Goal: Task Accomplishment & Management: Complete application form

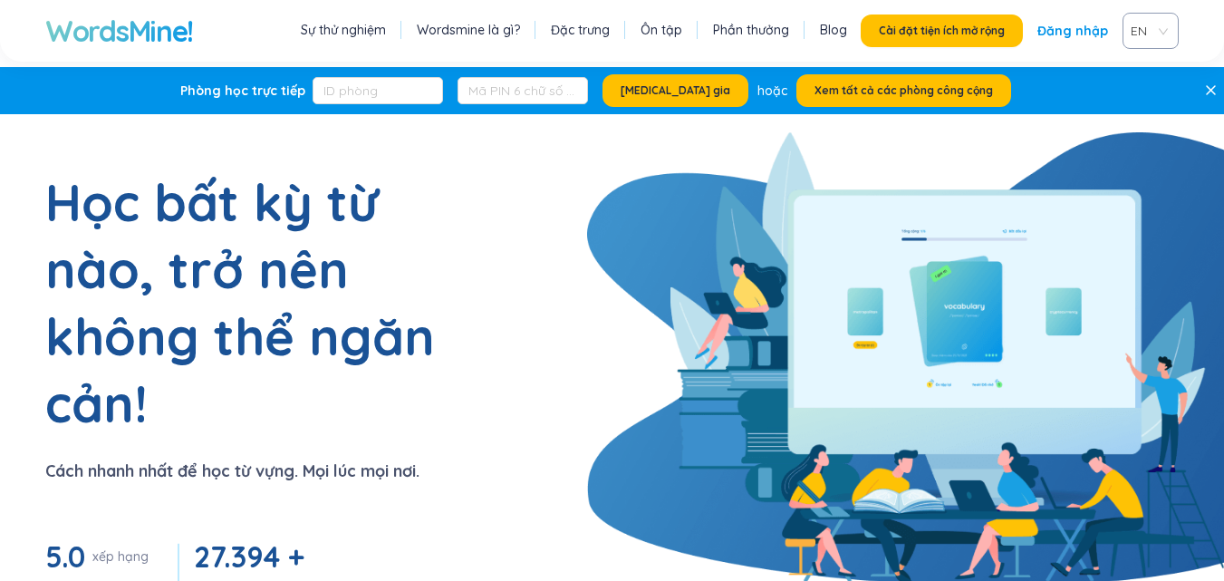
click at [555, 271] on section "Học bất kỳ từ nào, trở nên không thể ngăn cản! Cách nhanh nhất để học từ vựng. …" at bounding box center [612, 461] width 1224 height 585
click at [1074, 32] on font "Đăng nhập" at bounding box center [1073, 31] width 71 height 16
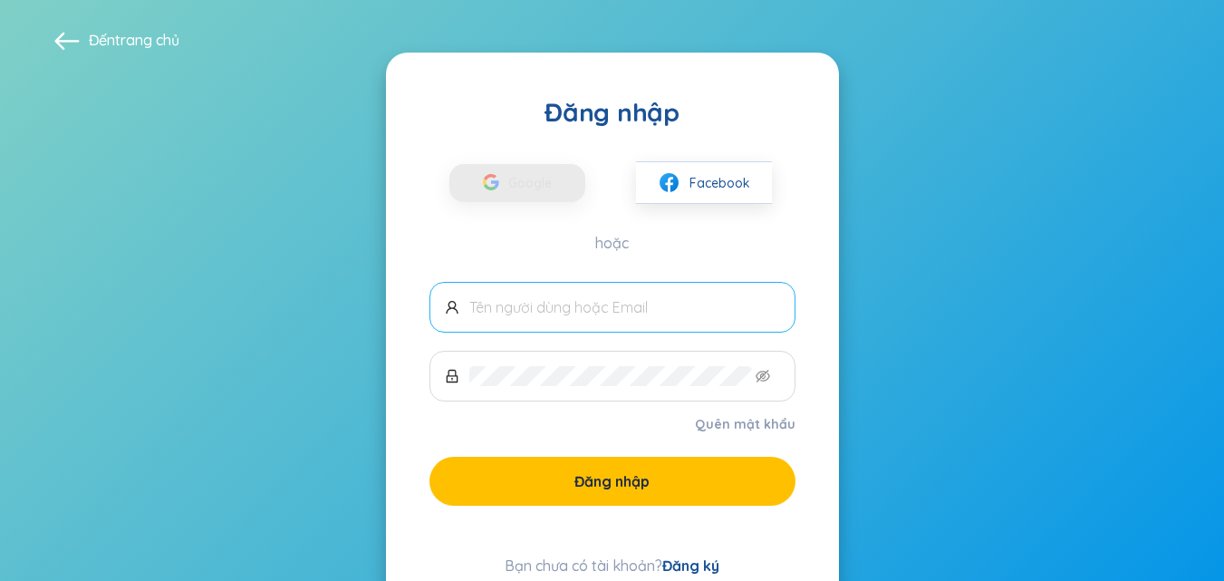
click at [565, 291] on span at bounding box center [613, 307] width 366 height 51
click at [575, 317] on span at bounding box center [613, 307] width 366 height 51
click at [595, 312] on input "text" at bounding box center [624, 307] width 311 height 20
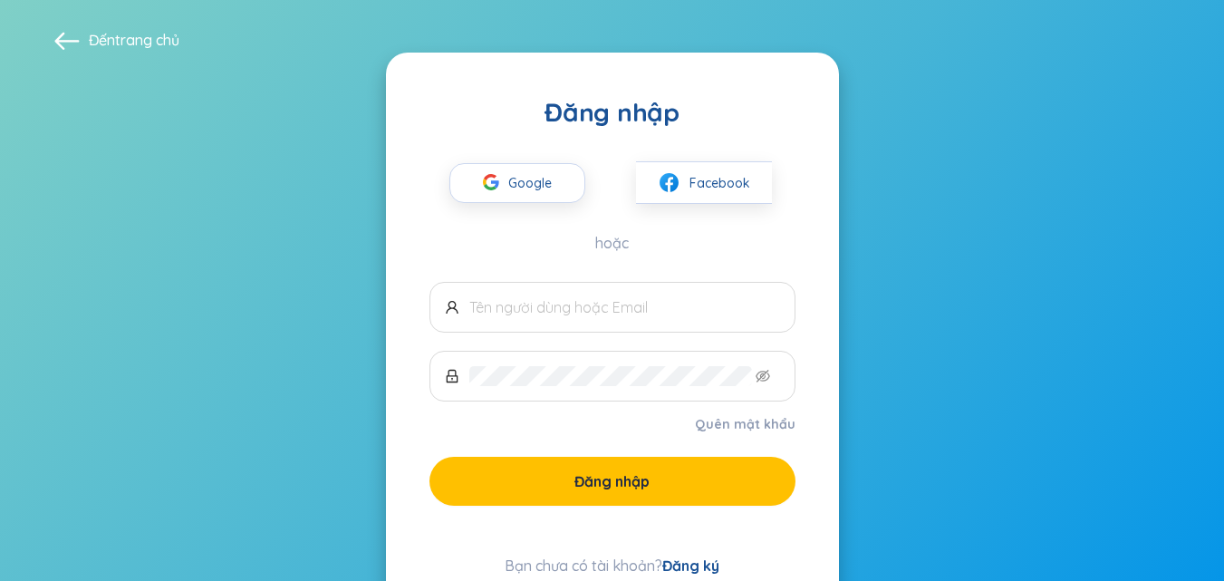
click at [701, 562] on font "Đăng ký" at bounding box center [690, 565] width 57 height 18
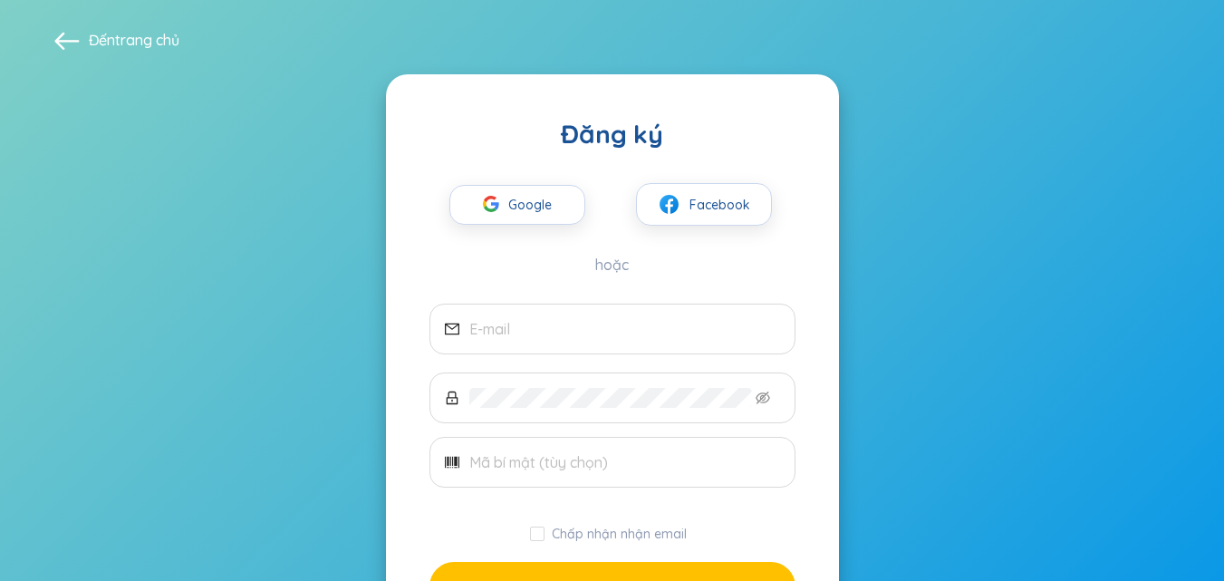
click at [61, 39] on span at bounding box center [66, 39] width 25 height 25
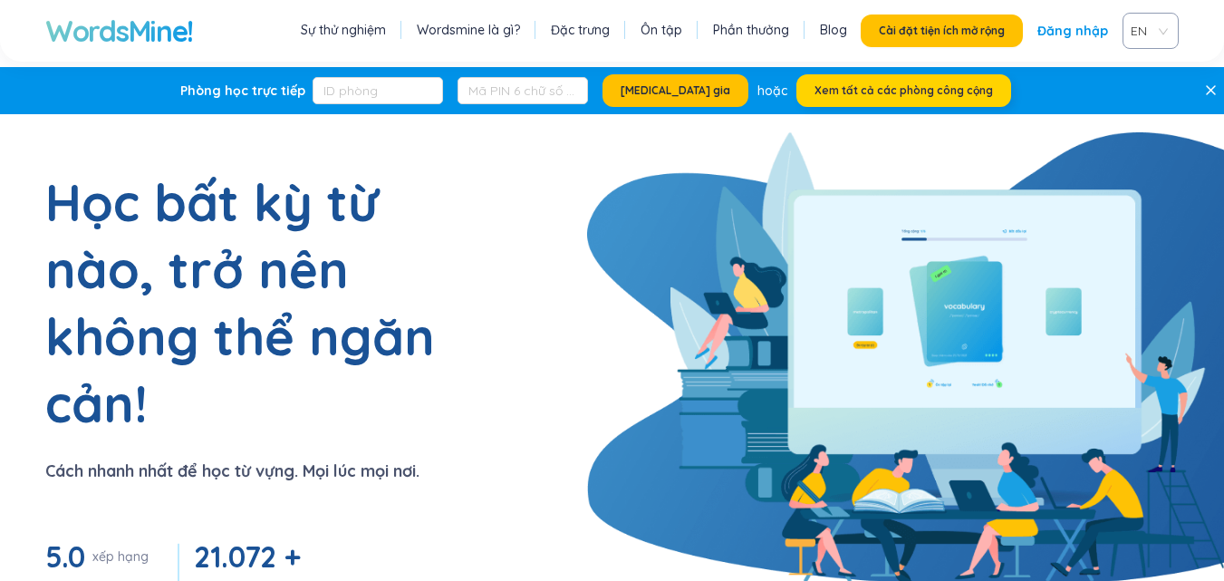
click at [815, 90] on font "Xem tất cả các phòng công cộng" at bounding box center [904, 90] width 179 height 14
click at [1072, 41] on link "Đăng nhập" at bounding box center [1073, 30] width 71 height 33
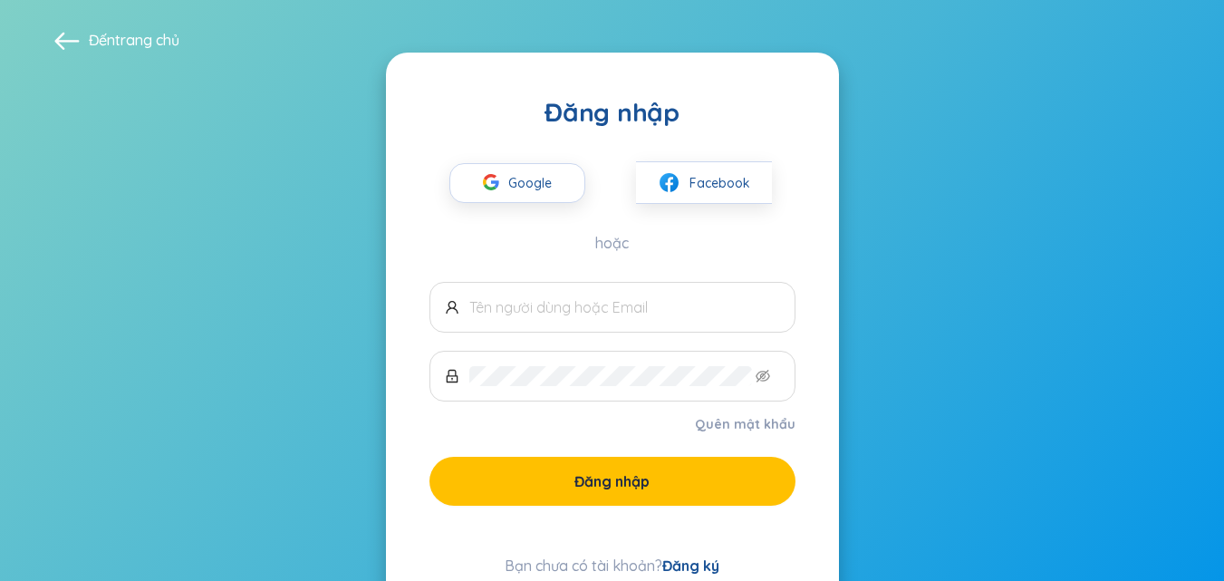
click at [687, 564] on font "Đăng ký" at bounding box center [690, 565] width 57 height 18
click at [492, 180] on icon "button" at bounding box center [495, 183] width 8 height 7
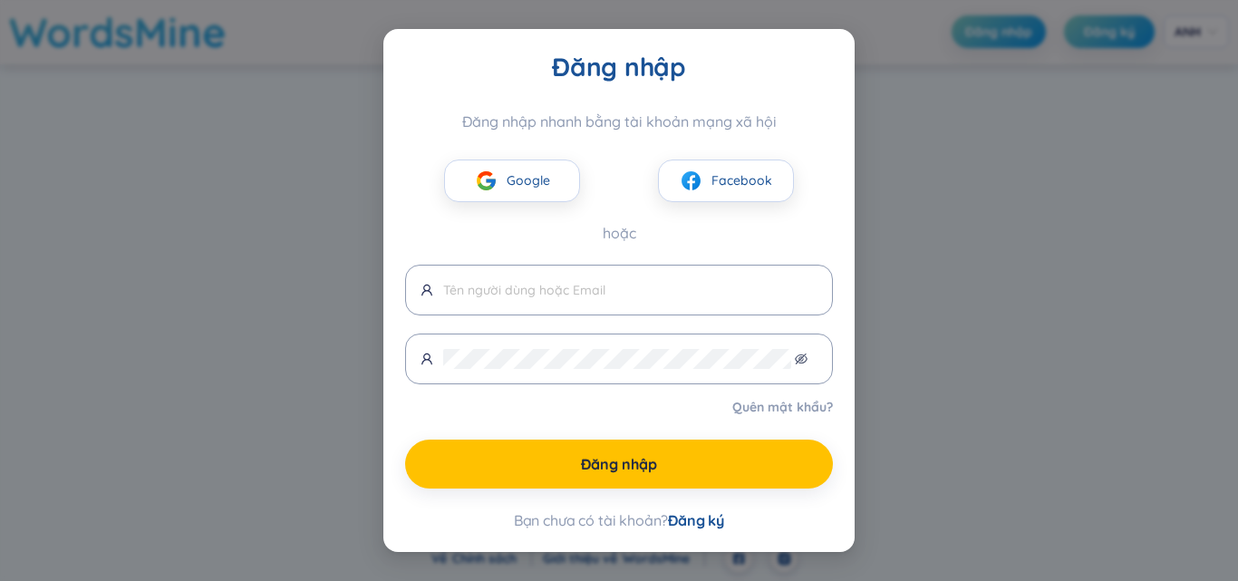
click at [1085, 252] on div "Đăng nhập Đăng nhập nhanh bằng tài khoản mạng xã hội Google Facebook hoặc Quên …" at bounding box center [619, 290] width 1238 height 581
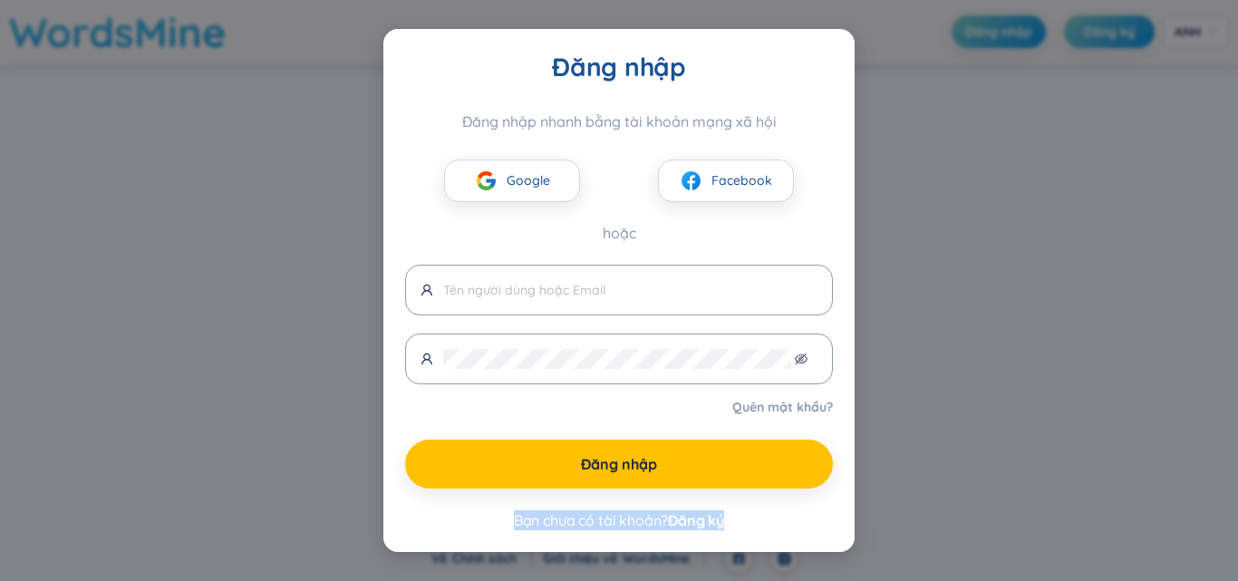
click at [1085, 252] on div "Đăng nhập Đăng nhập nhanh bằng tài khoản mạng xã hội Google Facebook hoặc Quên …" at bounding box center [619, 290] width 1238 height 581
click at [445, 531] on div "Đăng nhập Đăng nhập nhanh bằng tài khoản mạng xã hội Google Facebook hoặc Quên …" at bounding box center [618, 290] width 471 height 523
click at [687, 519] on font "Đăng ký" at bounding box center [696, 520] width 56 height 18
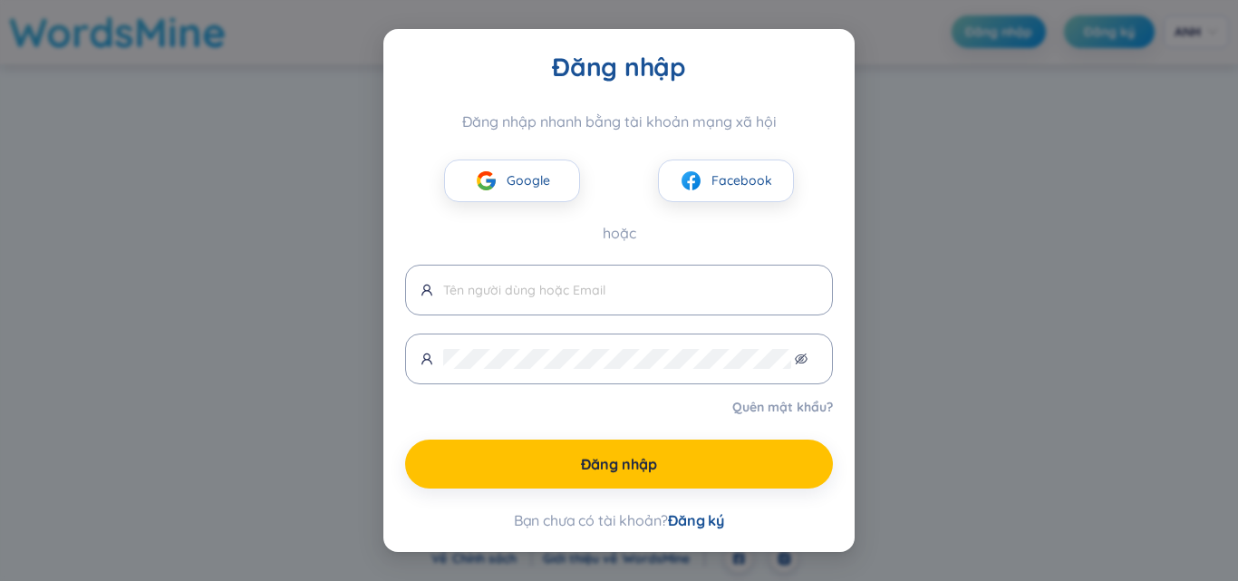
click at [686, 521] on font "Đăng ký" at bounding box center [696, 520] width 56 height 18
click at [748, 511] on div "Bạn chưa có tài khoản? Đăng ký" at bounding box center [619, 520] width 428 height 20
click at [703, 516] on font "Đăng ký" at bounding box center [696, 520] width 56 height 18
click at [692, 521] on font "Đăng ký" at bounding box center [696, 520] width 56 height 18
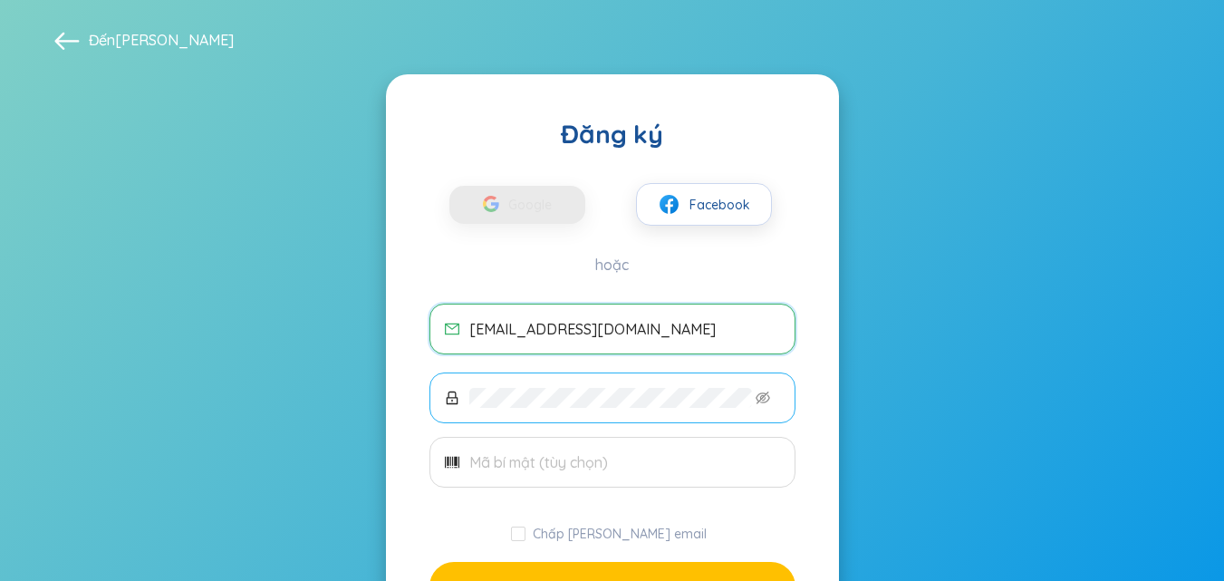
type input "thuytien283231@gmail.com"
click at [756, 401] on icon "mắt không nhìn thấy được" at bounding box center [763, 398] width 14 height 14
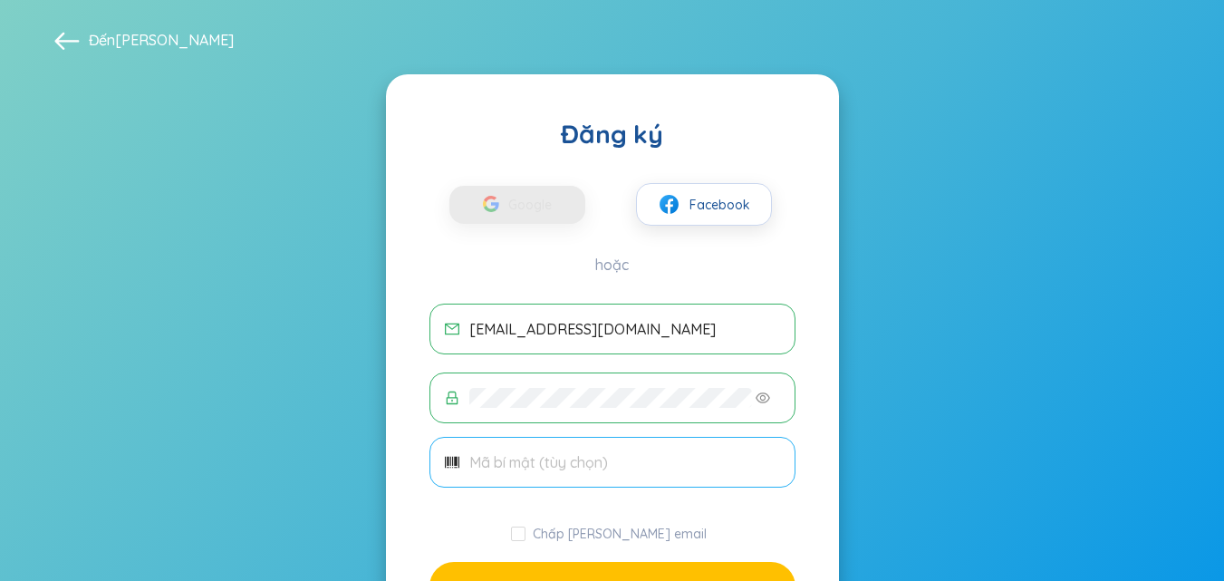
click at [601, 473] on span at bounding box center [613, 462] width 366 height 51
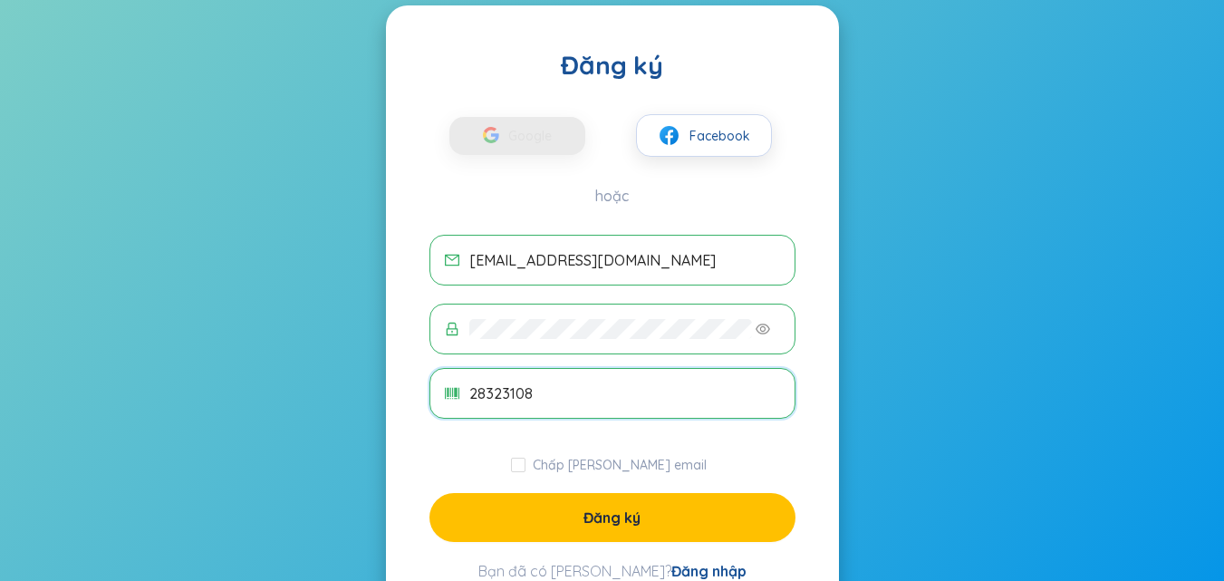
scroll to position [73, 0]
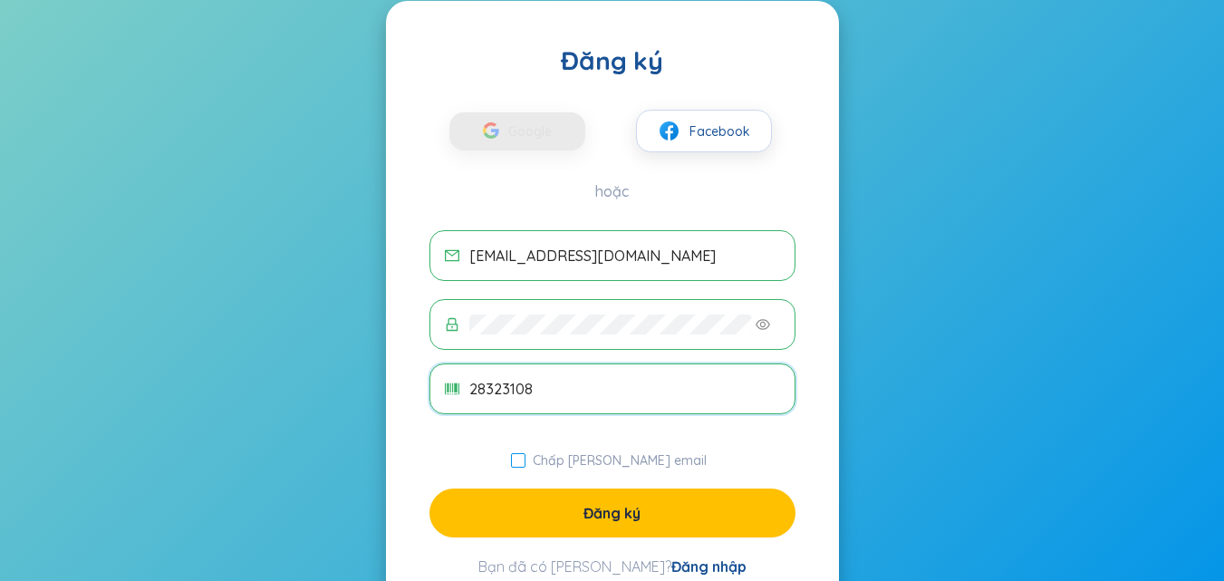
type input "28323108"
click at [526, 462] on input "Chấp nhận nhận email" at bounding box center [518, 460] width 14 height 14
checkbox input "true"
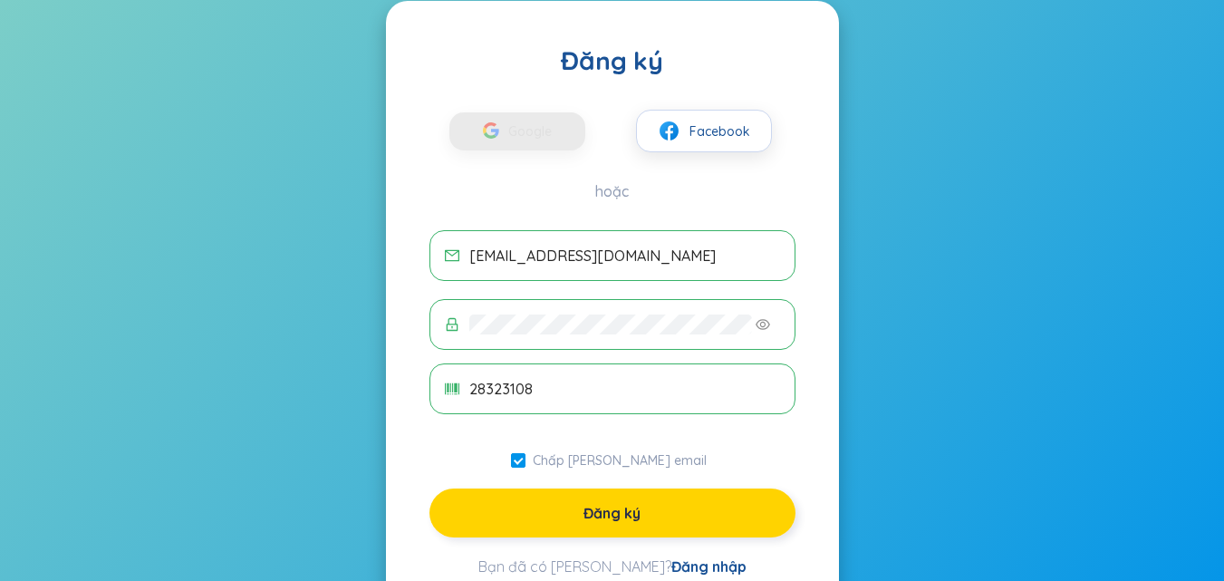
click at [544, 506] on button "Đăng ký" at bounding box center [613, 512] width 366 height 49
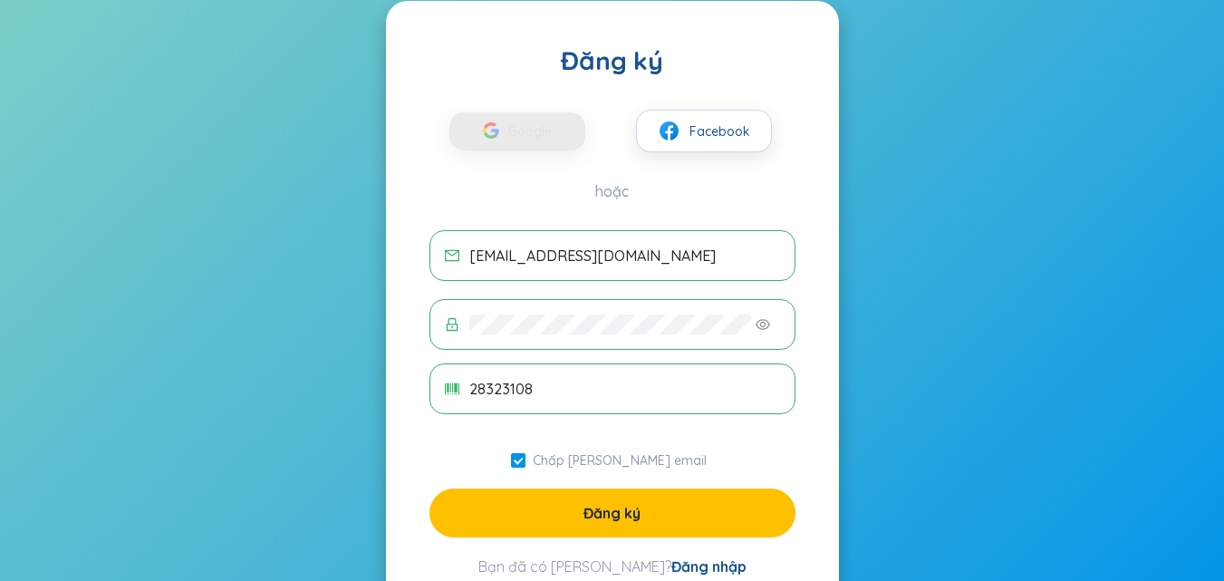
click at [565, 393] on input "28323108" at bounding box center [624, 389] width 311 height 20
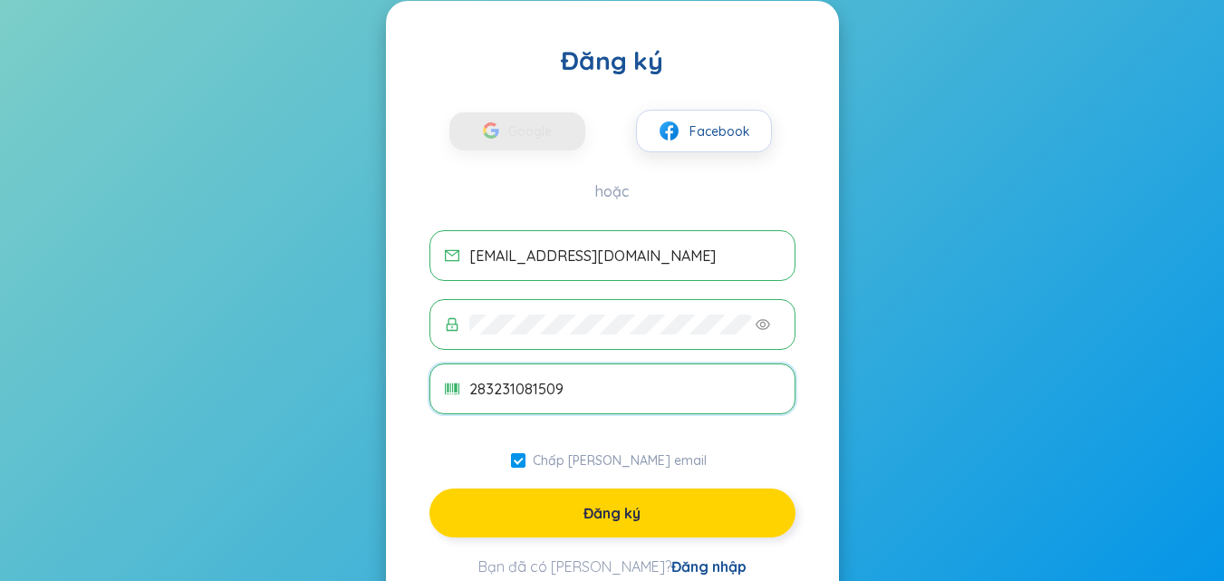
type input "283231081509"
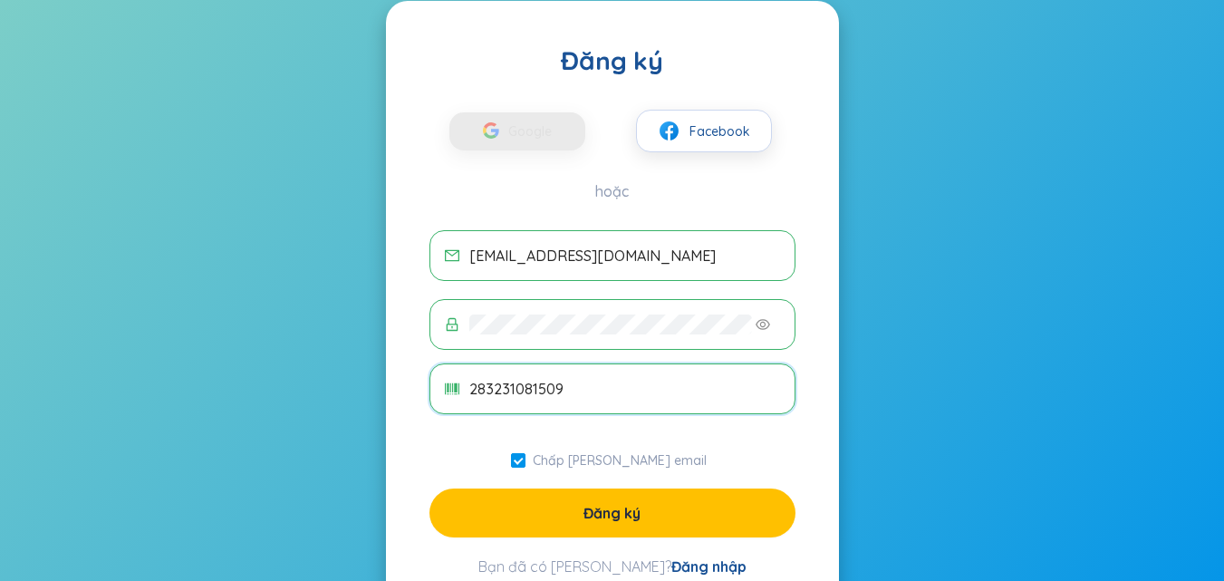
click at [546, 507] on button "Đăng ký" at bounding box center [613, 512] width 366 height 49
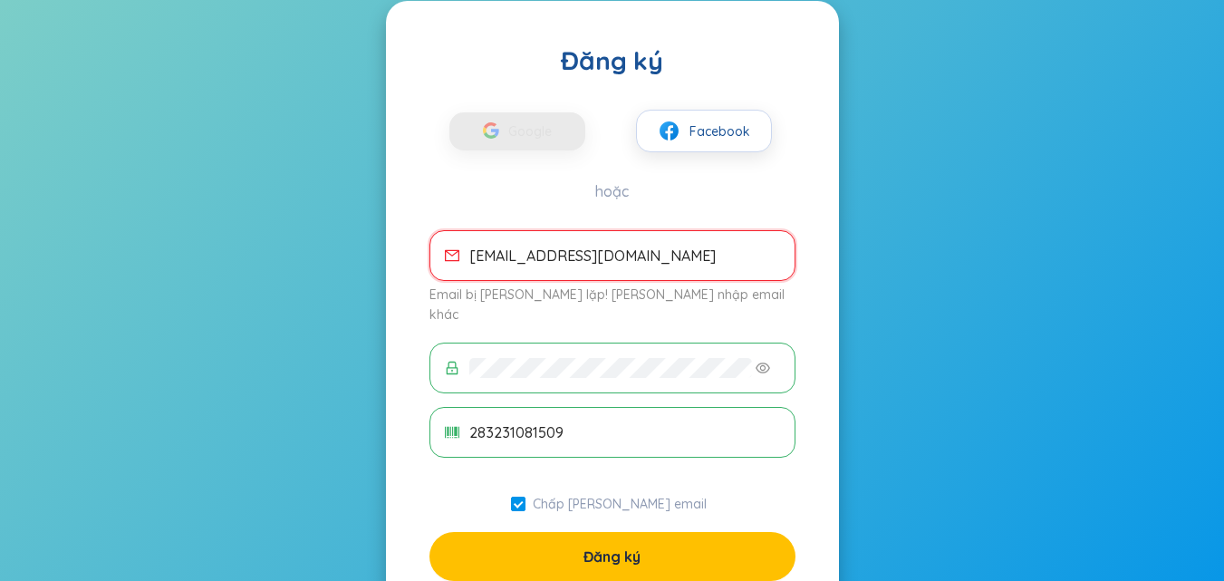
click at [681, 253] on input "thuytien283231@gmail.com" at bounding box center [624, 256] width 311 height 20
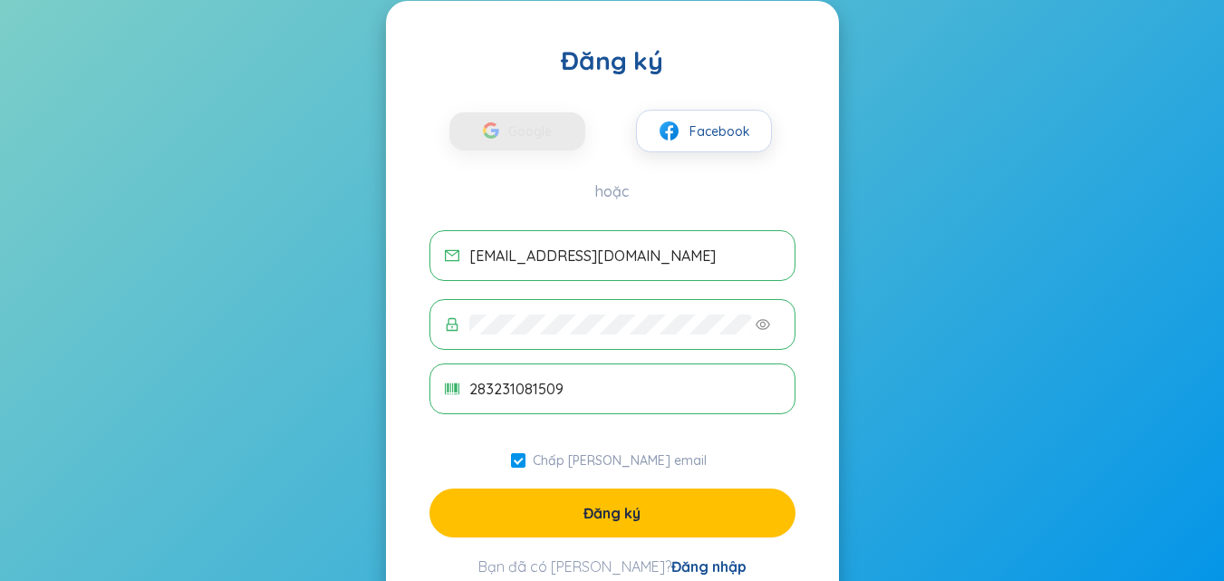
click at [523, 511] on button "Đăng ký" at bounding box center [613, 512] width 366 height 49
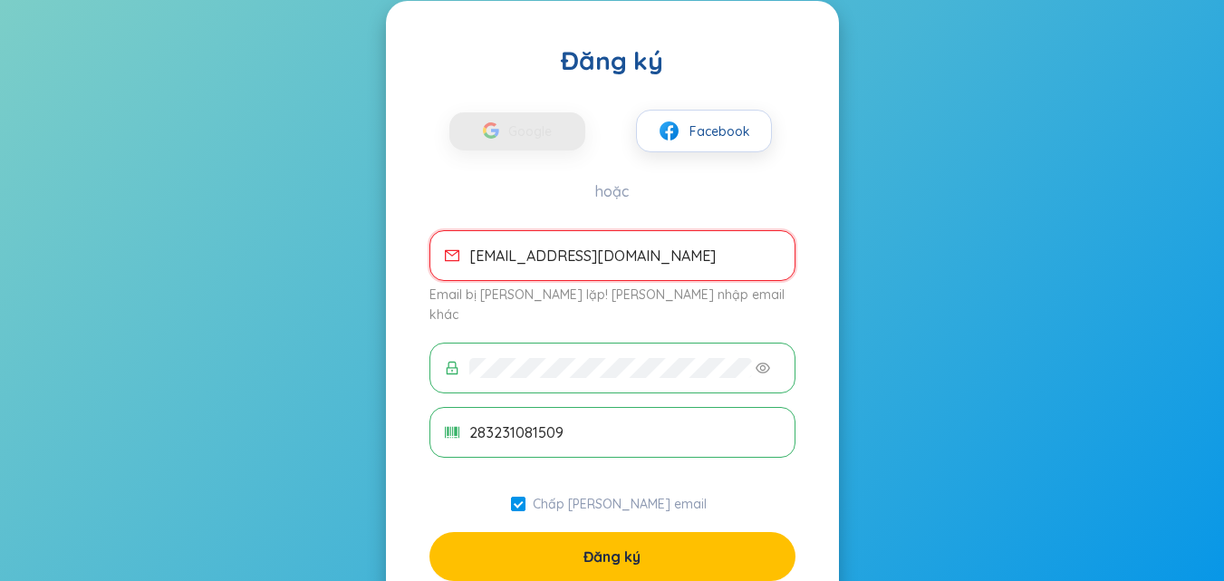
drag, startPoint x: 687, startPoint y: 259, endPoint x: 165, endPoint y: 324, distance: 526.0
click at [165, 324] on section "Đến trang chủ Đăng ký Google Facebook hoặc thuytien283231@gmail.com Email bị tr…" at bounding box center [612, 309] width 1224 height 765
type input "\"
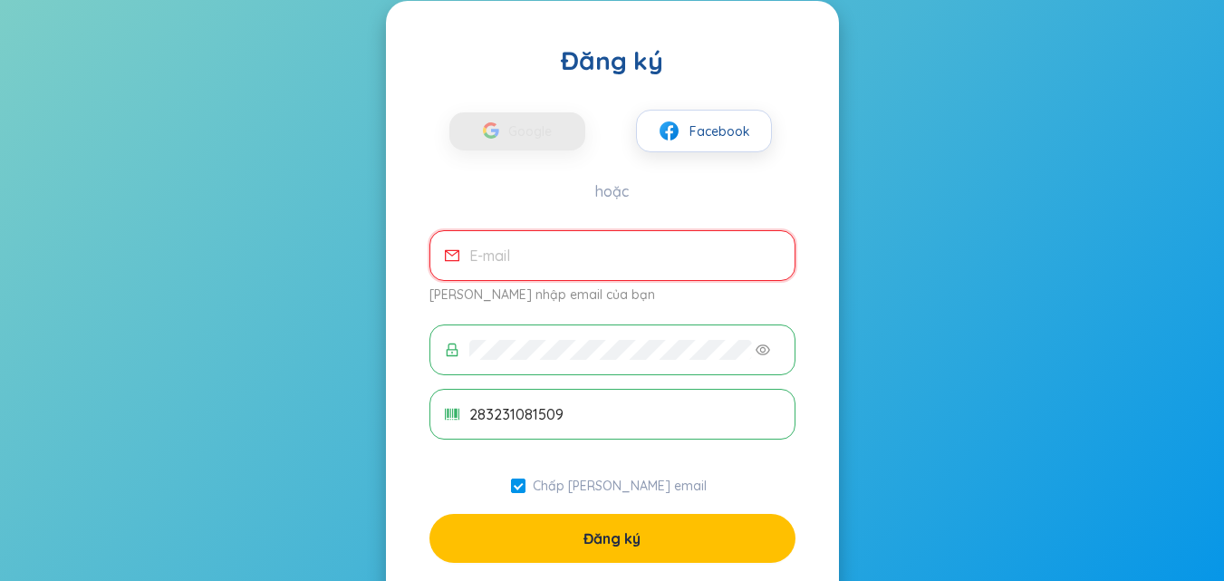
click at [605, 411] on input "283231081509" at bounding box center [624, 414] width 311 height 20
type input "28323108"
drag, startPoint x: 575, startPoint y: 237, endPoint x: 574, endPoint y: 248, distance: 11.0
click at [575, 238] on span at bounding box center [613, 255] width 366 height 51
click at [574, 250] on input "email" at bounding box center [624, 256] width 311 height 20
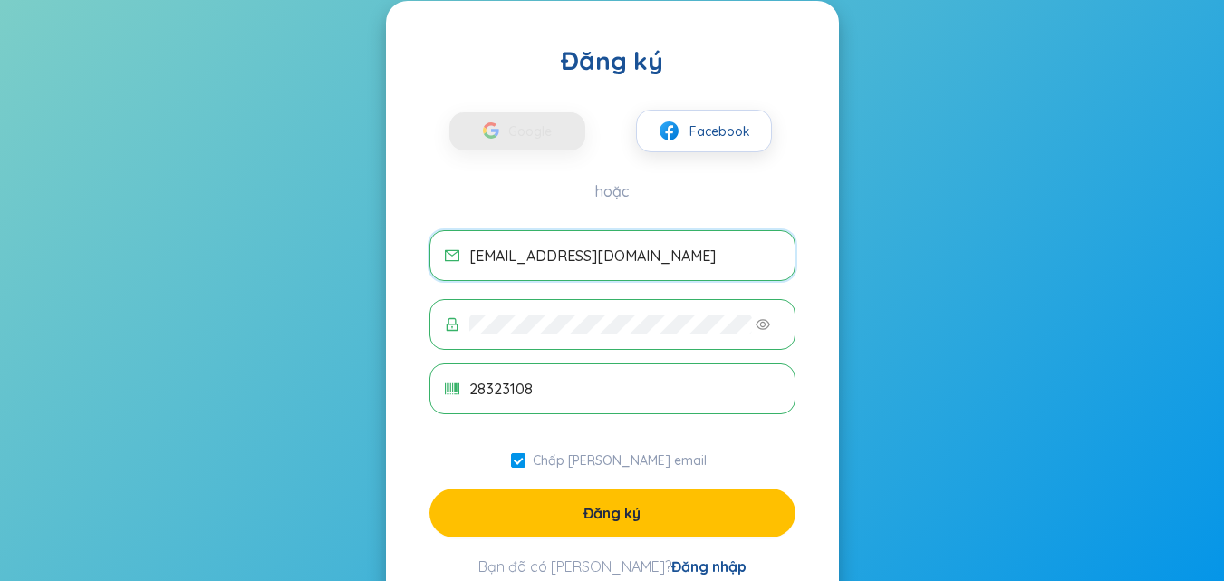
scroll to position [140, 0]
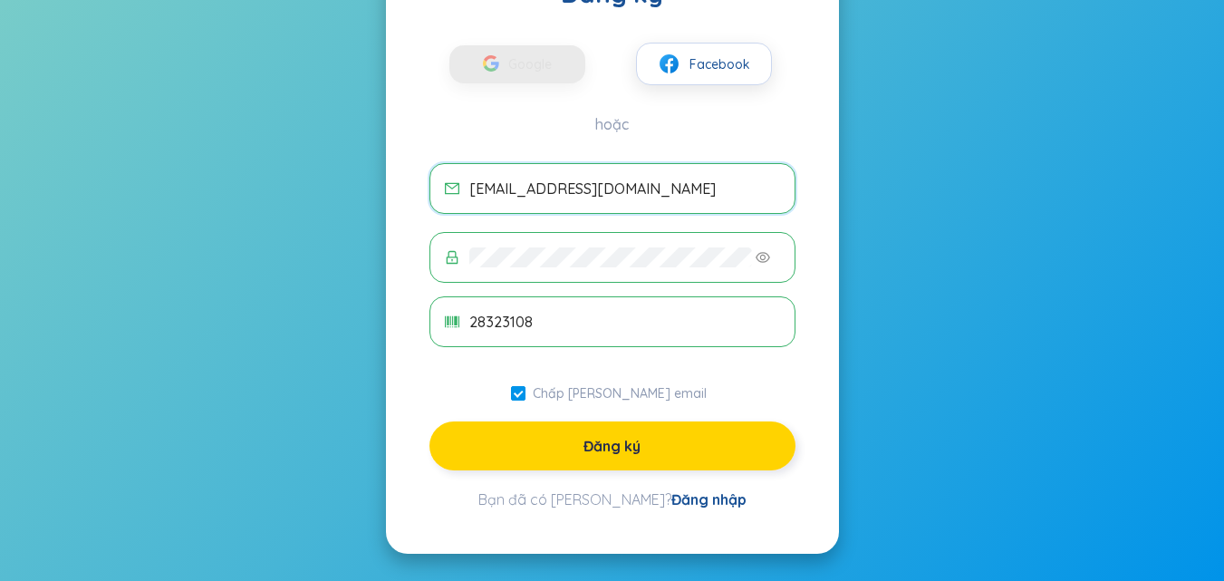
type input "[EMAIL_ADDRESS][DOMAIN_NAME]"
click at [586, 452] on font "Đăng ký" at bounding box center [612, 446] width 57 height 18
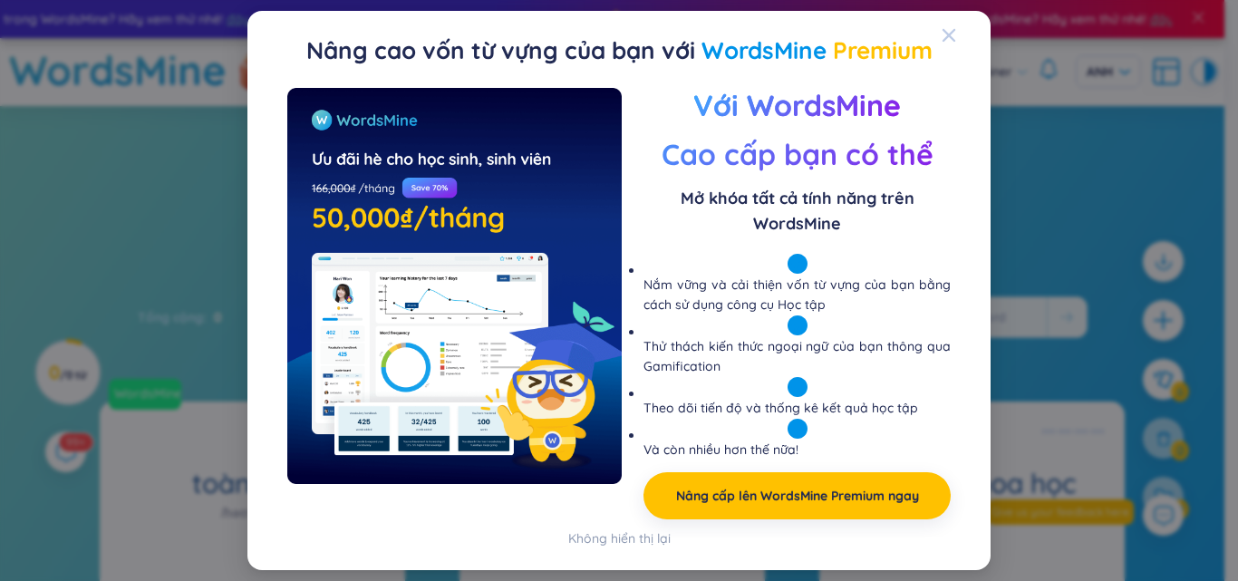
click at [948, 33] on icon "Đóng" at bounding box center [949, 35] width 14 height 14
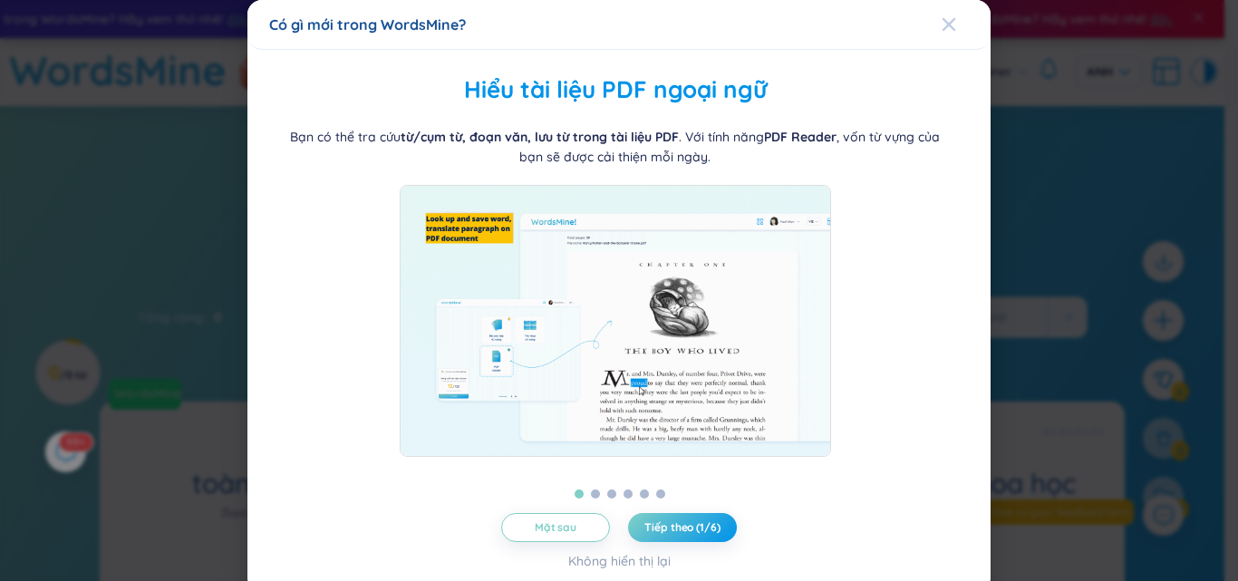
click at [942, 15] on div "Đóng" at bounding box center [949, 24] width 14 height 49
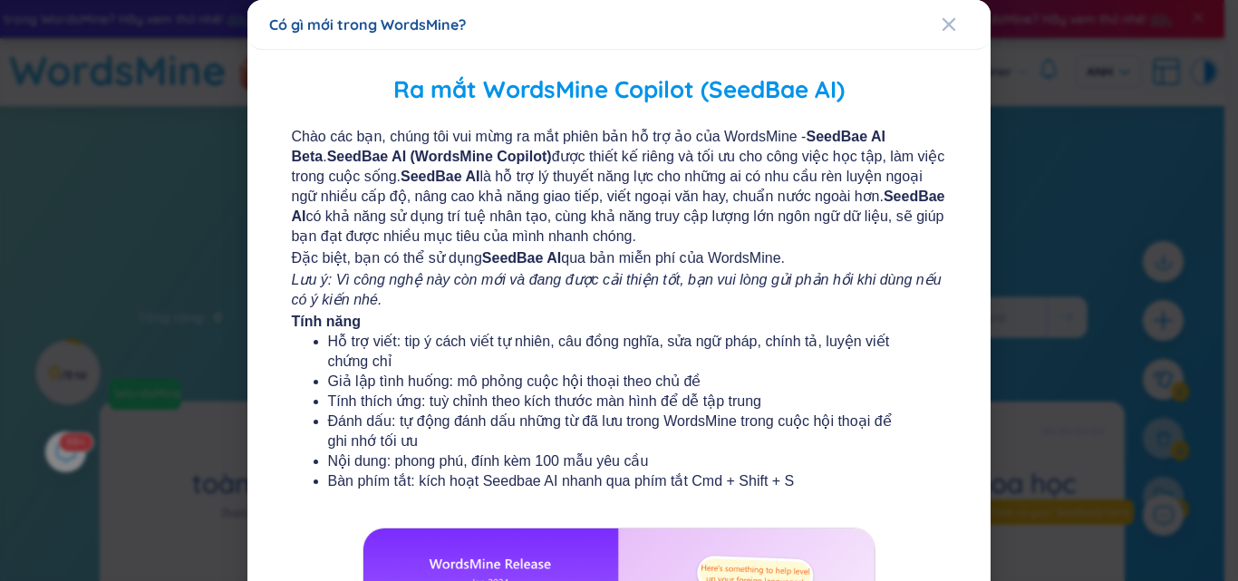
scroll to position [334, 0]
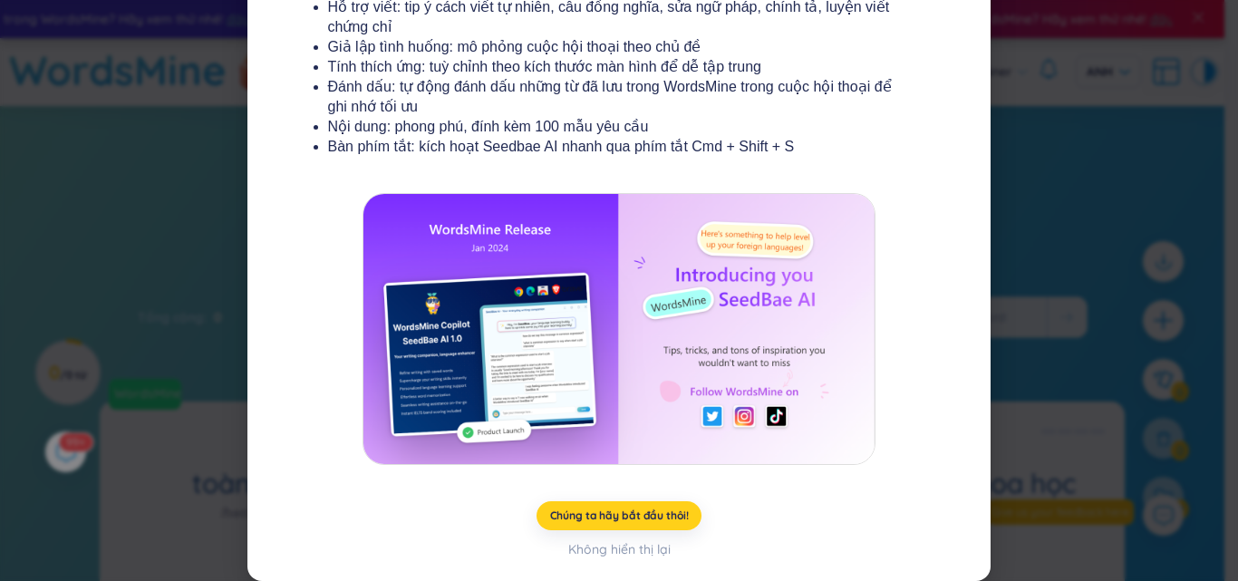
click at [613, 519] on font "Chúng ta hãy bắt đầu thôi!" at bounding box center [619, 515] width 139 height 14
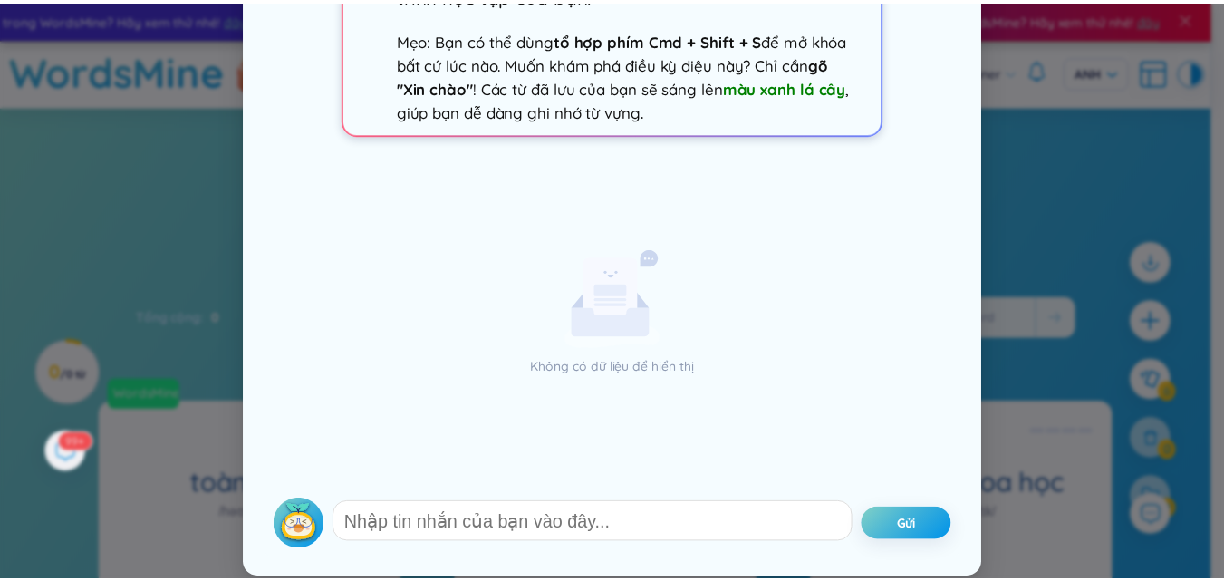
scroll to position [0, 0]
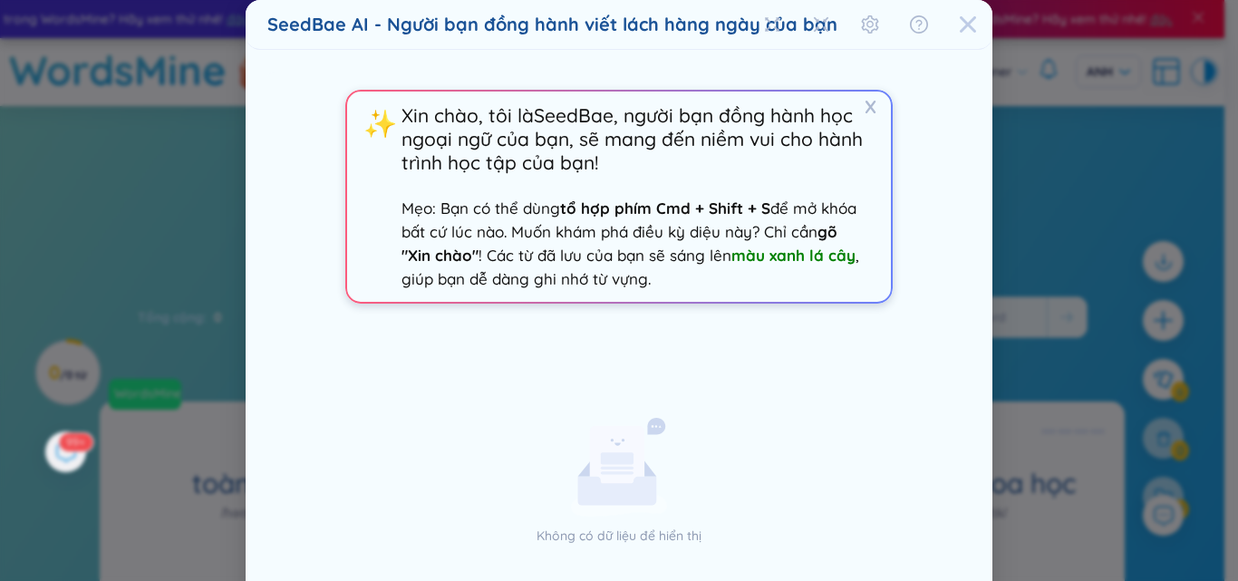
click at [965, 15] on icon "Đóng" at bounding box center [968, 24] width 18 height 18
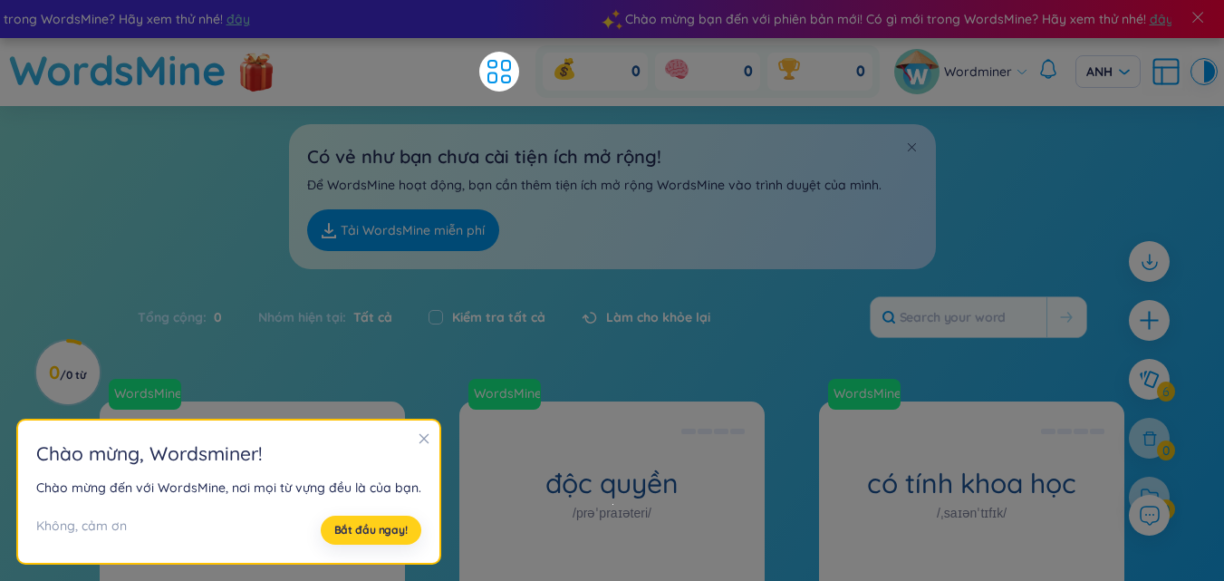
click at [356, 534] on font "Bắt đầu ngay!" at bounding box center [370, 530] width 73 height 14
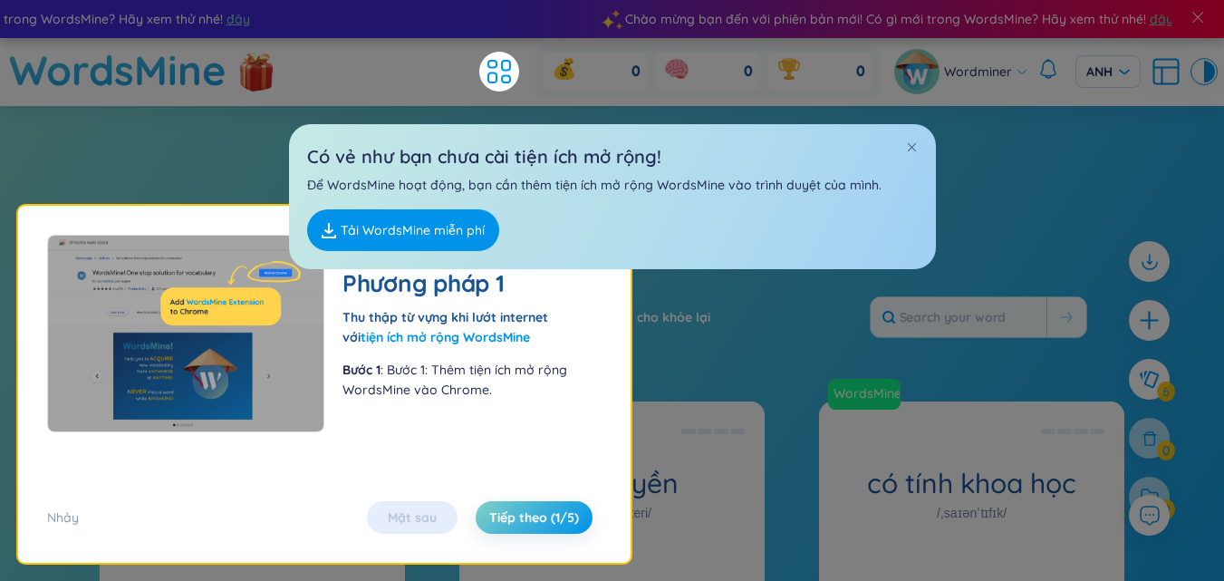
click at [499, 520] on font "Tiếp theo (1/5)" at bounding box center [534, 517] width 90 height 16
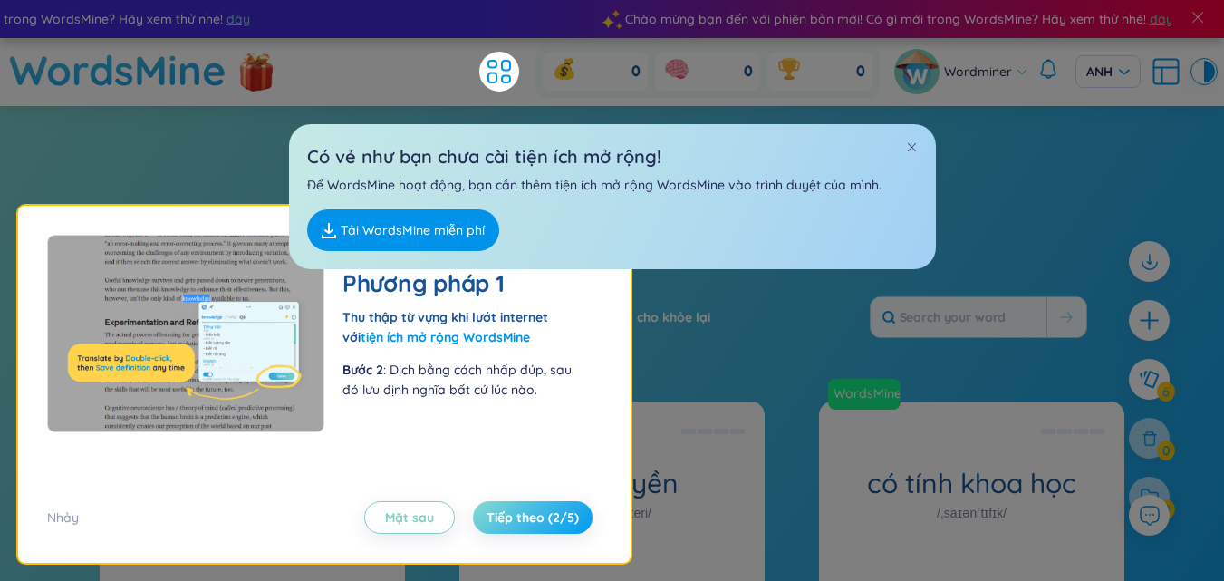
click at [497, 518] on font "Tiếp theo (2/5)" at bounding box center [533, 517] width 92 height 16
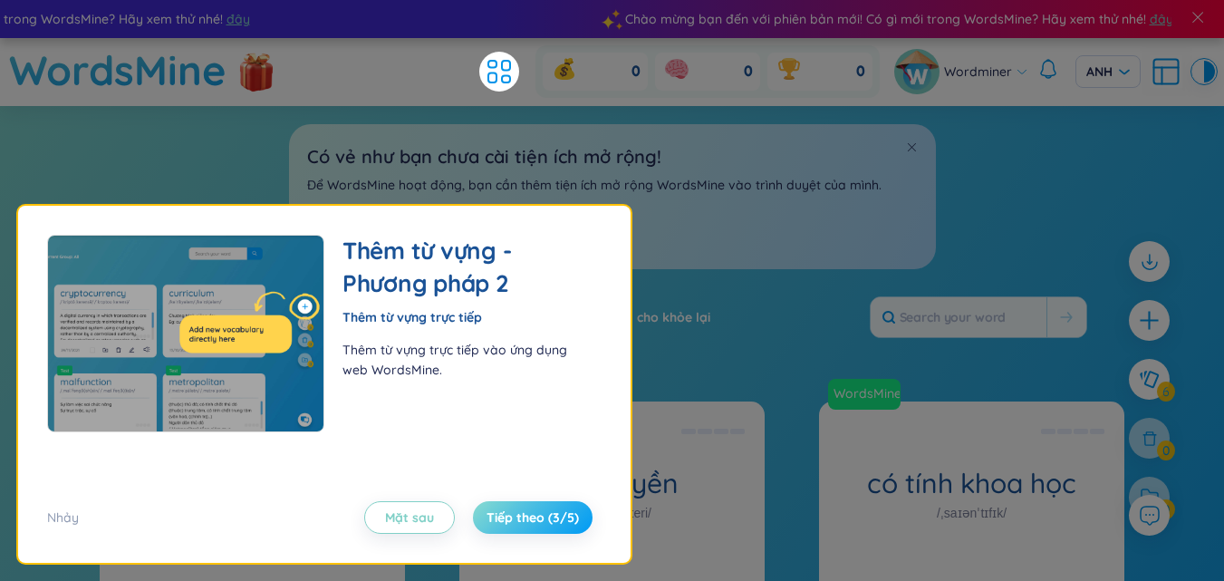
click at [497, 518] on font "Tiếp theo (3/5)" at bounding box center [533, 517] width 92 height 16
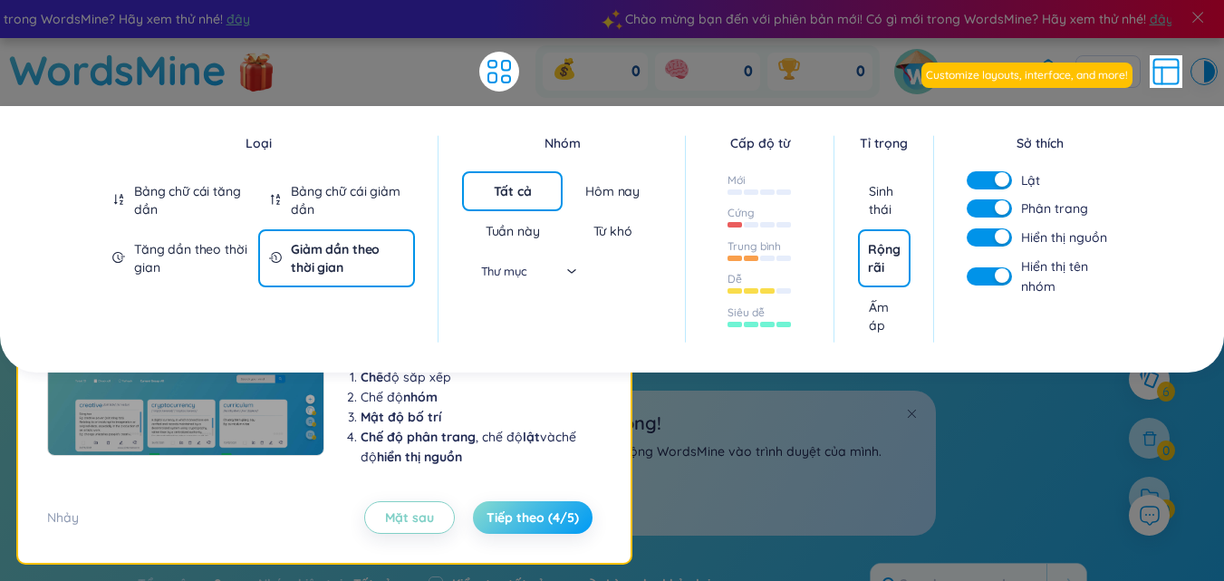
click at [497, 518] on font "Tiếp theo (4/5)" at bounding box center [533, 517] width 92 height 16
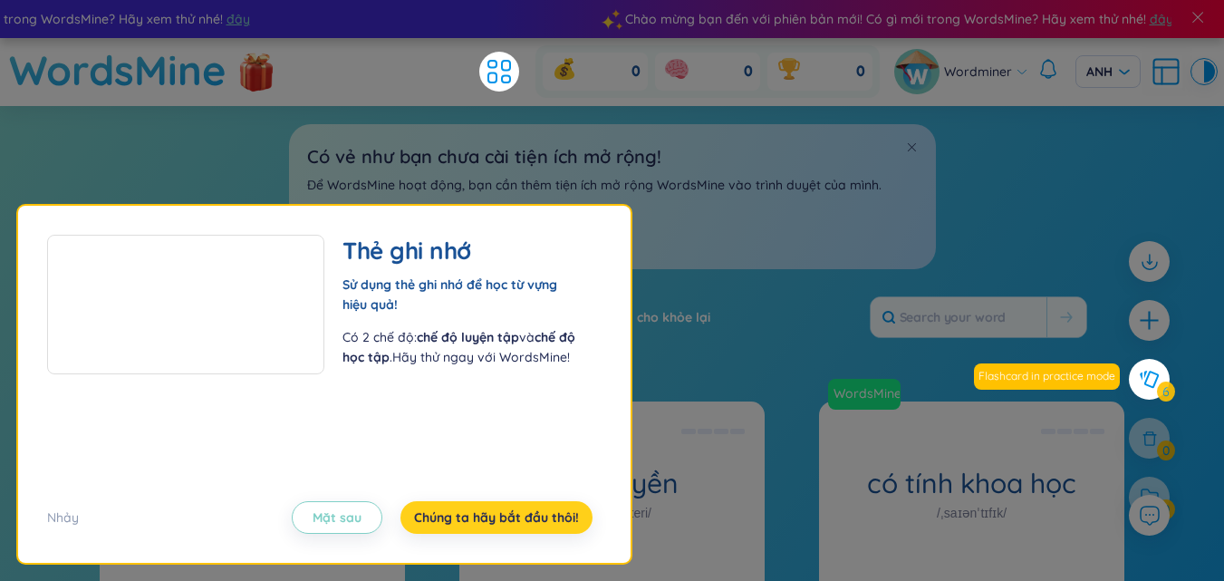
click at [497, 518] on font "Chúng ta hãy bắt đầu thôi!" at bounding box center [496, 517] width 165 height 16
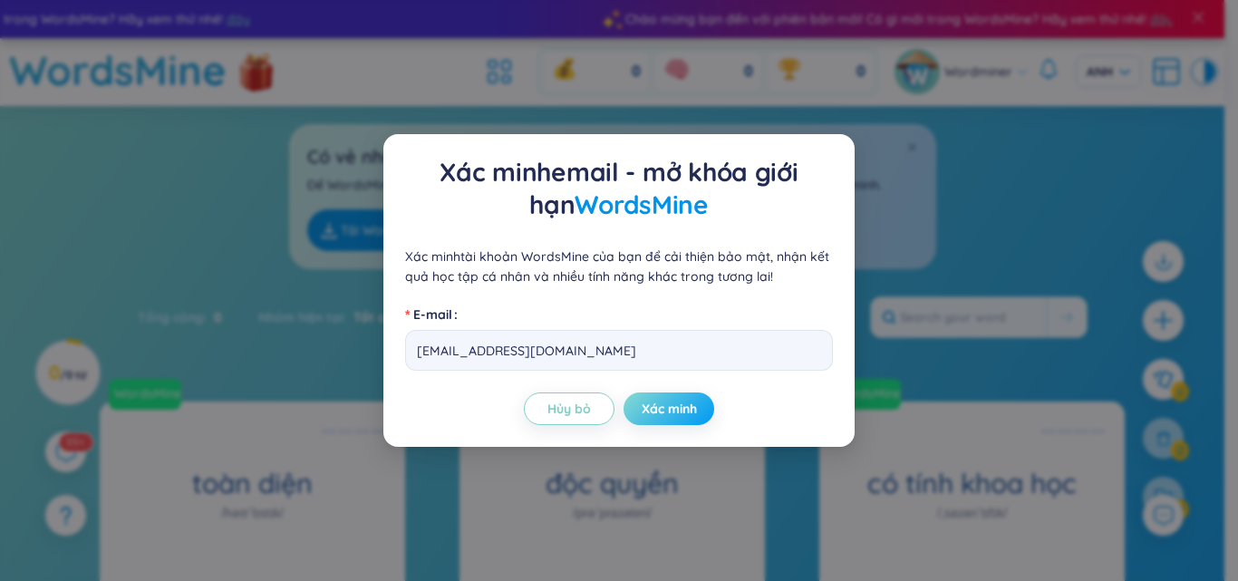
click at [674, 405] on font "Xác minh" at bounding box center [669, 409] width 55 height 16
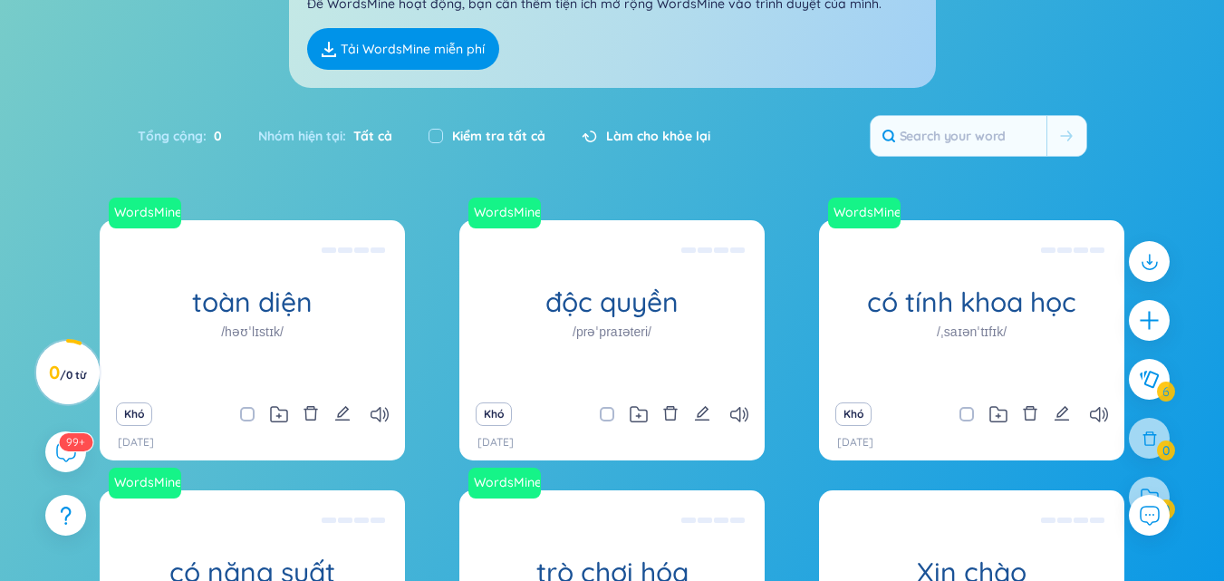
scroll to position [272, 0]
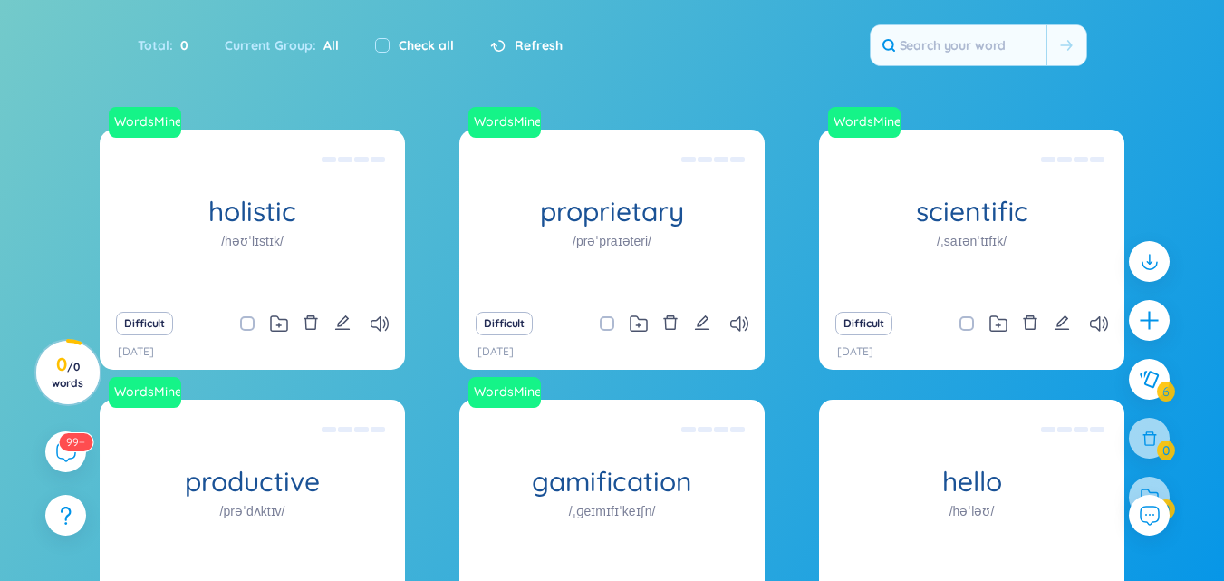
click at [719, 70] on div "Total : 0 Current Group : All Check all Refresh" at bounding box center [612, 54] width 1131 height 78
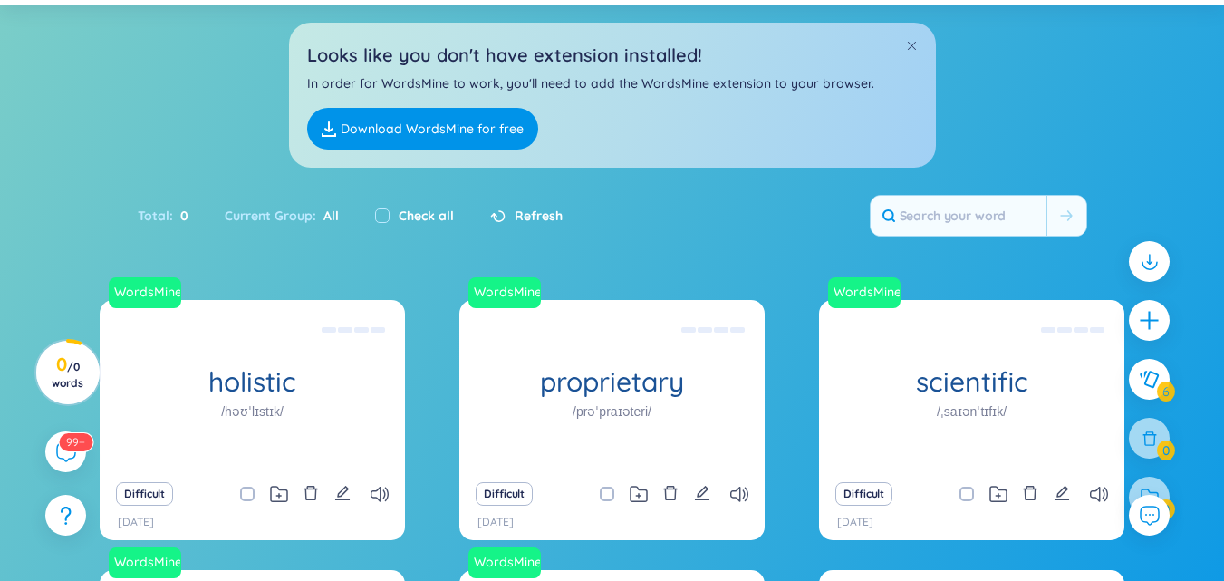
scroll to position [238, 0]
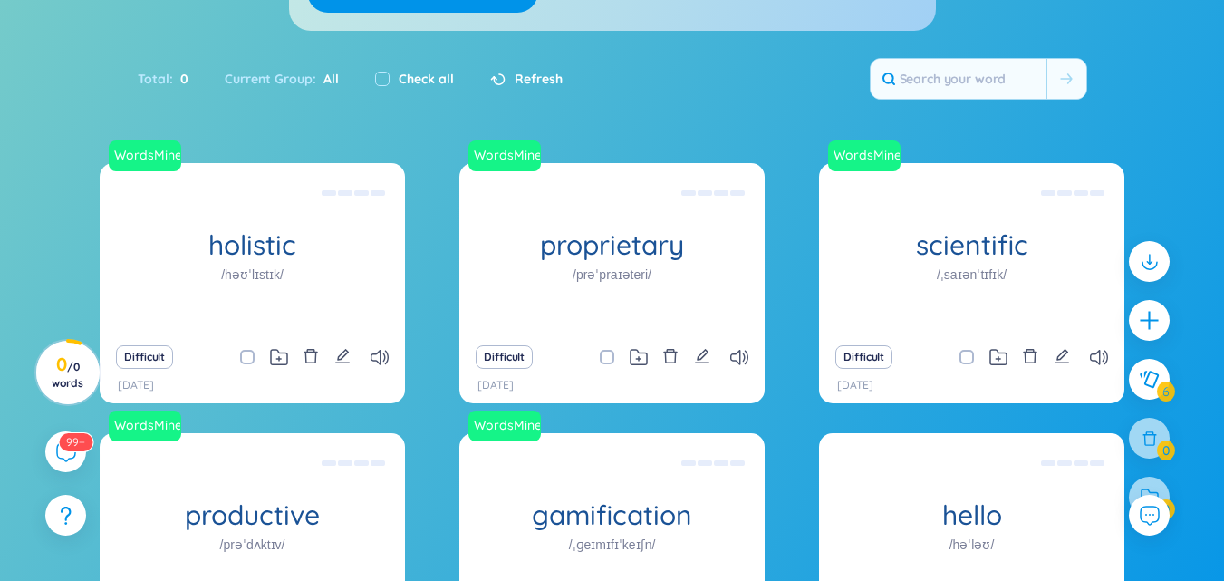
click at [1086, 356] on div "Difficult" at bounding box center [971, 356] width 287 height 25
click at [1093, 362] on icon at bounding box center [1099, 357] width 18 height 15
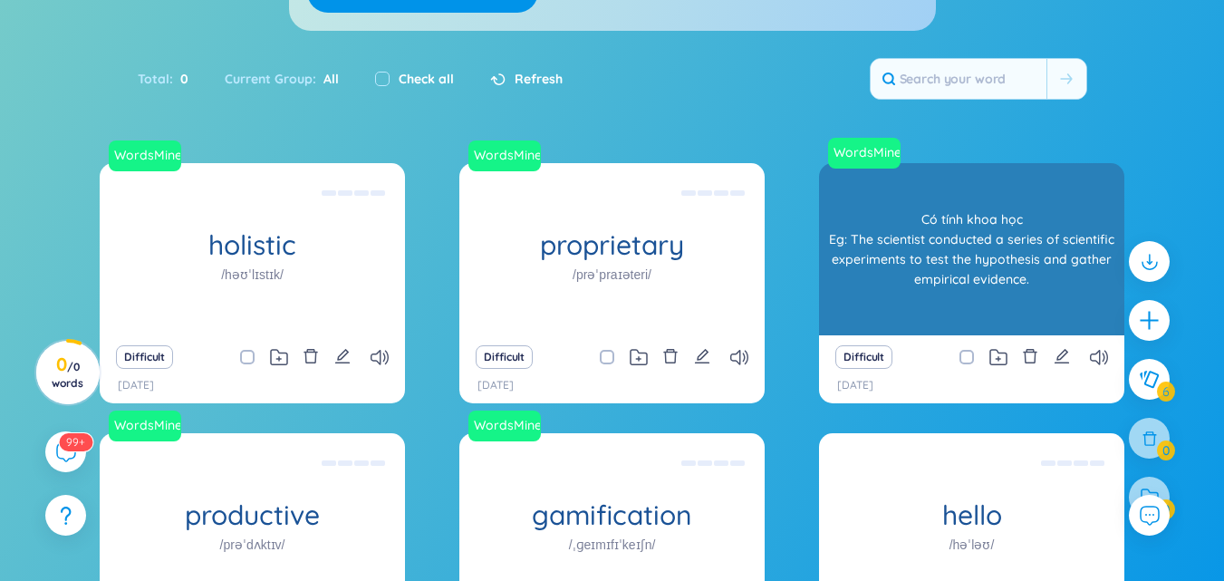
click at [955, 280] on h1 "/ˌsaɪənˈtɪfɪk/" at bounding box center [972, 275] width 70 height 20
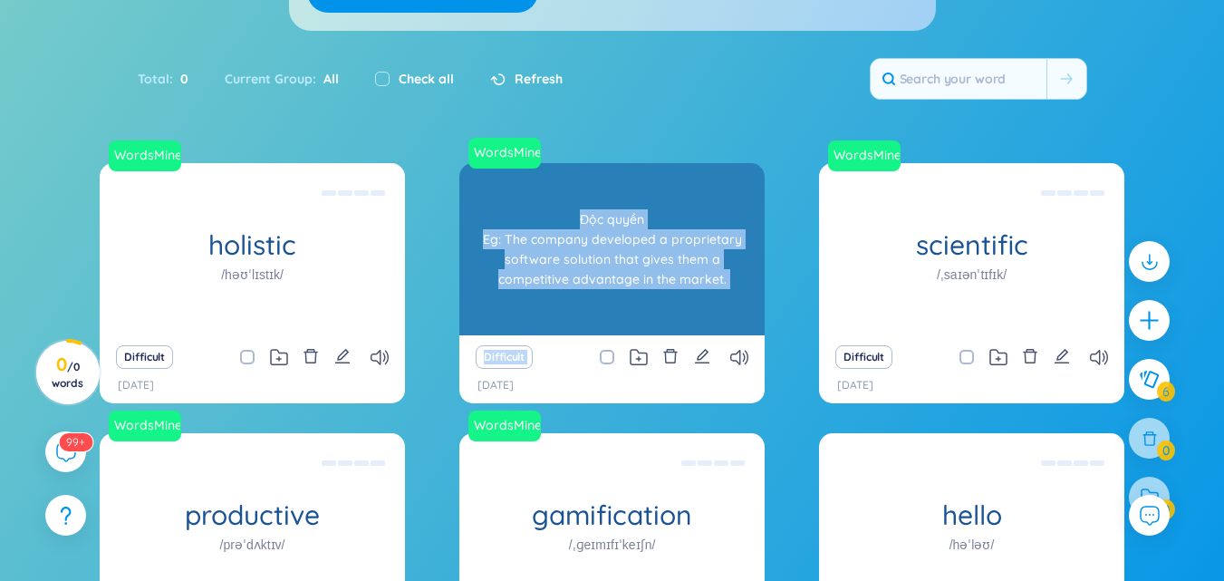
drag, startPoint x: 768, startPoint y: 371, endPoint x: 527, endPoint y: 253, distance: 267.5
click at [527, 253] on div "WordsMine holistic /həʊˈlɪstɪk/ Toàn diện Eg: The holistic approach to healthca…" at bounding box center [612, 429] width 1025 height 533
click at [527, 253] on h1 "proprietary" at bounding box center [611, 245] width 305 height 32
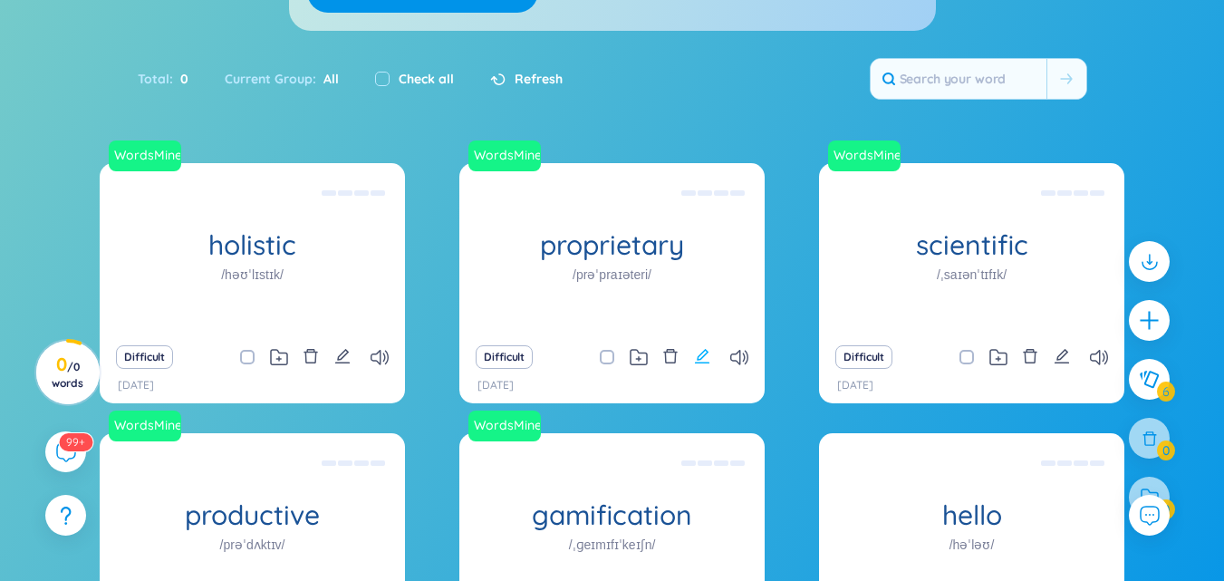
click at [703, 361] on icon "edit" at bounding box center [702, 356] width 16 height 16
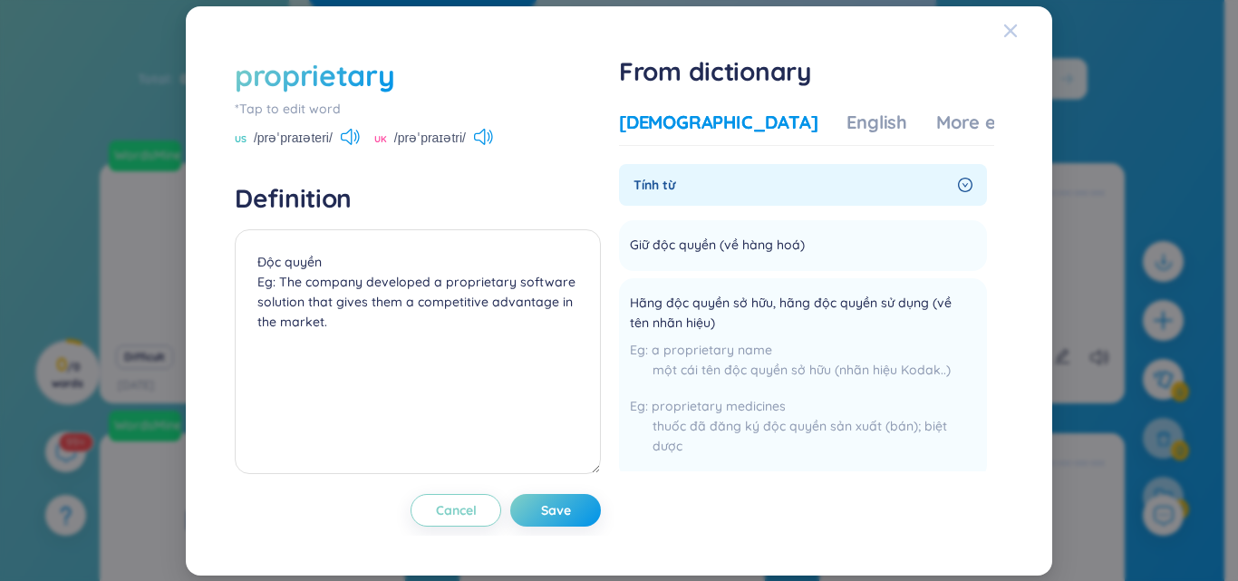
click at [1011, 32] on icon "Close" at bounding box center [1010, 30] width 13 height 13
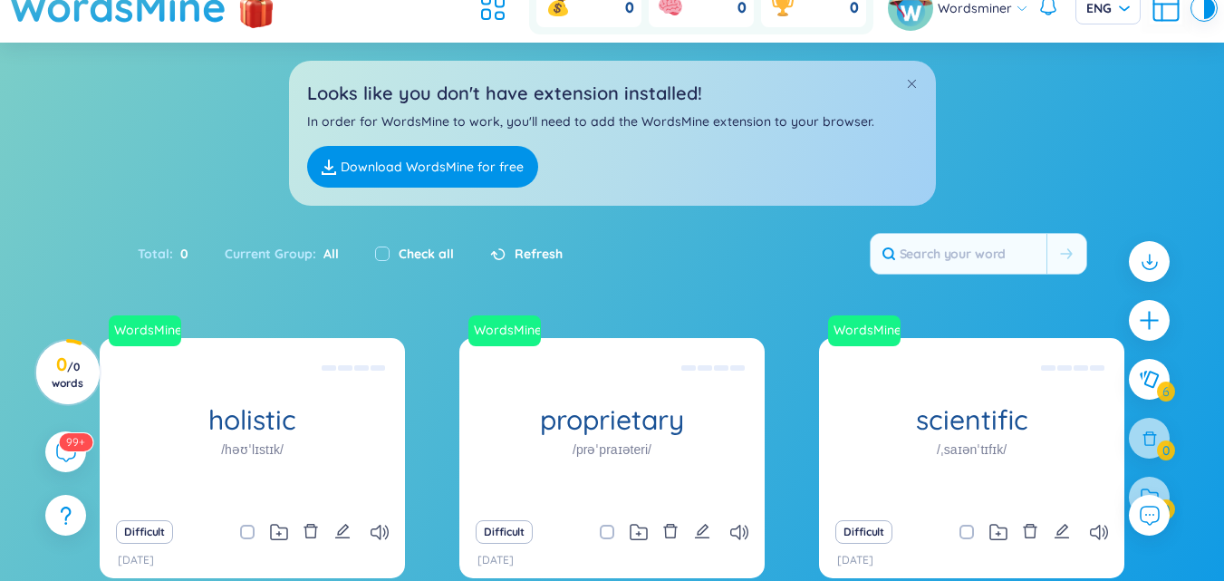
scroll to position [426, 0]
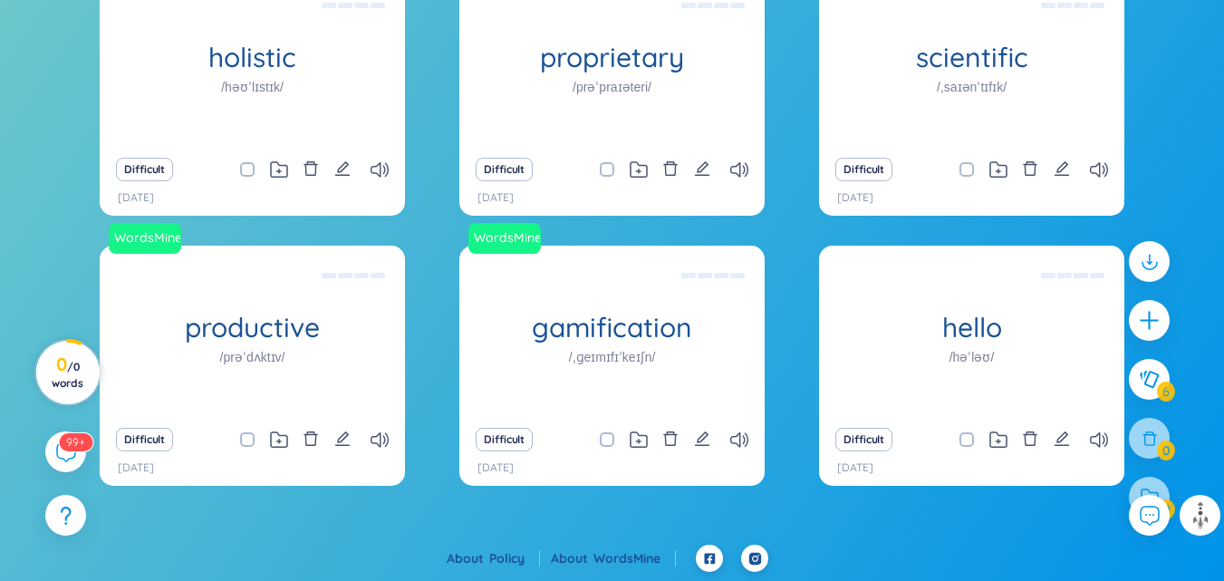
click at [76, 370] on h3 "0 / 0 words" at bounding box center [67, 373] width 41 height 33
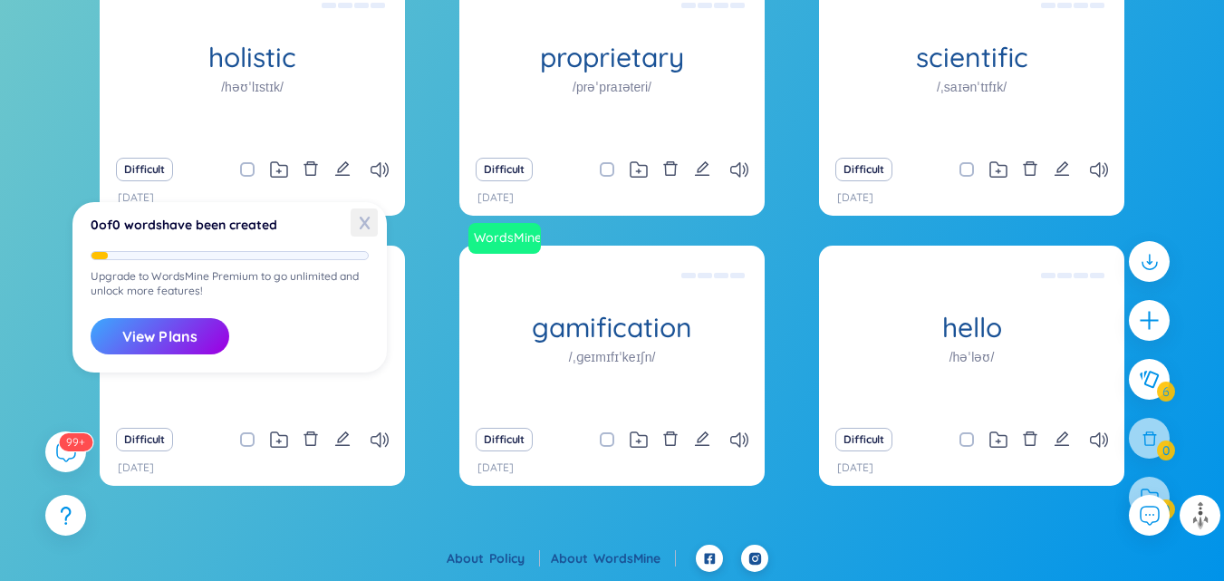
click at [372, 220] on span "X" at bounding box center [364, 222] width 27 height 28
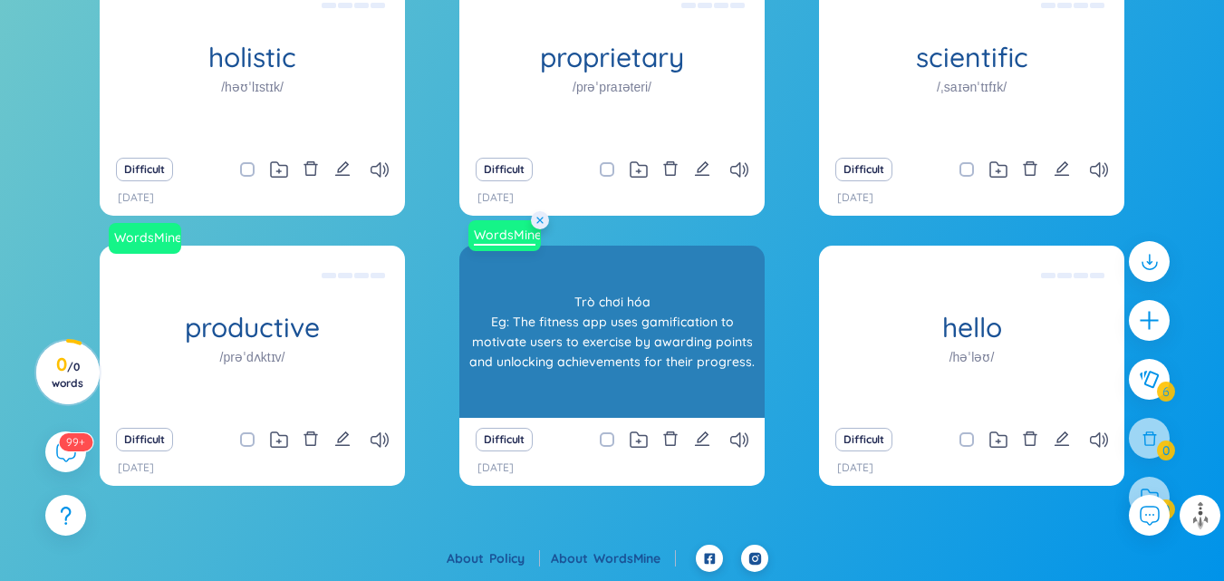
click at [503, 234] on link "WordsMine" at bounding box center [505, 235] width 76 height 18
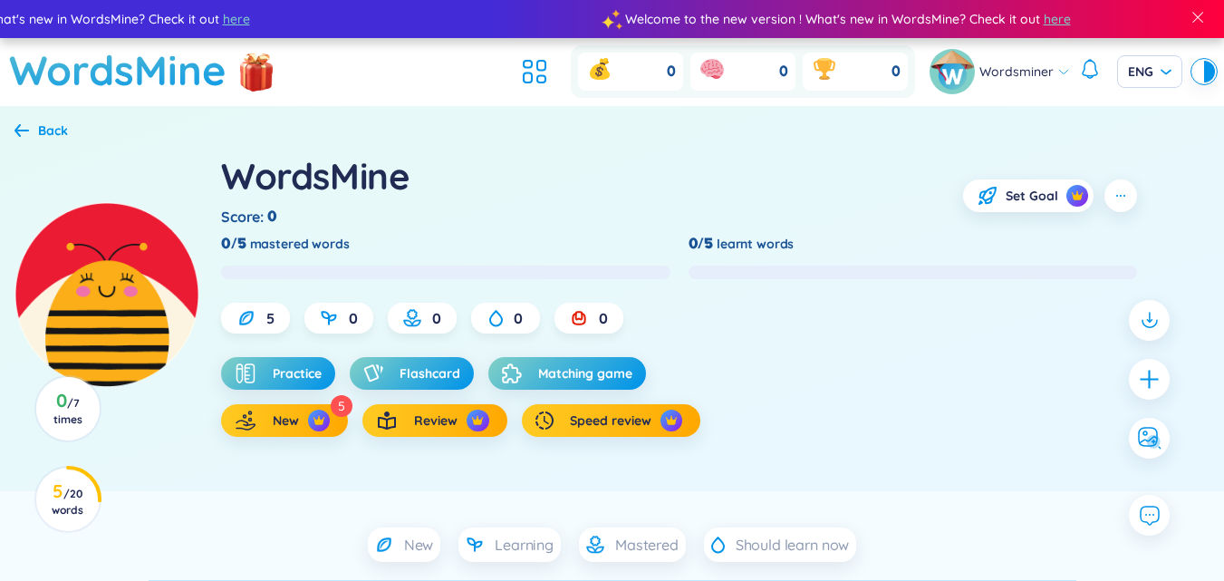
drag, startPoint x: 642, startPoint y: 218, endPoint x: 494, endPoint y: 228, distance: 148.9
click at [494, 228] on div "WordsMine Score : 0 Set Goal 0/5 mastered words 0/5 learnt words 5 0 0 0 0 Prac…" at bounding box center [715, 293] width 989 height 285
click at [509, 200] on div "WordsMine Score : 0 Set Goal" at bounding box center [679, 188] width 916 height 75
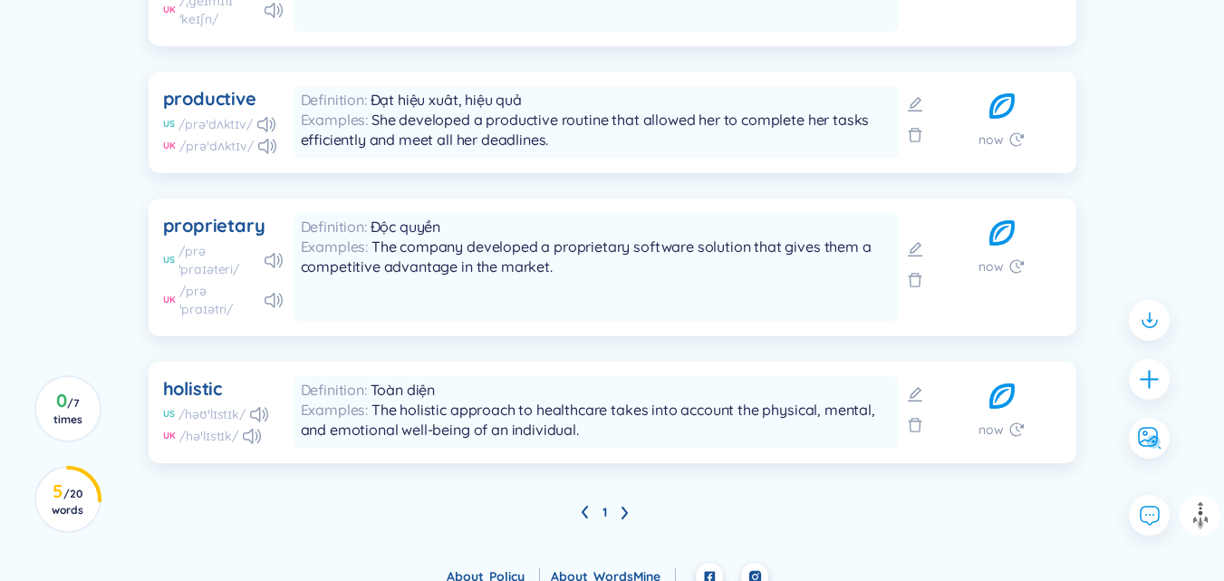
scroll to position [690, 0]
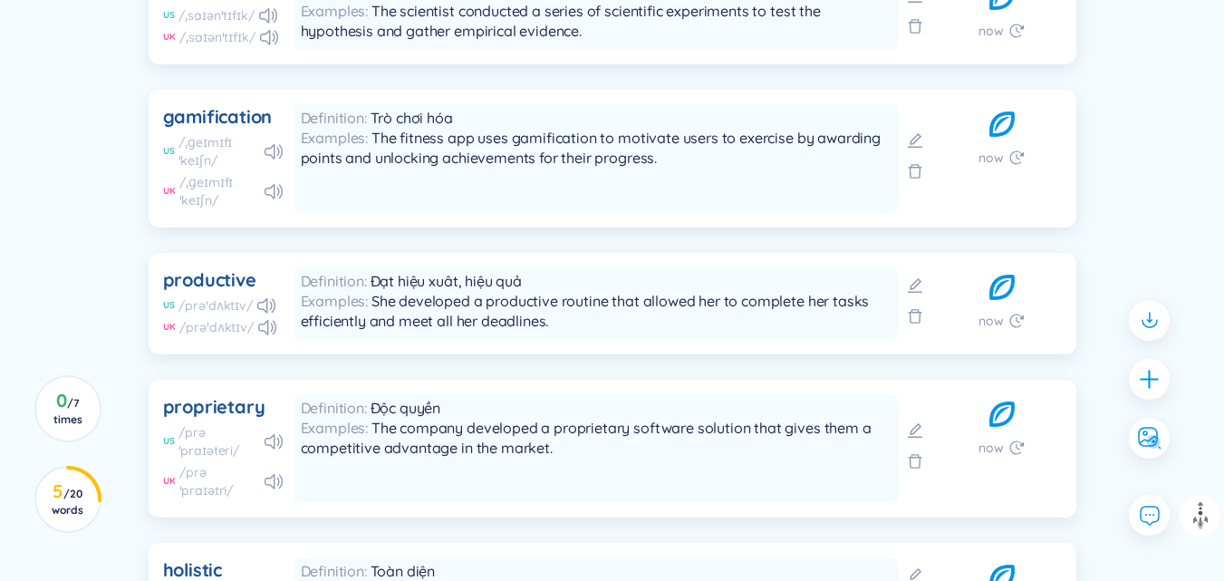
click at [994, 116] on icon at bounding box center [1002, 124] width 33 height 40
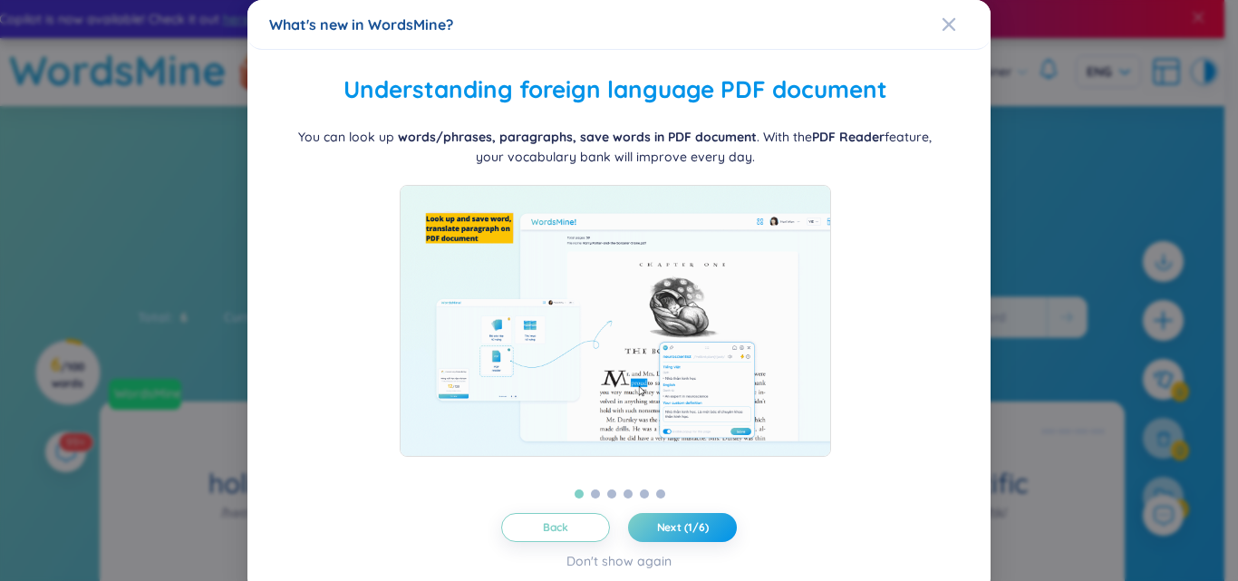
click at [926, 25] on div "What's new in WordsMine?" at bounding box center [619, 24] width 700 height 20
click at [944, 22] on icon "Close" at bounding box center [949, 24] width 14 height 14
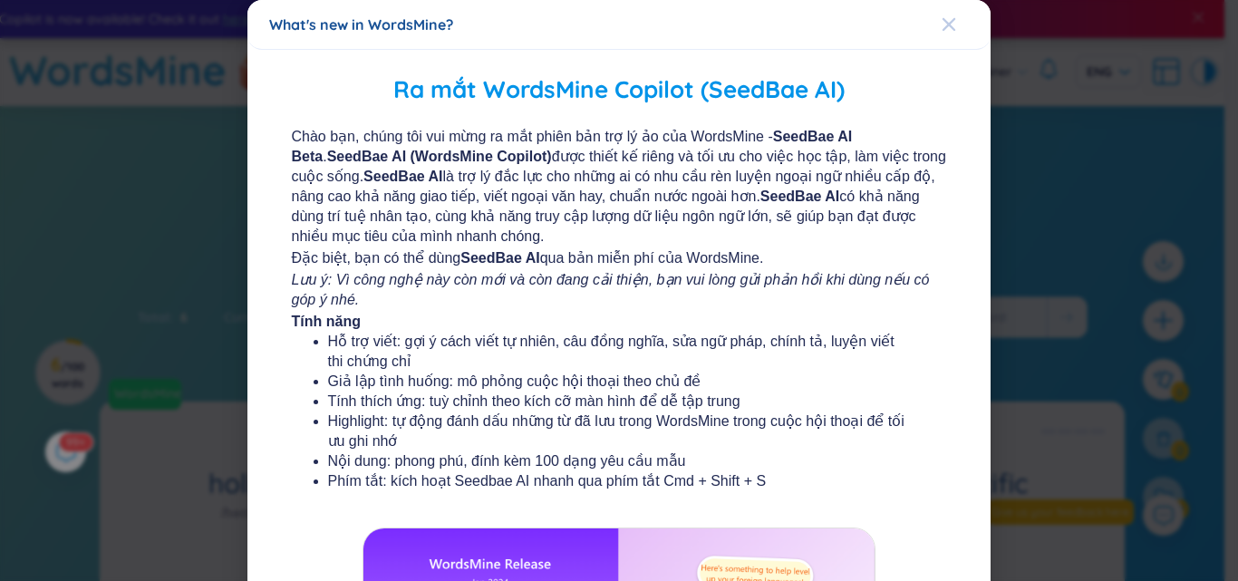
click at [942, 18] on icon "Close" at bounding box center [949, 24] width 14 height 14
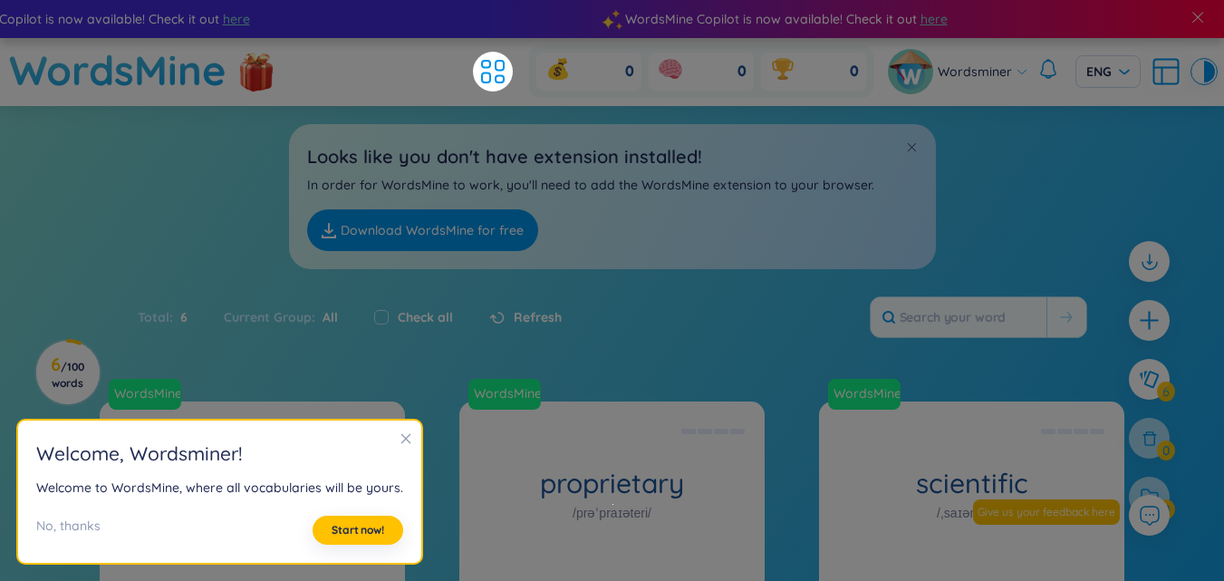
click at [400, 439] on icon "close" at bounding box center [406, 438] width 13 height 13
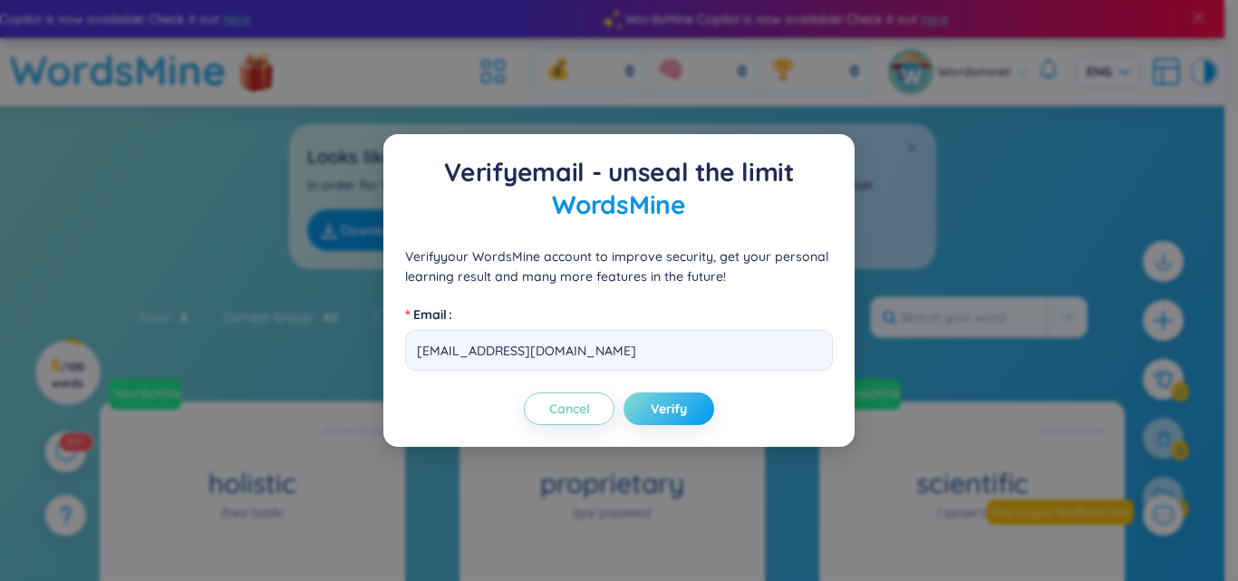
click at [677, 410] on span "Verify" at bounding box center [669, 409] width 36 height 18
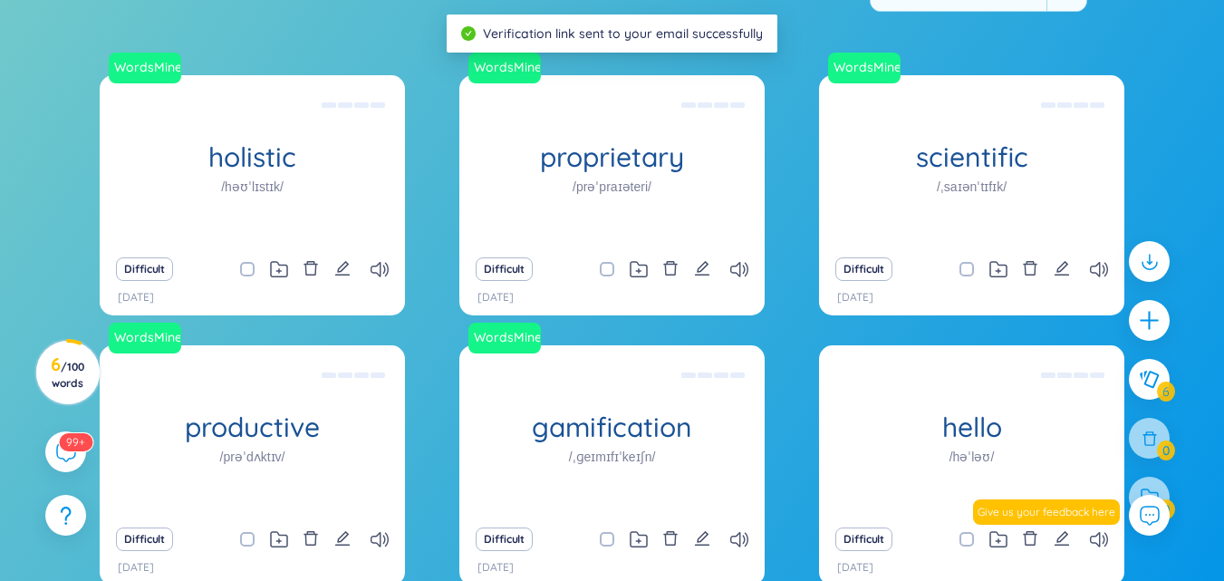
scroll to position [341, 0]
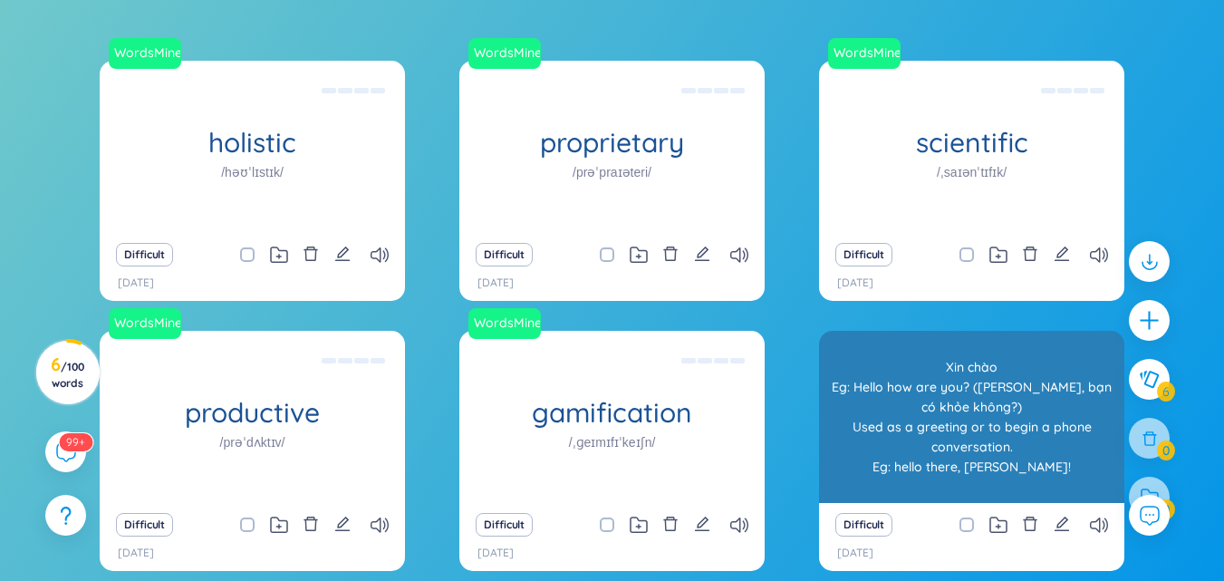
click at [860, 387] on div "hello /həˈləʊ/ [PERSON_NAME] Eg: Hello how are you? ([PERSON_NAME], bạn có khỏe…" at bounding box center [971, 417] width 305 height 172
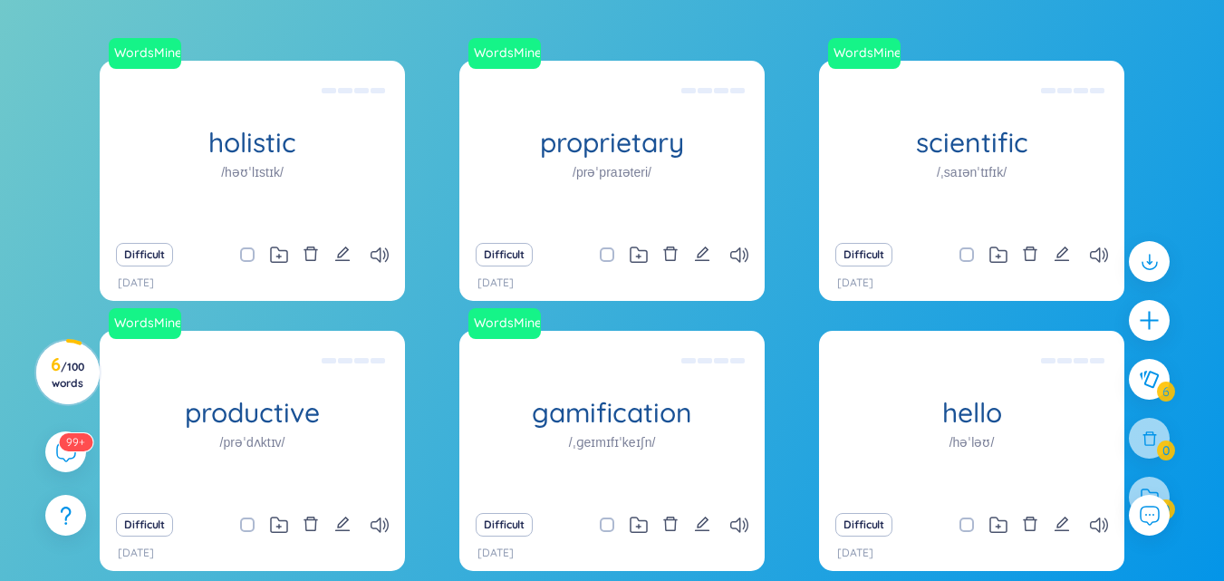
click at [899, 530] on div "Difficult" at bounding box center [889, 525] width 109 height 24
click at [851, 526] on button "Difficult" at bounding box center [863, 525] width 57 height 24
click at [1095, 256] on icon at bounding box center [1099, 254] width 18 height 15
click at [1092, 255] on icon at bounding box center [1099, 254] width 18 height 15
click at [1100, 248] on icon at bounding box center [1099, 254] width 18 height 15
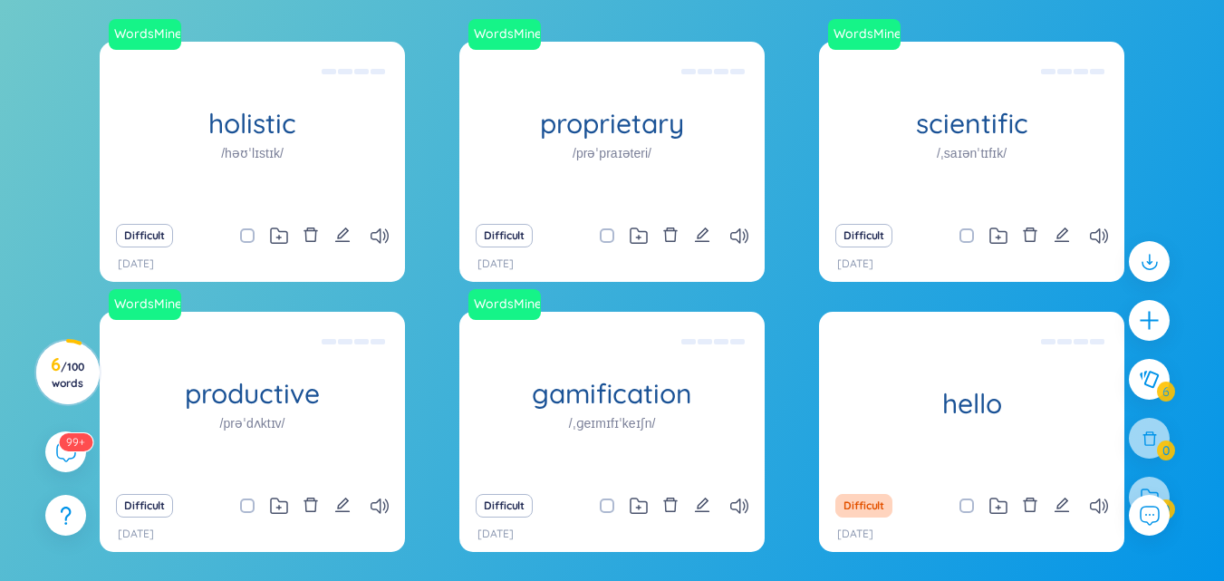
scroll to position [361, 0]
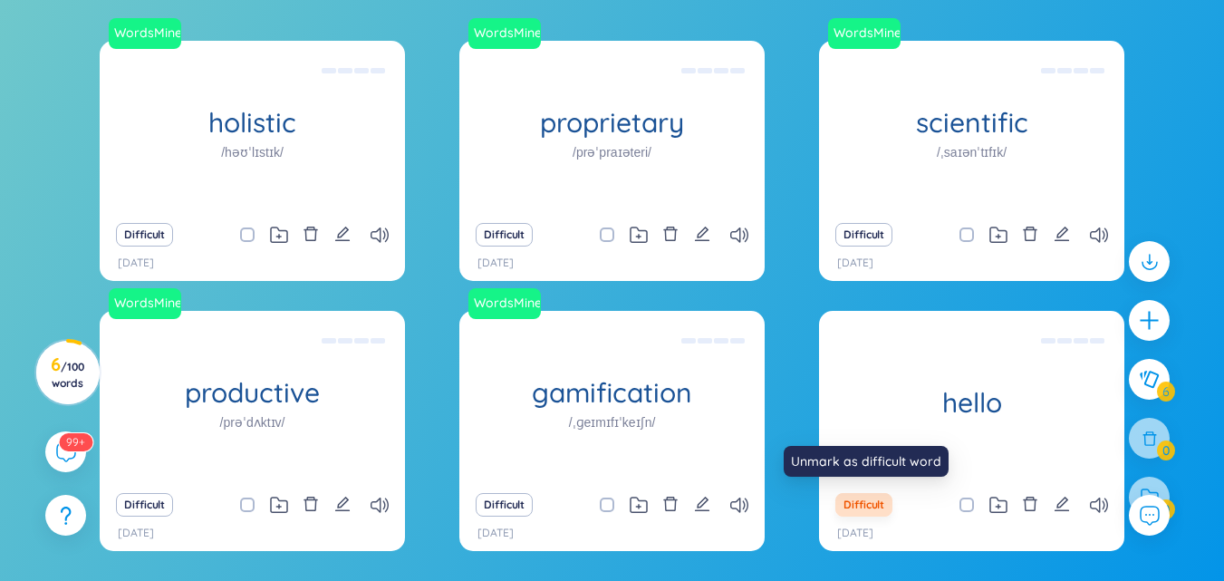
click at [863, 501] on button "Difficult" at bounding box center [863, 505] width 57 height 24
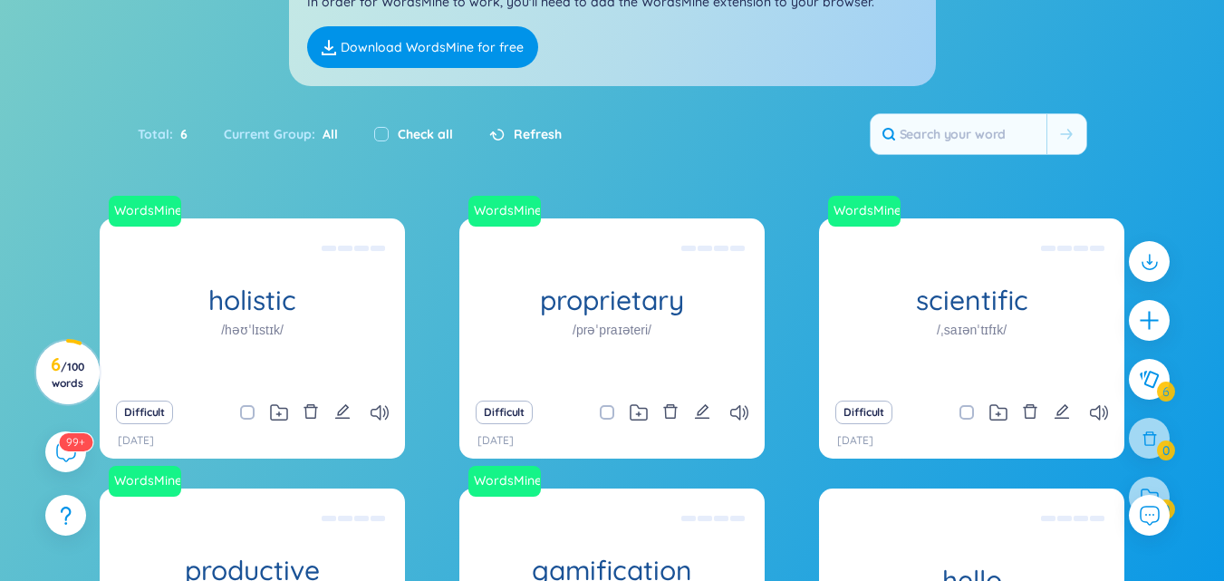
scroll to position [0, 0]
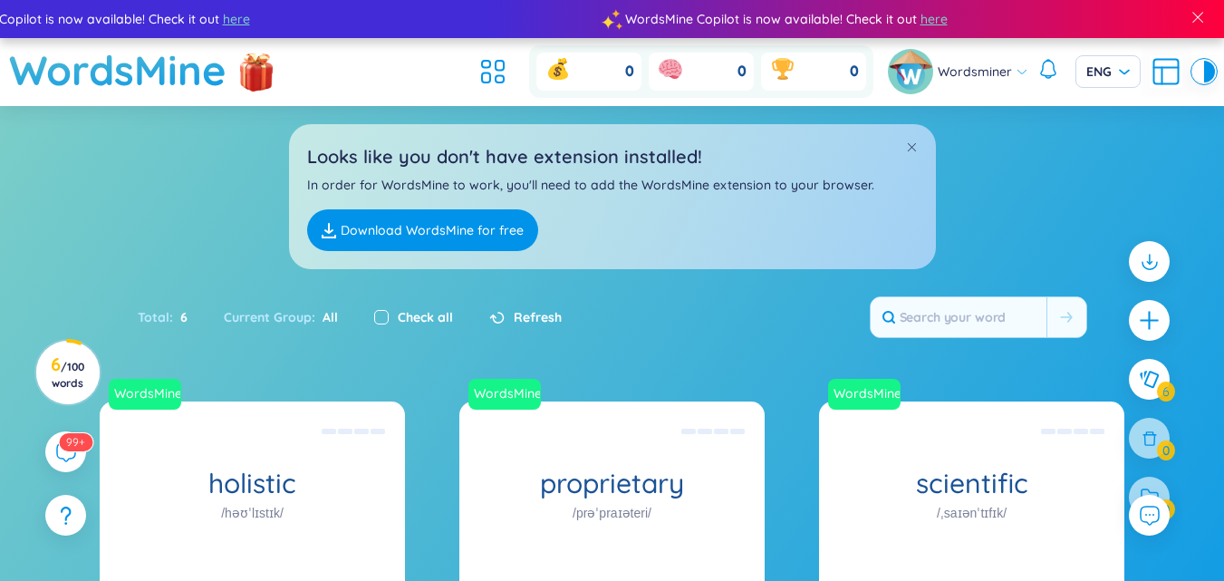
click at [379, 317] on input "checkbox" at bounding box center [381, 317] width 14 height 14
checkbox input "true"
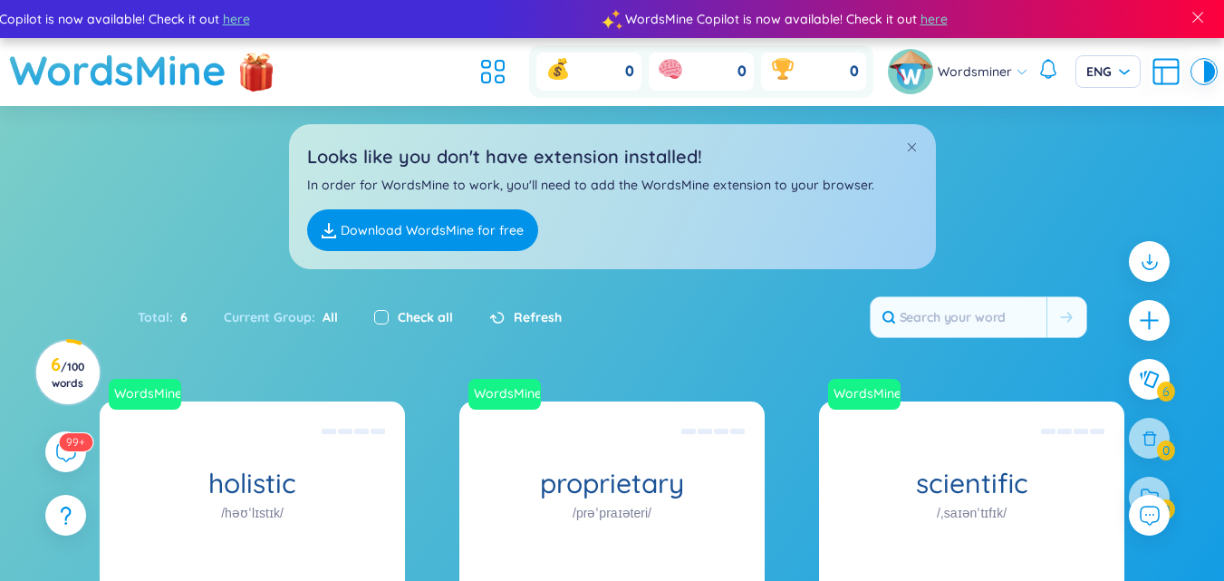
checkbox input "true"
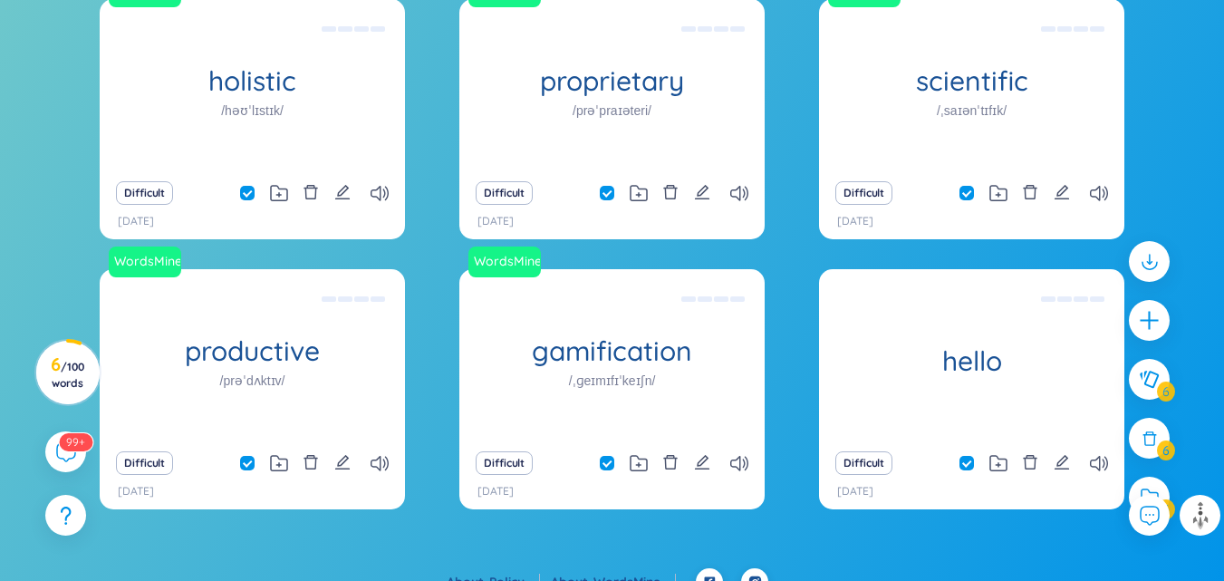
scroll to position [420, 0]
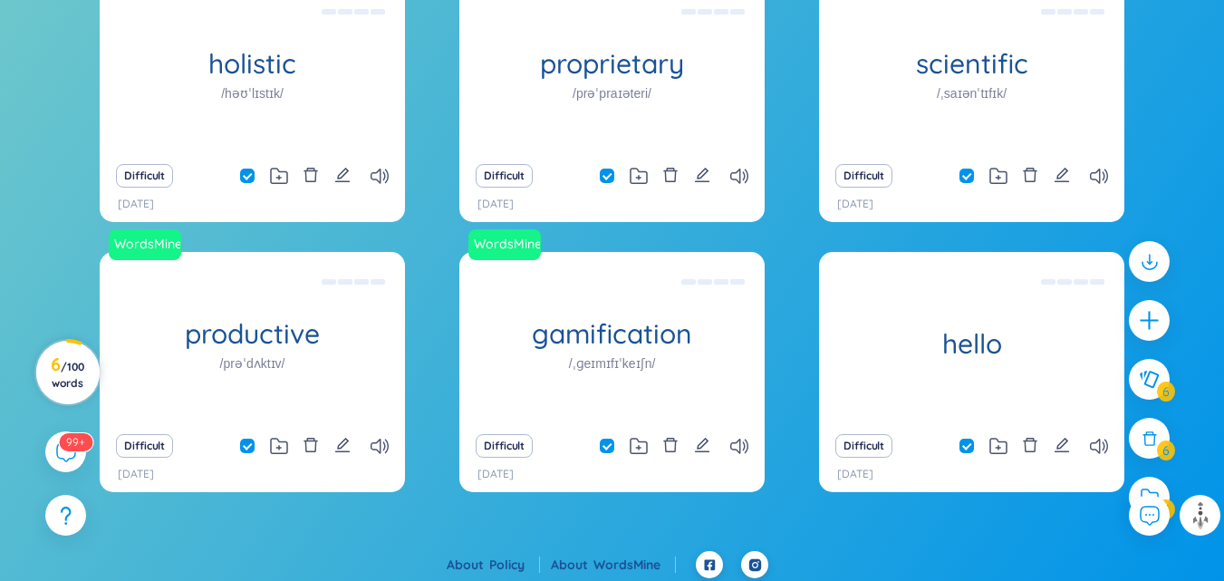
click at [65, 363] on span "/ 100 words" at bounding box center [68, 375] width 33 height 30
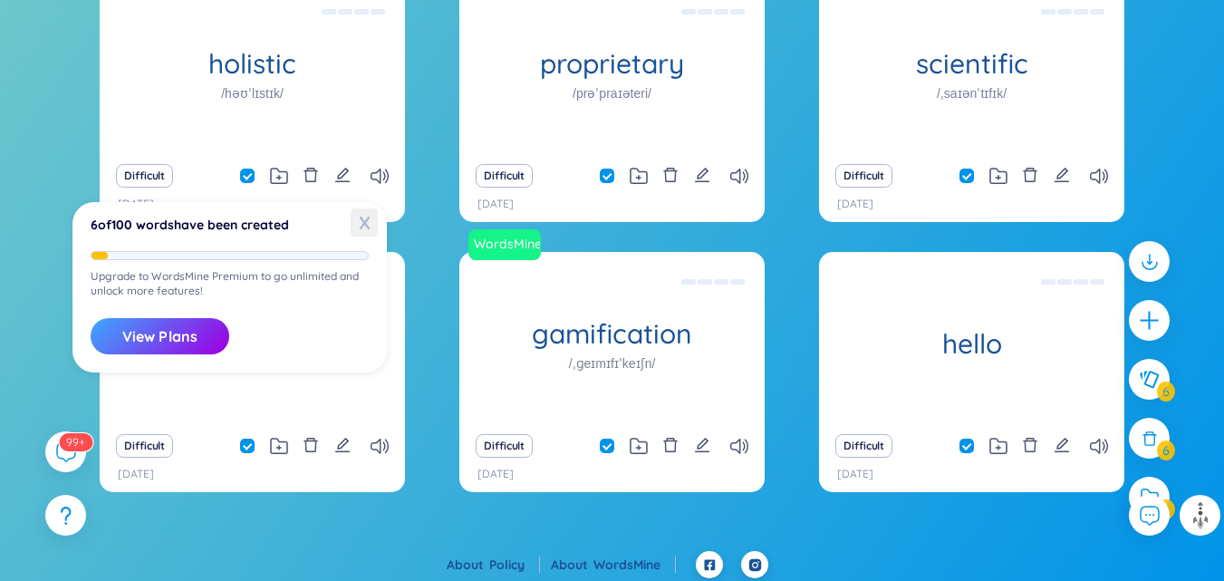
click at [360, 222] on span "X" at bounding box center [364, 222] width 27 height 28
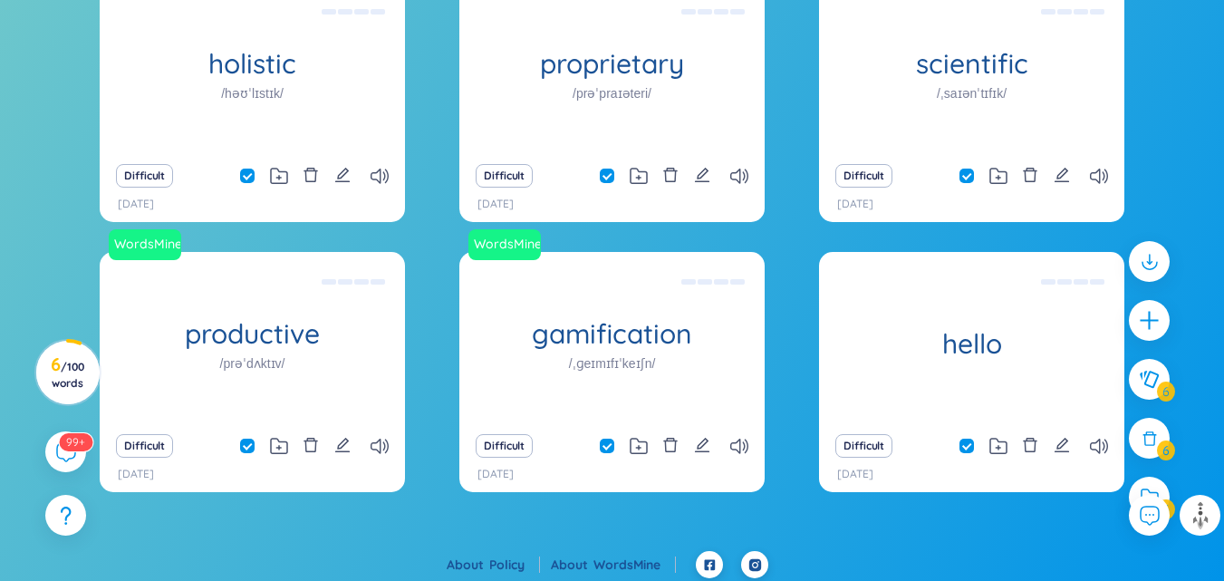
drag, startPoint x: 77, startPoint y: 277, endPoint x: 472, endPoint y: -79, distance: 531.9
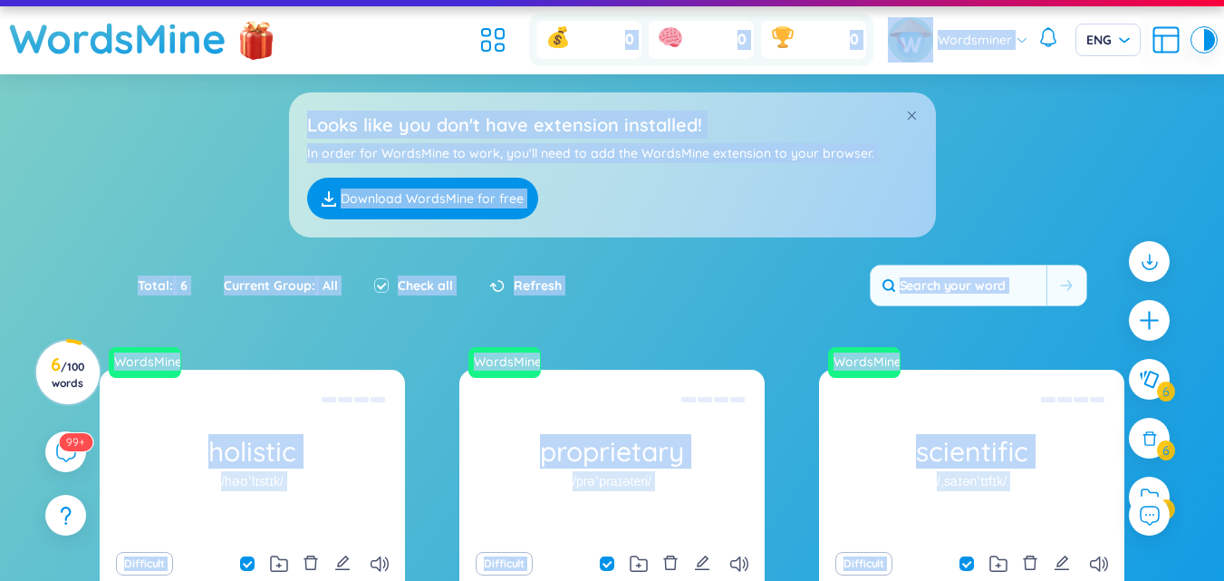
click at [158, 184] on div "Looks like you don't have extension installed! In order for WordsMine to work, …" at bounding box center [612, 155] width 1224 height 163
click at [842, 273] on div "Total : 6 Current Group : All Check all Refresh" at bounding box center [612, 295] width 1131 height 78
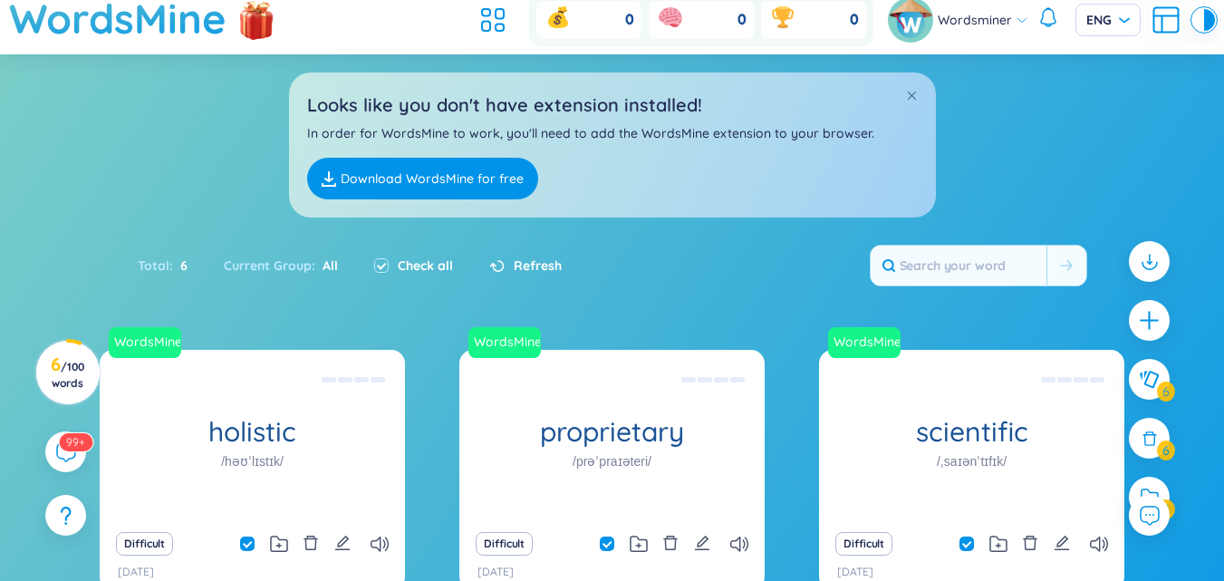
scroll to position [0, 0]
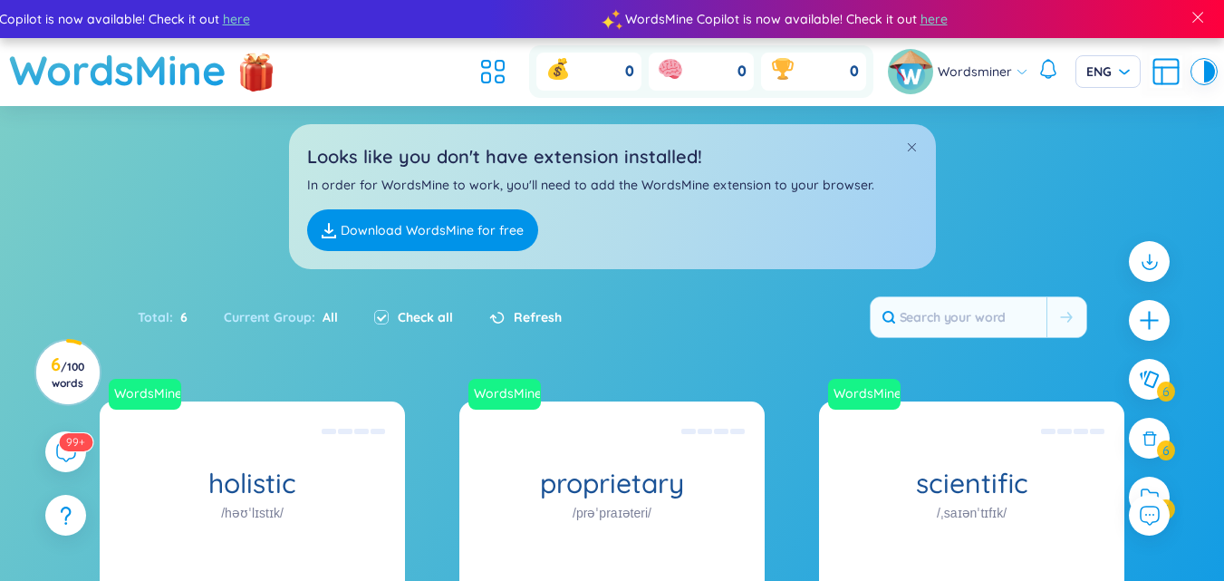
click at [490, 64] on icon at bounding box center [486, 64] width 8 height 7
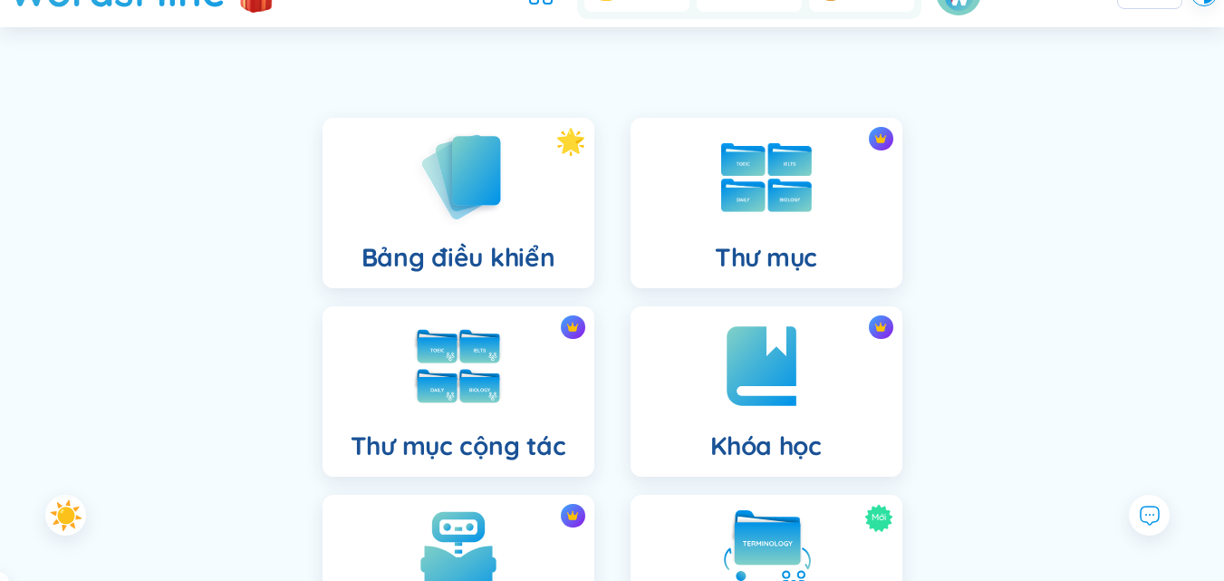
scroll to position [68, 0]
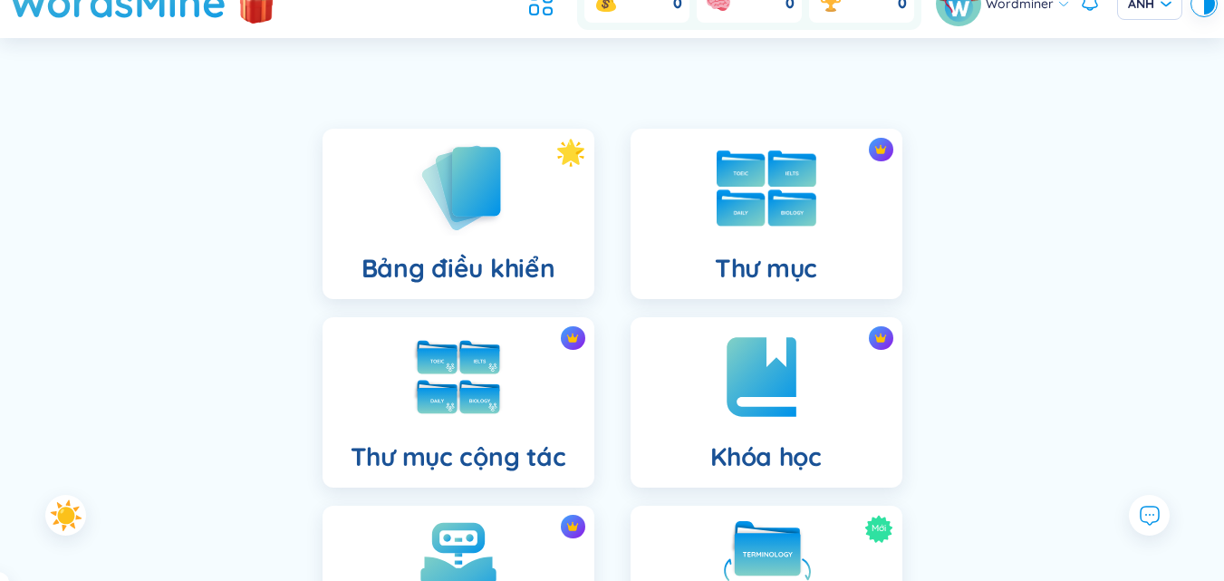
click at [747, 189] on img at bounding box center [767, 188] width 100 height 76
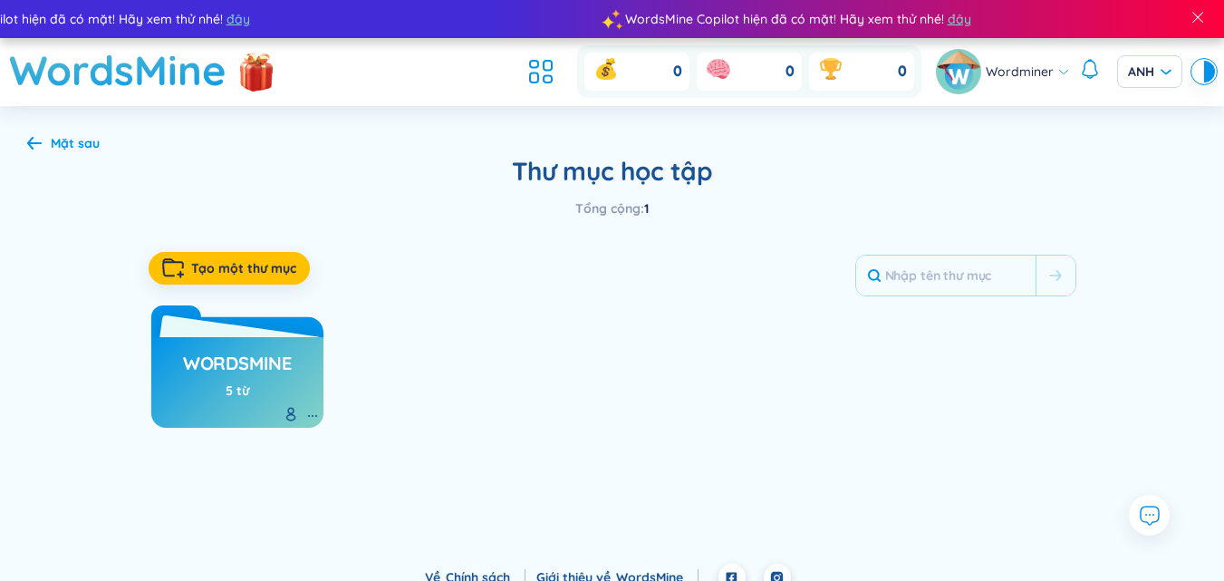
click at [249, 382] on h3 "WordsMine" at bounding box center [237, 368] width 109 height 34
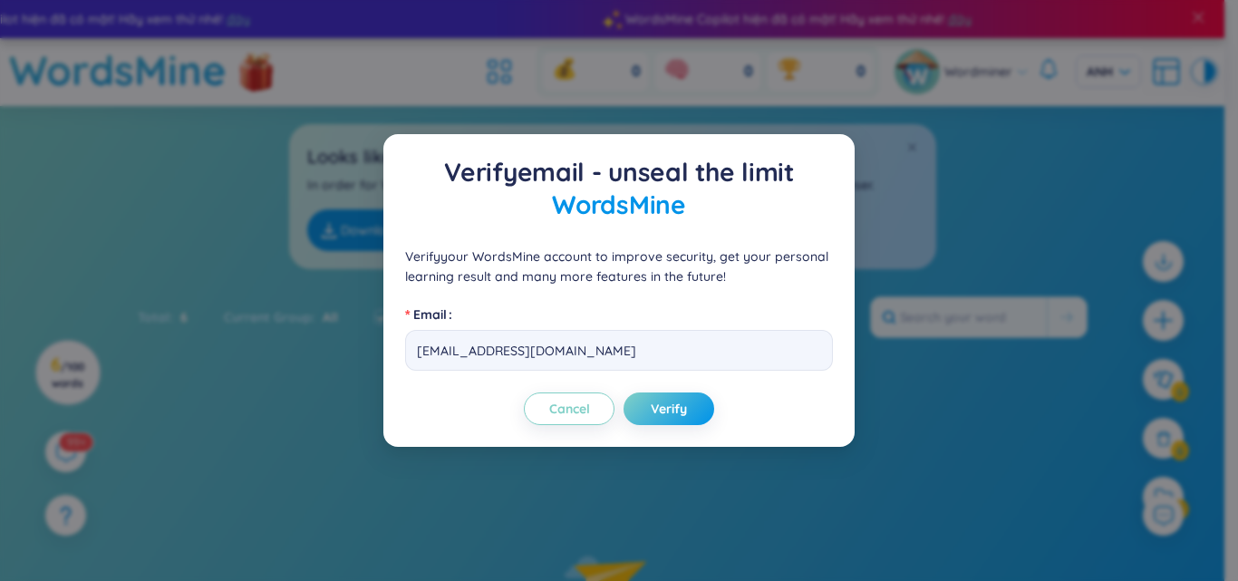
checkbox input "false"
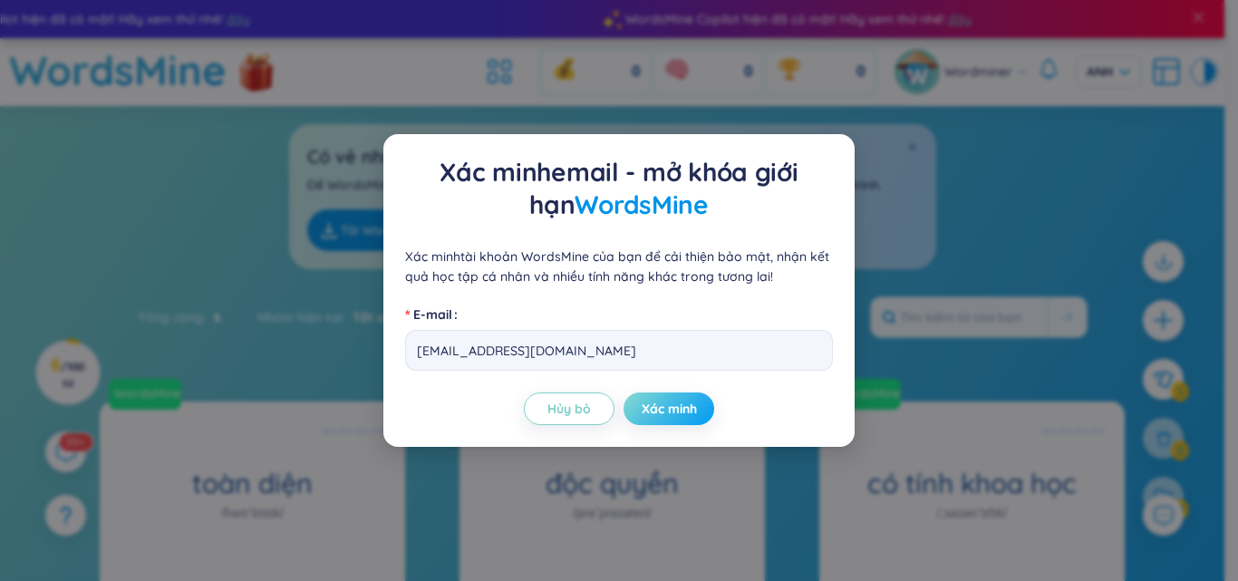
click at [660, 412] on font "Xác minh" at bounding box center [669, 409] width 55 height 16
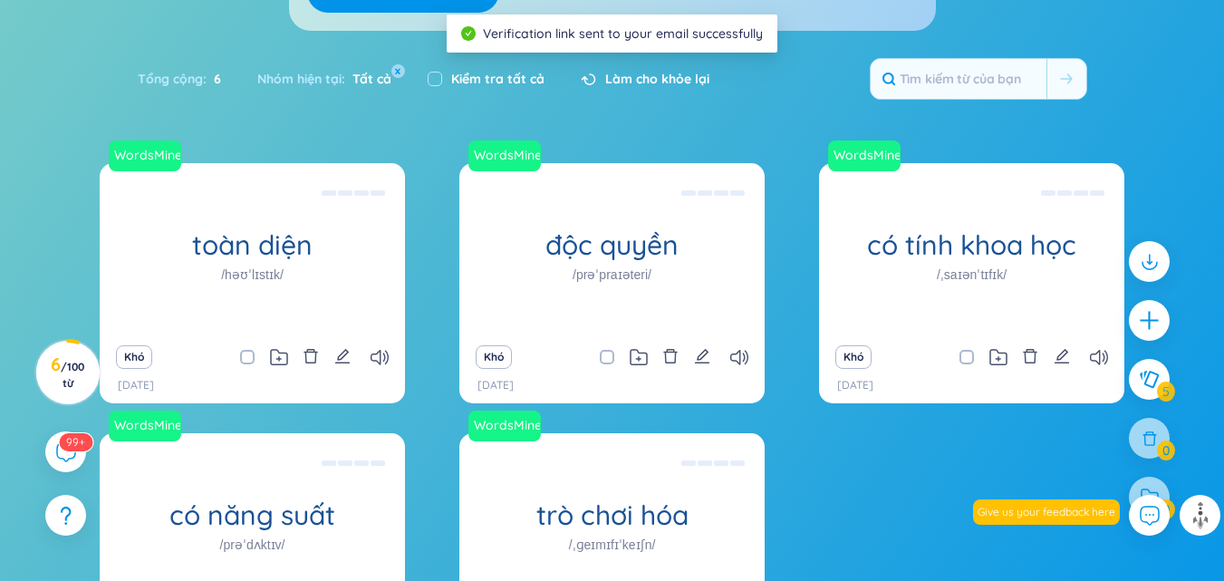
scroll to position [426, 0]
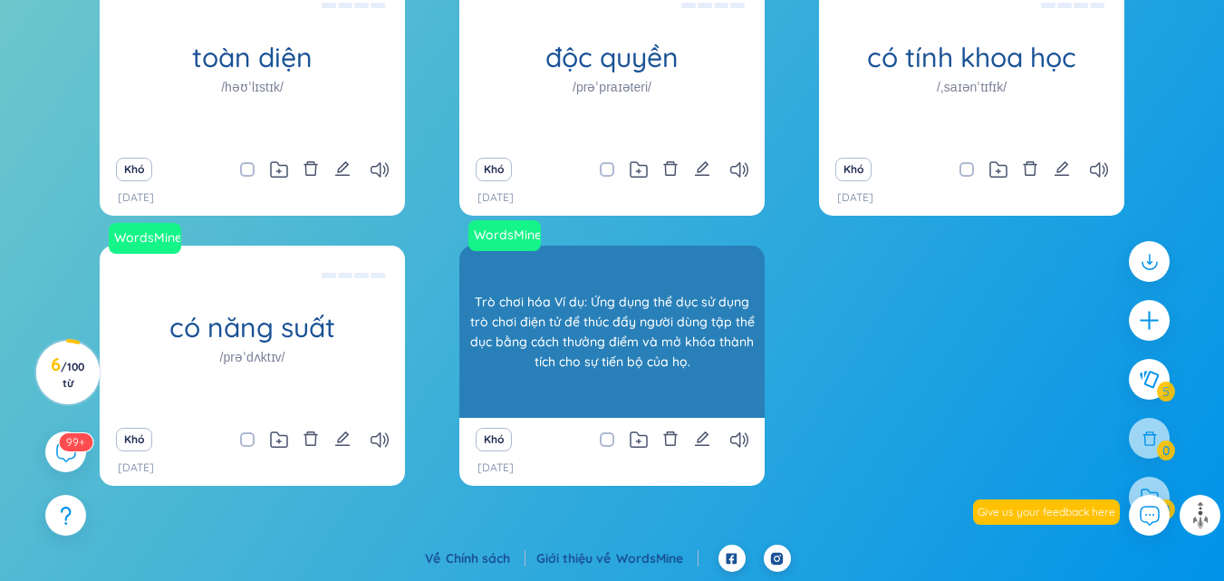
click at [640, 356] on div "WordsMine trò chơi hóa /ˌɡeɪmɪfɪˈkeɪʃn/ Trò chơi hóa Ví dụ: Ứng dụng thể dục sử…" at bounding box center [611, 332] width 305 height 172
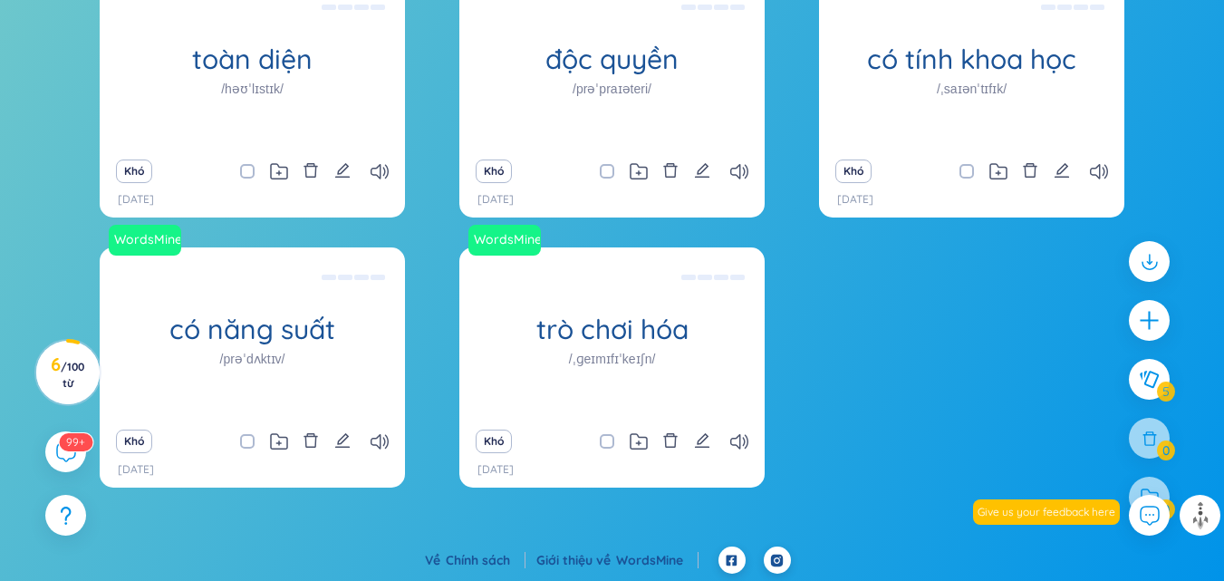
scroll to position [68, 0]
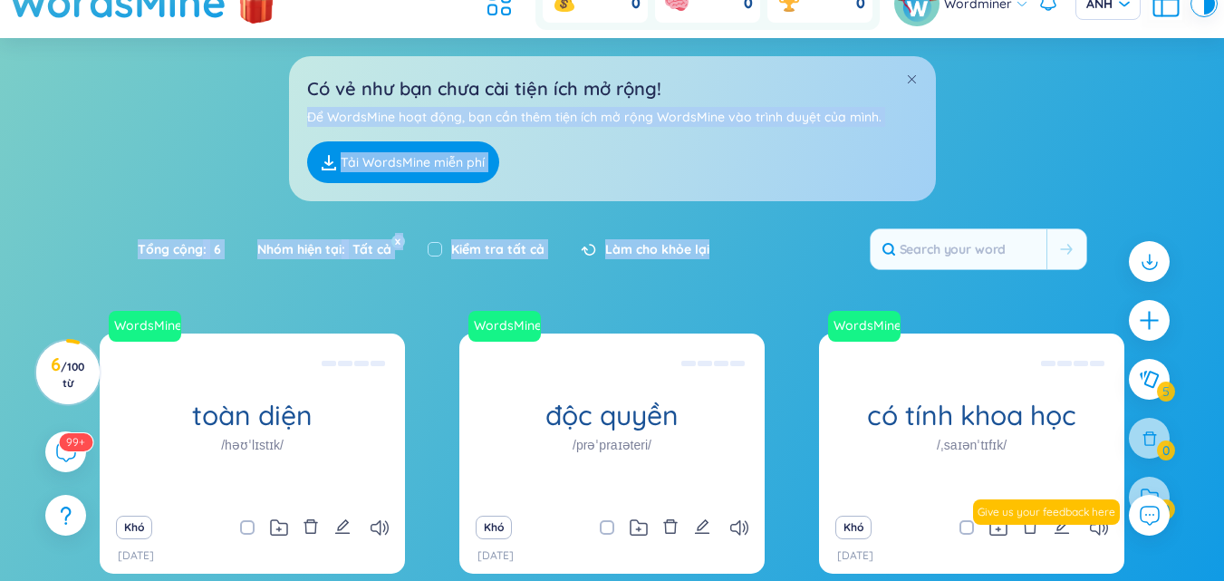
drag, startPoint x: 817, startPoint y: 43, endPoint x: 843, endPoint y: 216, distance: 174.0
click at [843, 216] on section "Loại Bảng chữ cái tăng dần Bảng chữ cái giảm dần Tăng dần theo thời gian Giảm d…" at bounding box center [612, 470] width 1224 height 864
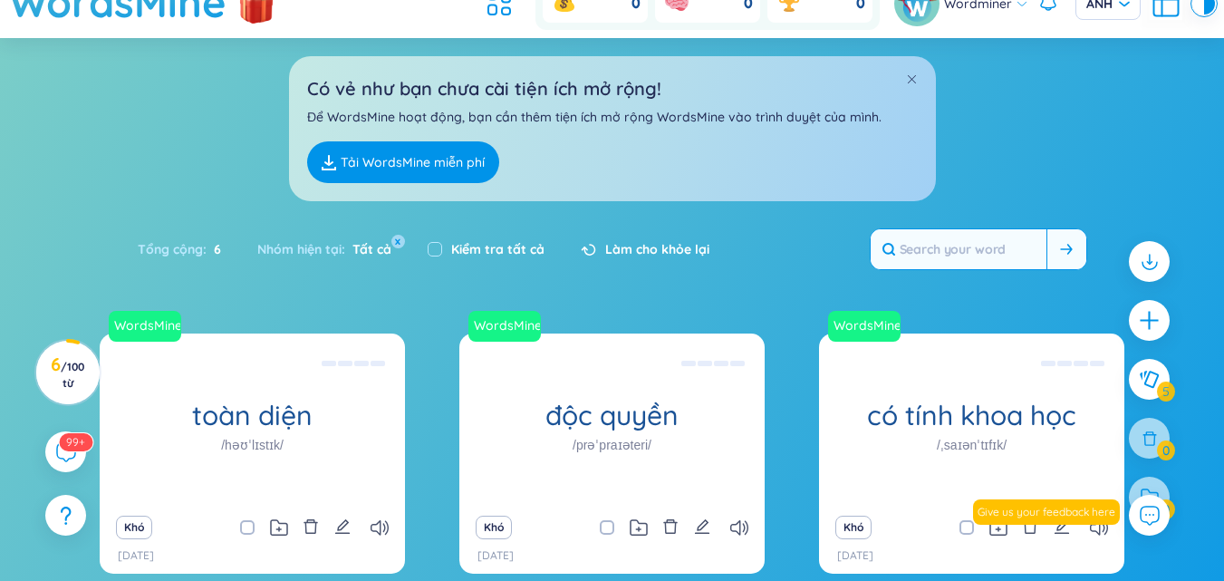
click at [972, 267] on input "text" at bounding box center [959, 249] width 176 height 40
type input "i"
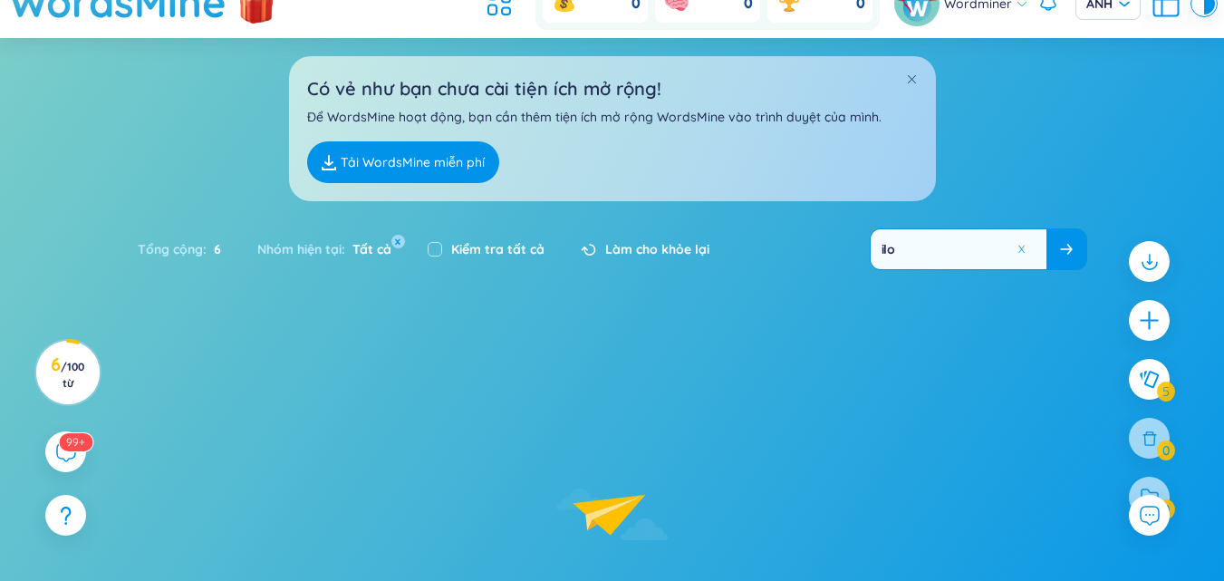
type input "ilov"
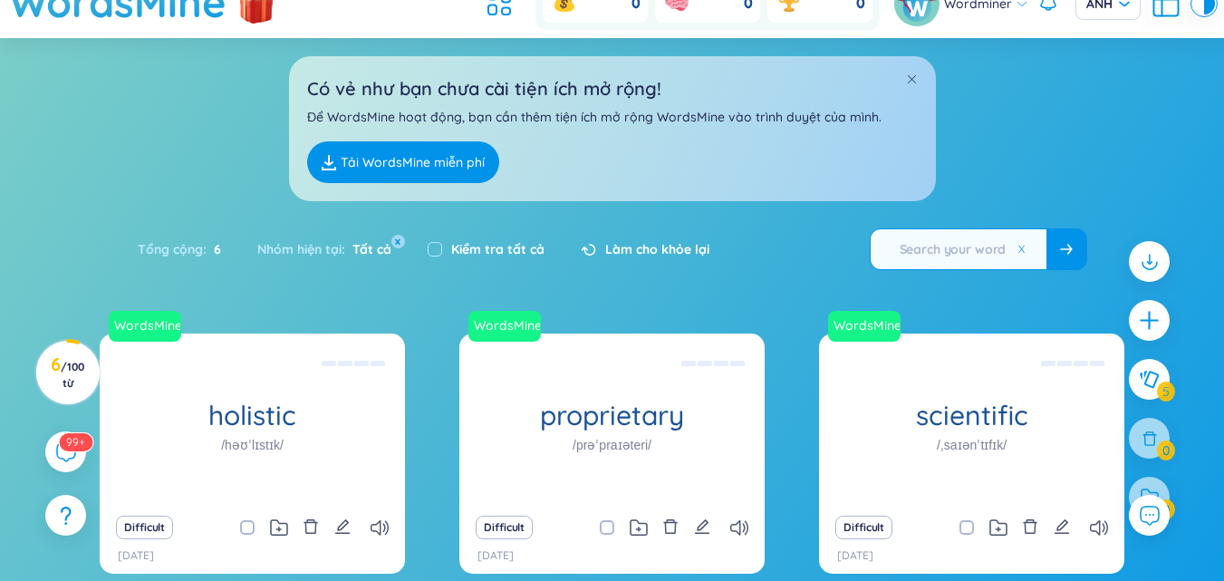
type input "e"
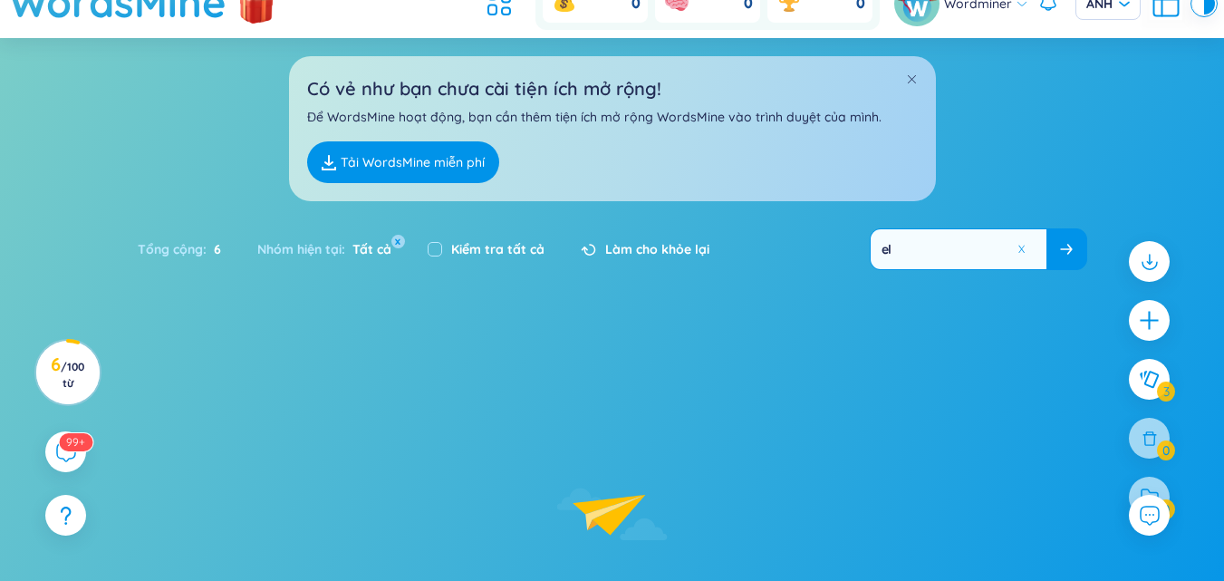
type input "elo"
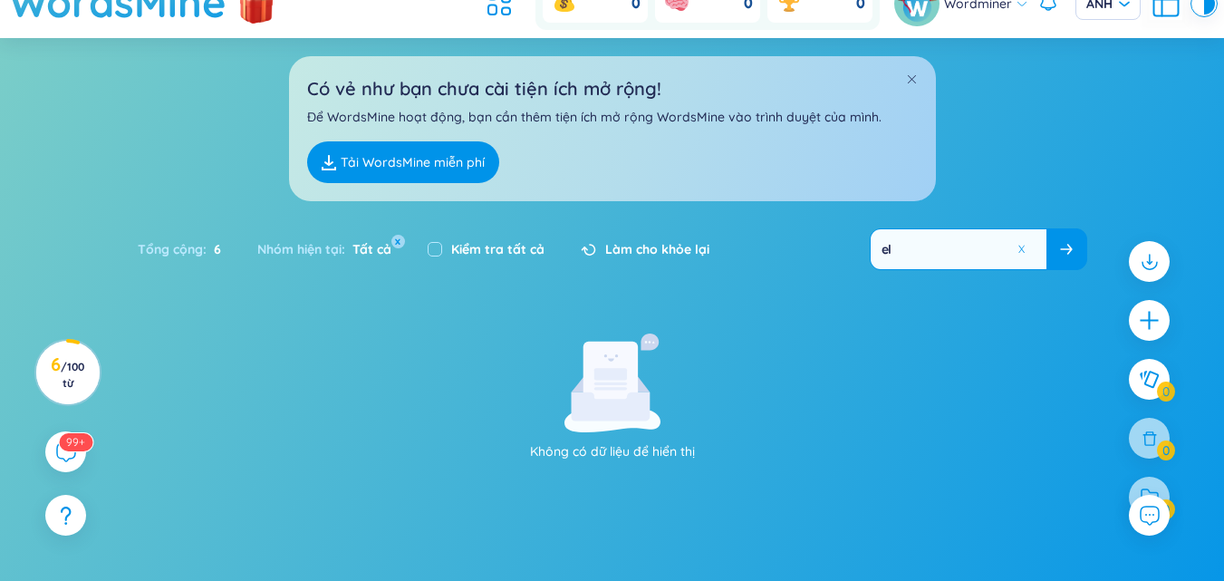
type input "e"
type input "l"
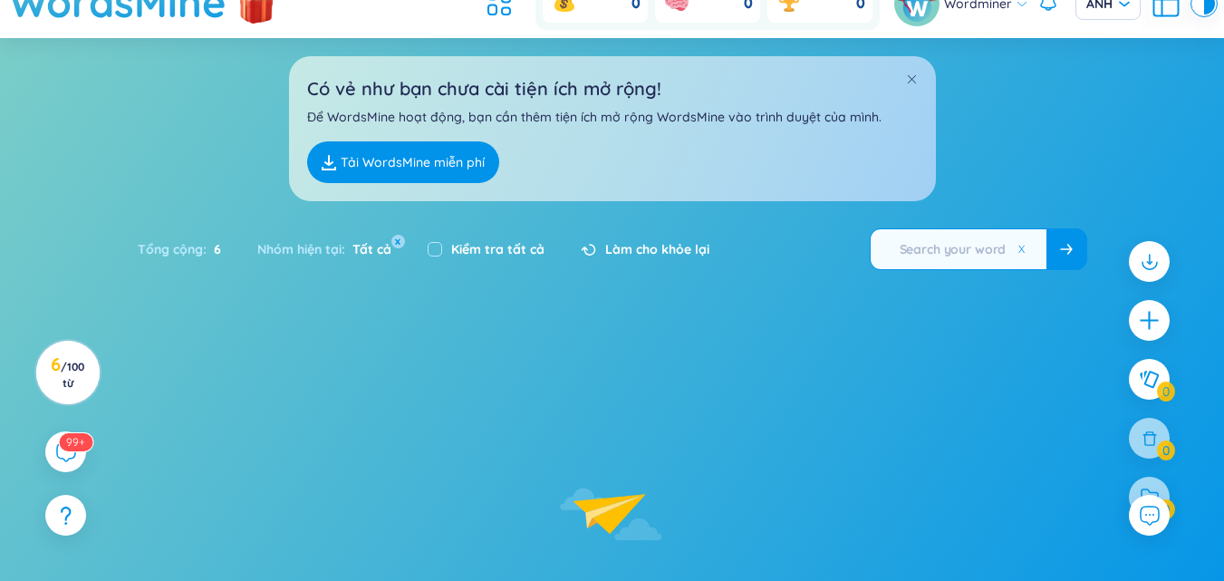
type input "o"
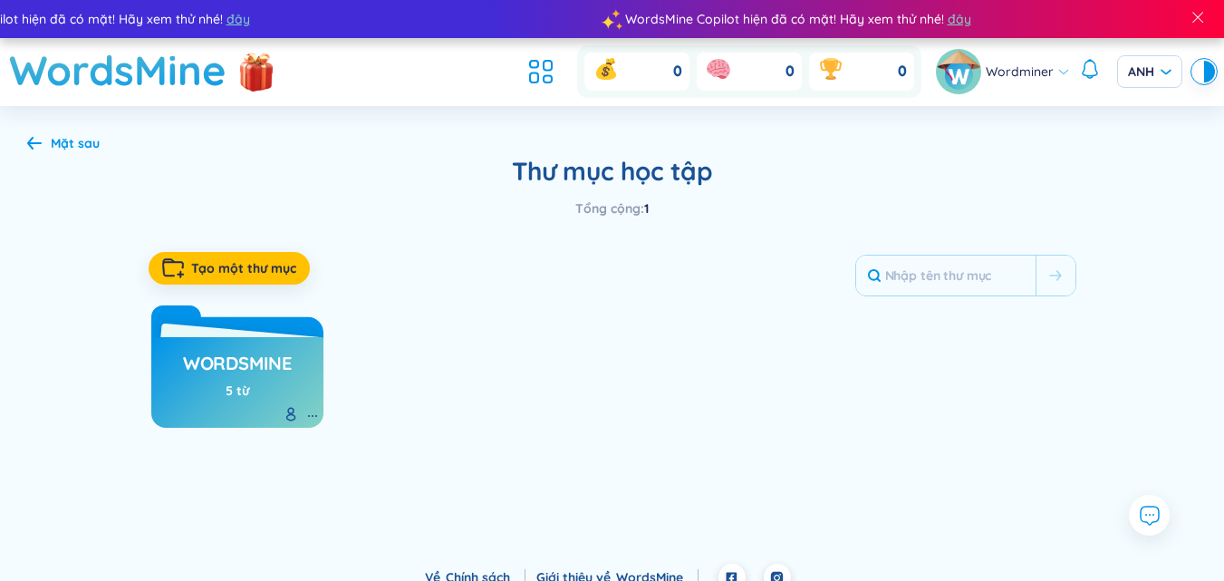
scroll to position [68, 0]
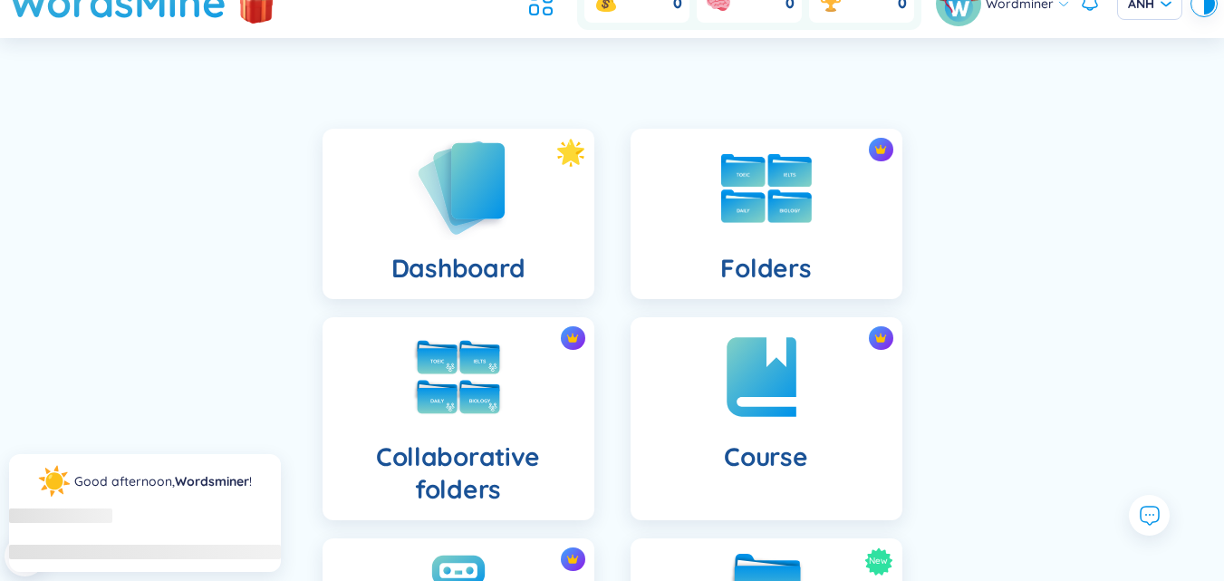
click at [460, 207] on img at bounding box center [459, 187] width 100 height 103
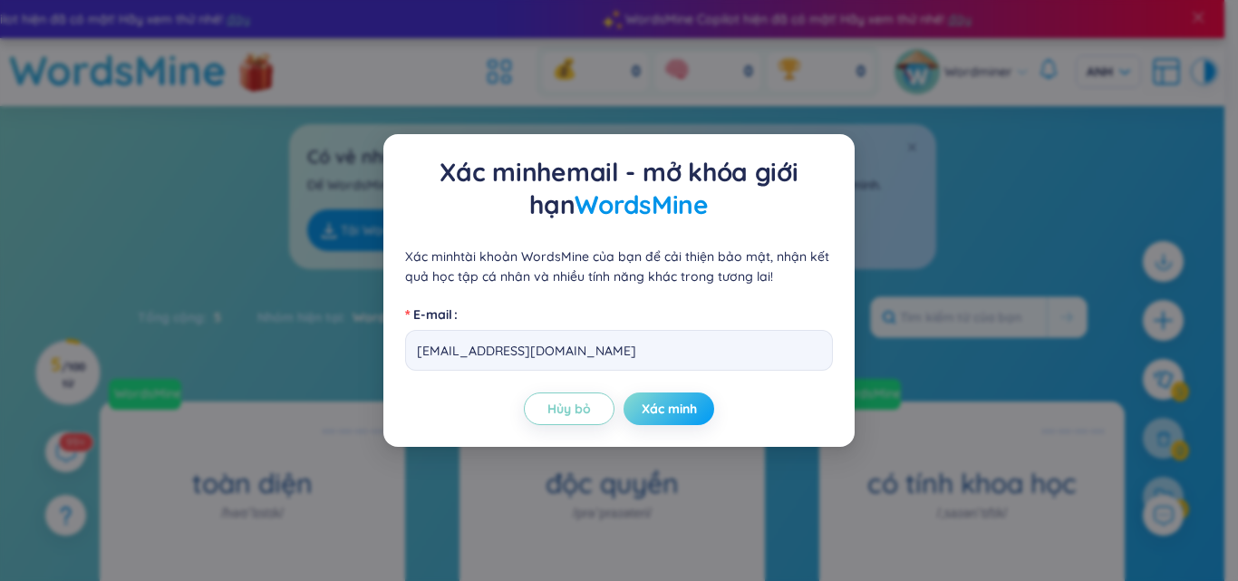
click at [691, 400] on span "Xác minh" at bounding box center [669, 409] width 55 height 18
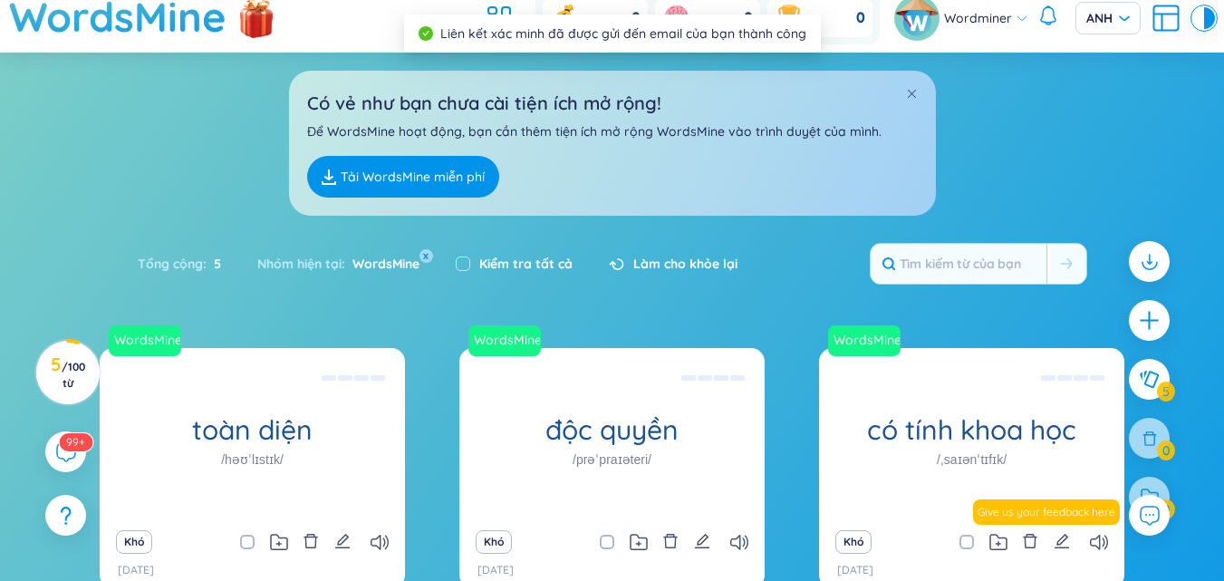
scroll to position [312, 0]
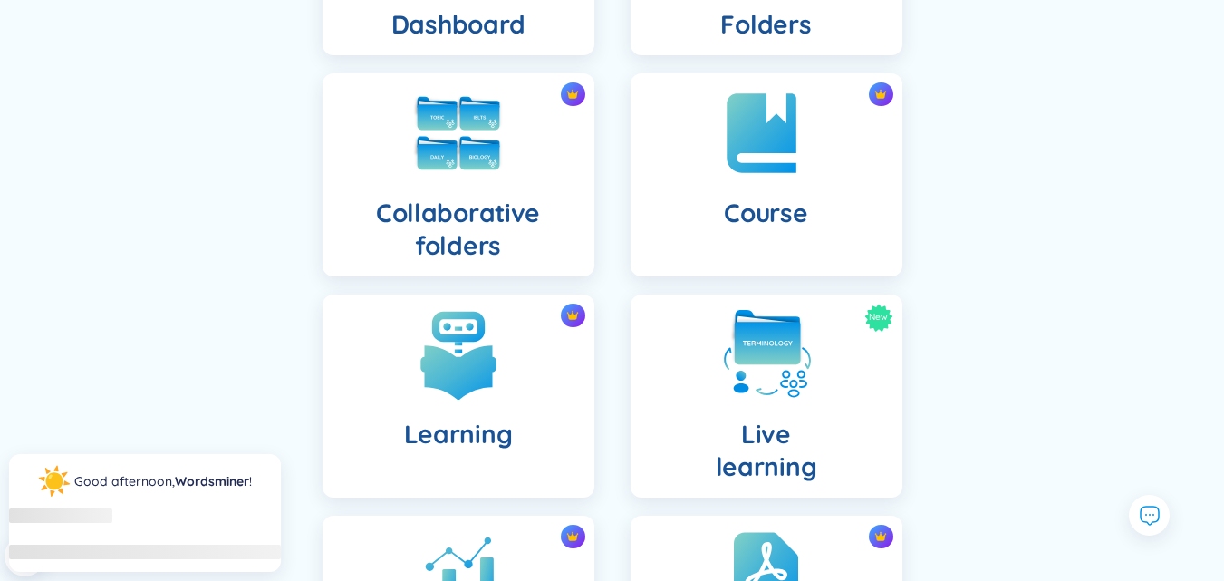
scroll to position [68, 0]
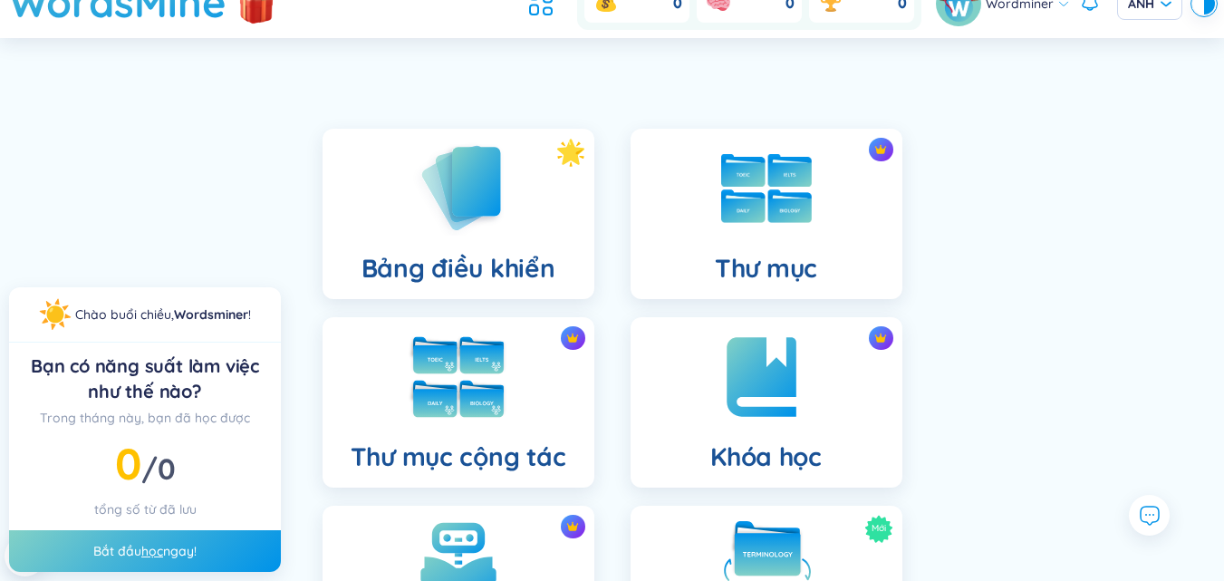
click at [542, 425] on div "Thư mục cộng tác" at bounding box center [459, 402] width 272 height 170
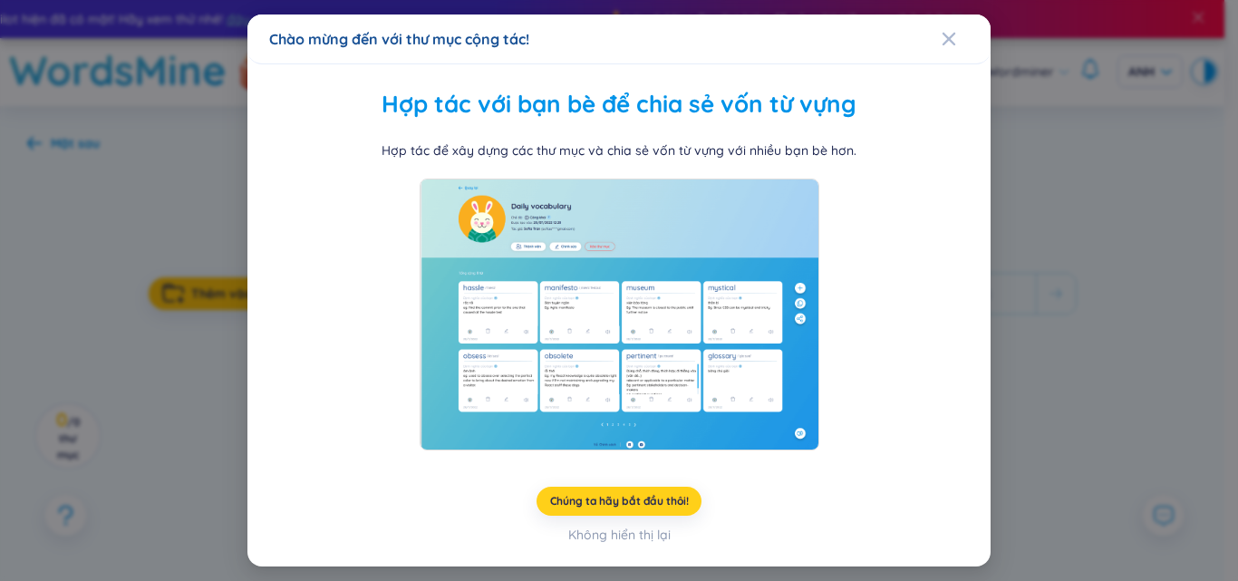
click at [612, 511] on button "Chúng ta hãy bắt đầu thôi!" at bounding box center [619, 501] width 166 height 29
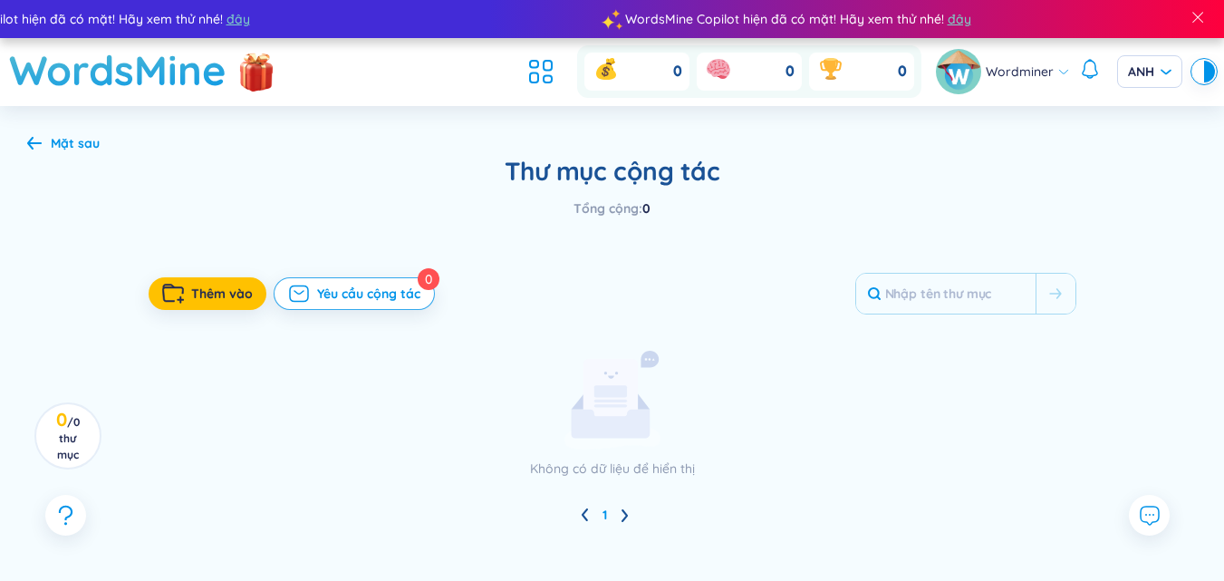
scroll to position [121, 0]
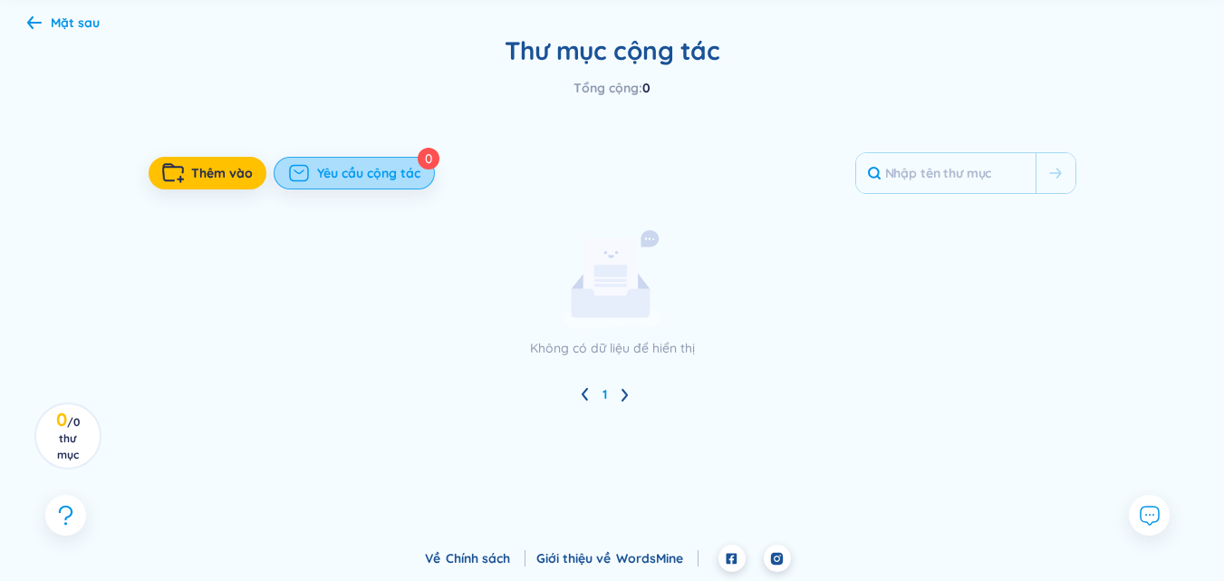
click at [306, 181] on icon "button" at bounding box center [299, 173] width 22 height 22
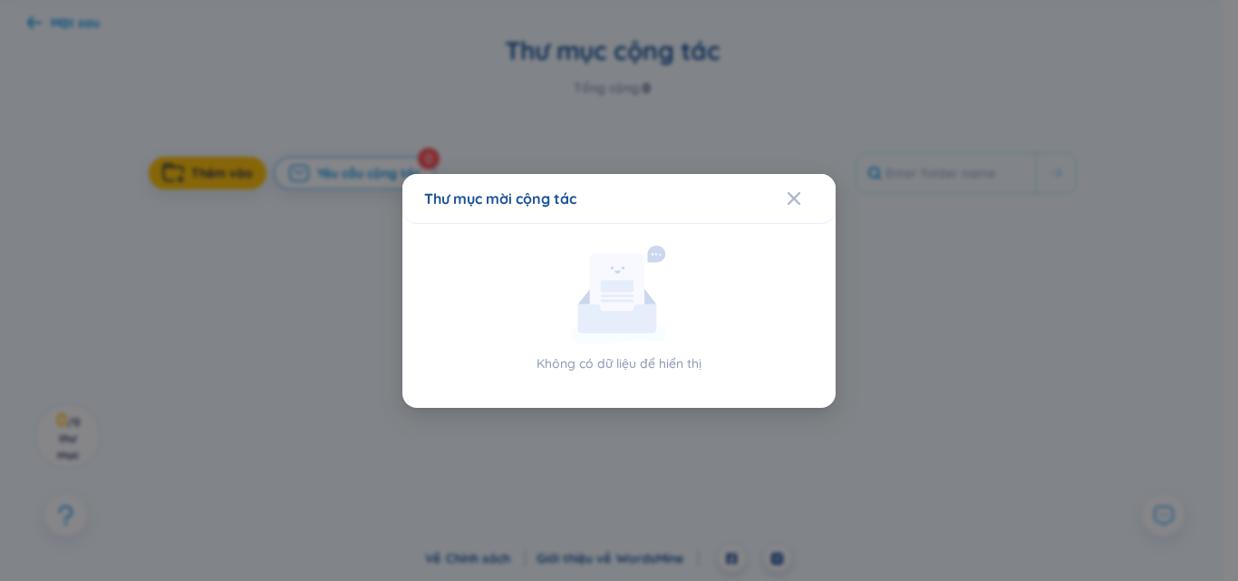
click at [781, 190] on div "Thư mục mời cộng tác" at bounding box center [619, 198] width 390 height 20
click at [788, 198] on icon "Đóng" at bounding box center [794, 198] width 14 height 14
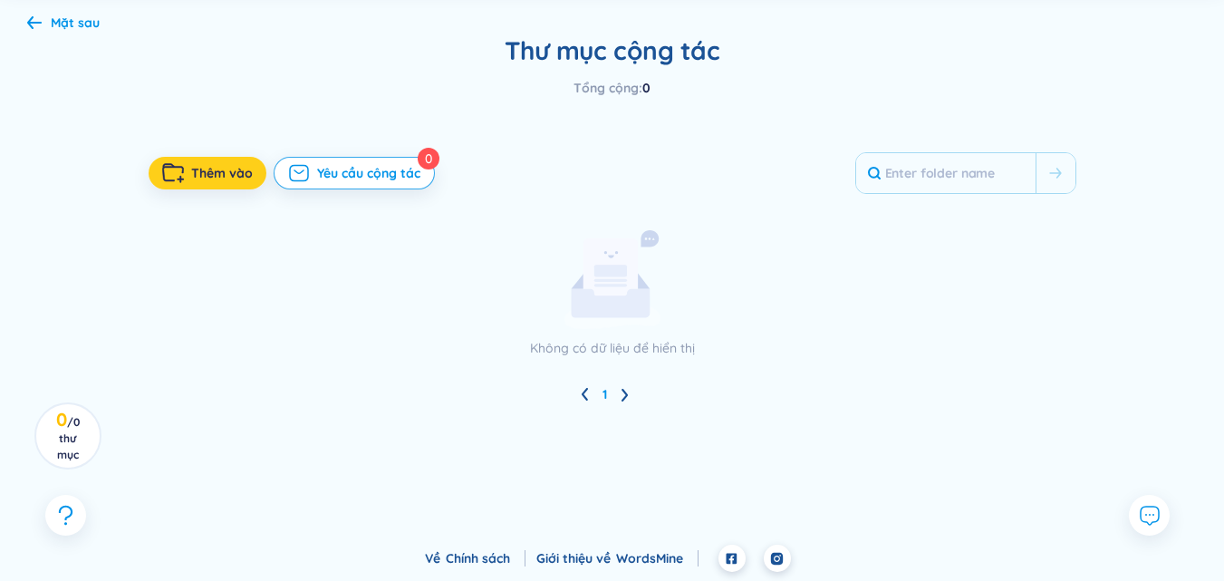
click at [179, 171] on icon "button" at bounding box center [173, 173] width 22 height 20
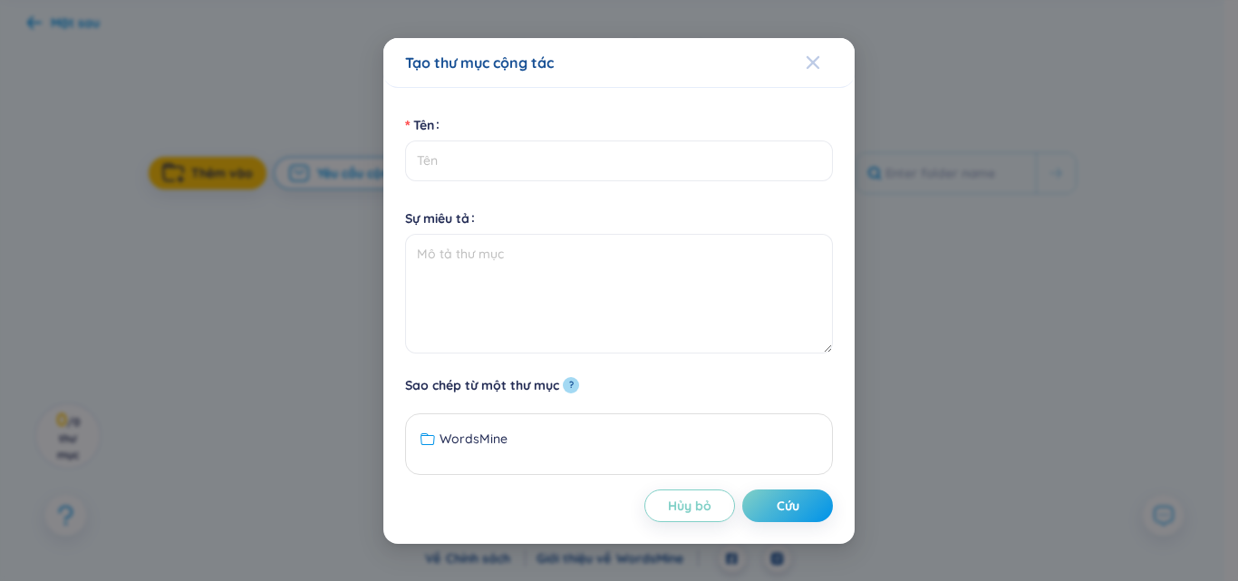
click at [827, 45] on span "Đóng" at bounding box center [830, 62] width 49 height 49
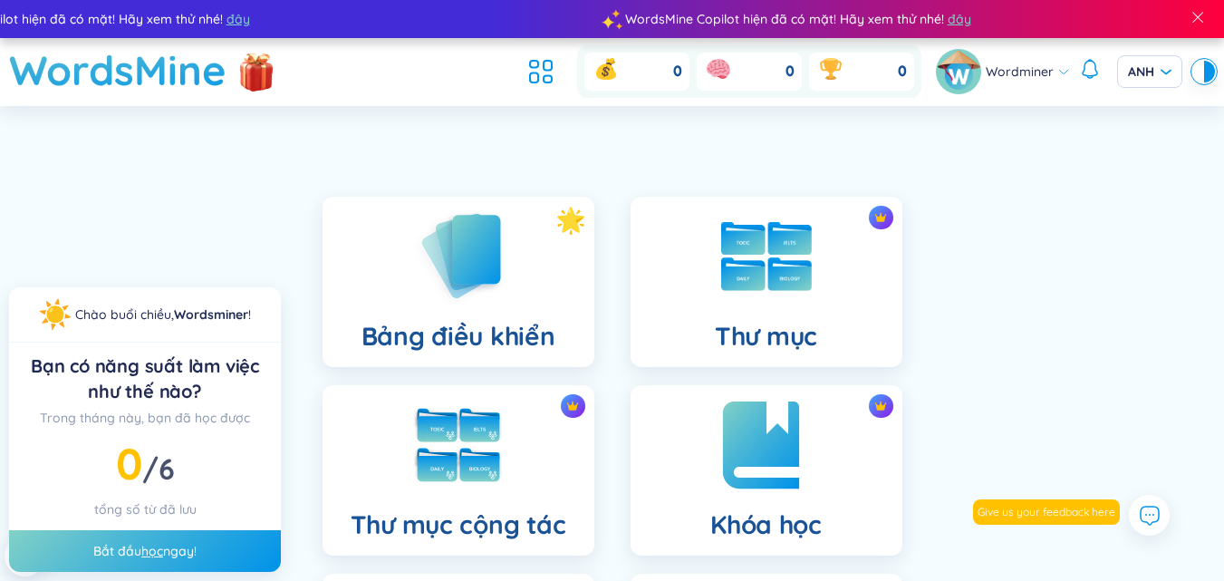
click at [752, 429] on img at bounding box center [767, 445] width 100 height 100
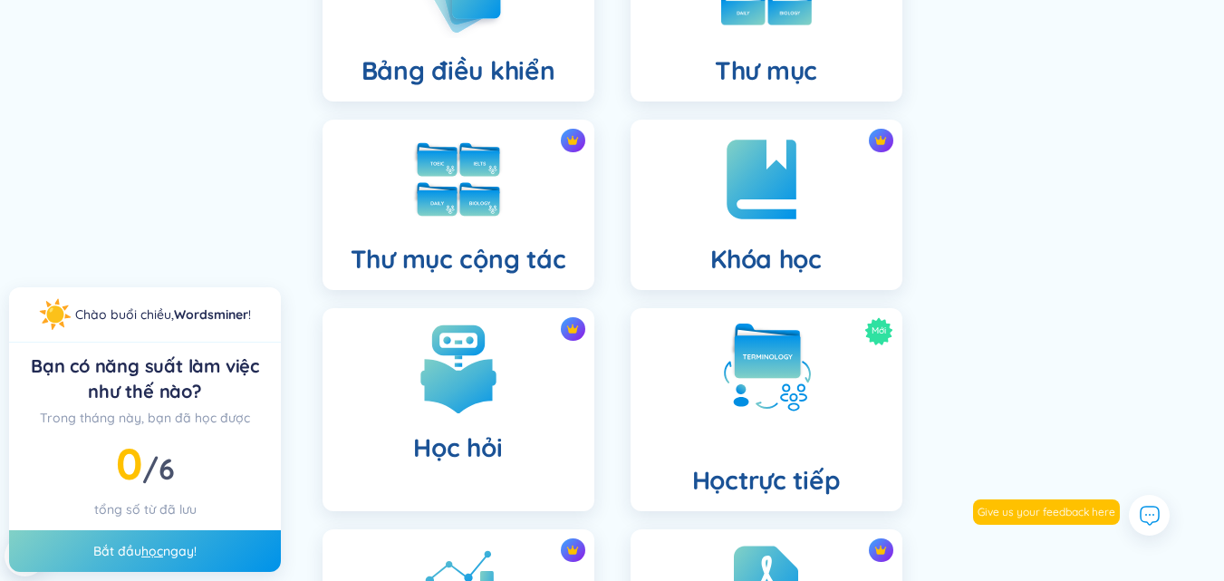
scroll to position [286, 0]
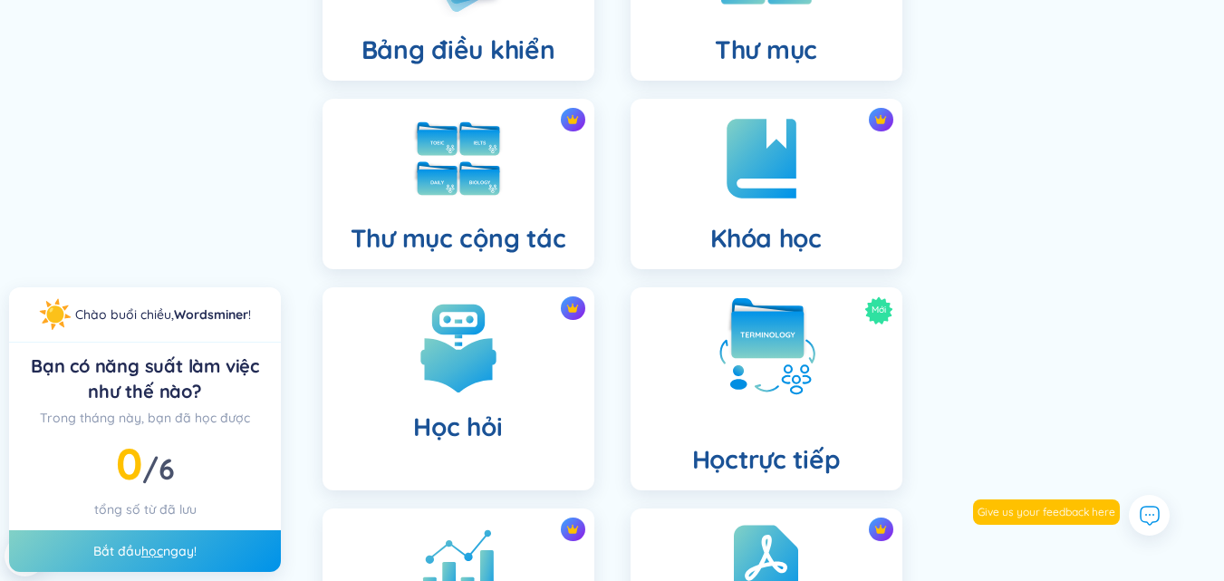
click at [694, 407] on div "Mới Học trực tiếp" at bounding box center [767, 388] width 272 height 203
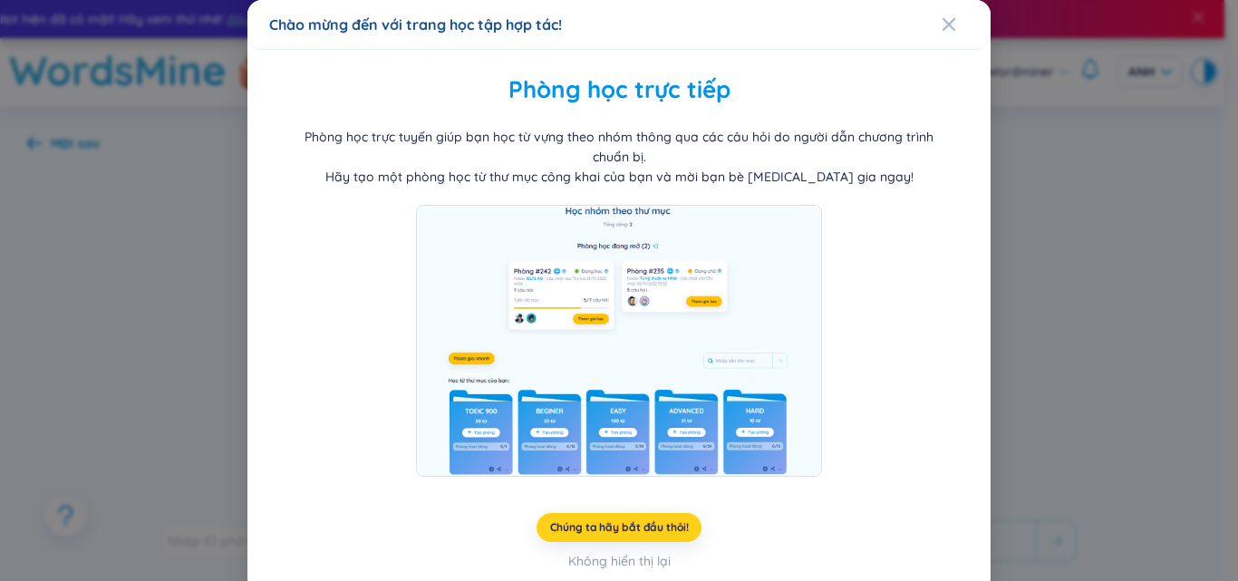
click at [597, 527] on font "Chúng ta hãy bắt đầu thôi!" at bounding box center [619, 527] width 139 height 14
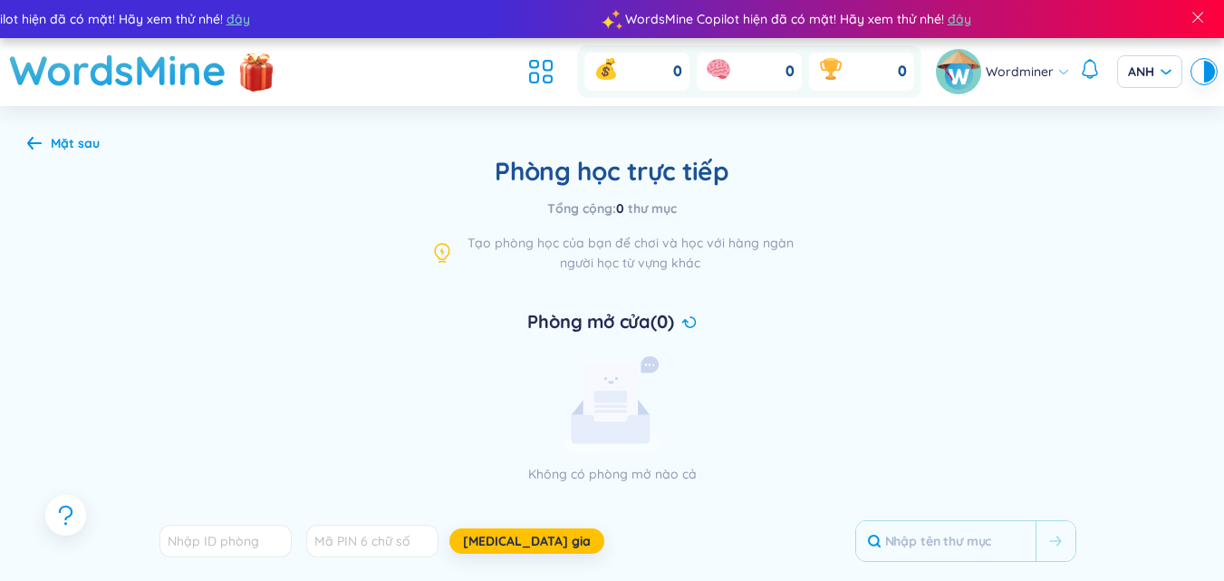
drag, startPoint x: 460, startPoint y: 285, endPoint x: 655, endPoint y: 299, distance: 195.4
click at [742, 344] on div "Phòng mở cửa (0) Không có phòng mở nào cả" at bounding box center [613, 396] width 928 height 175
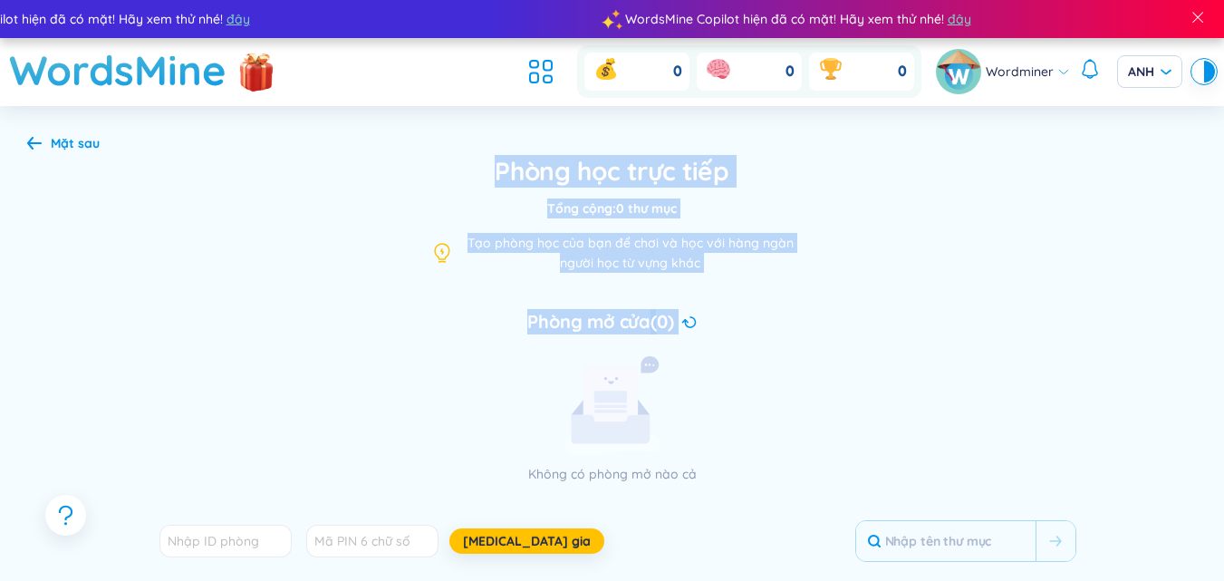
drag, startPoint x: 742, startPoint y: 344, endPoint x: 251, endPoint y: 140, distance: 531.8
click at [380, 413] on div "Không có phòng mở nào cả" at bounding box center [612, 420] width 498 height 128
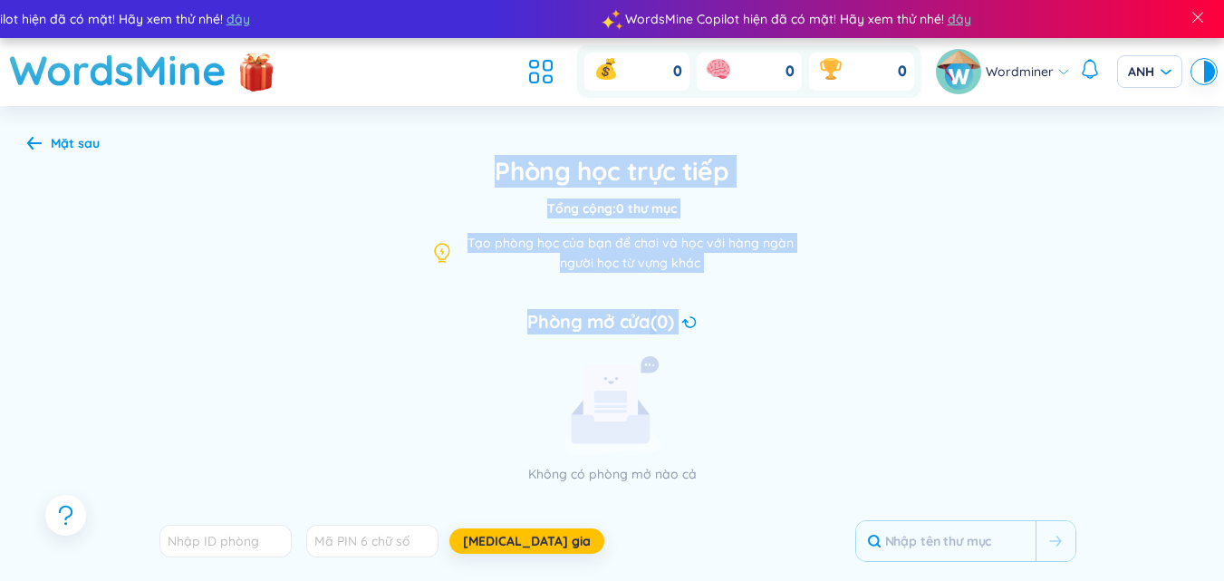
drag, startPoint x: 380, startPoint y: 413, endPoint x: 927, endPoint y: 332, distance: 553.4
click at [927, 332] on div "Phòng mở cửa (0) Không có phòng mở nào cả" at bounding box center [613, 396] width 928 height 175
click at [594, 254] on span "Tạo phòng học của bạn để chơi và học với hàng ngàn người học từ vựng khác" at bounding box center [631, 253] width 326 height 40
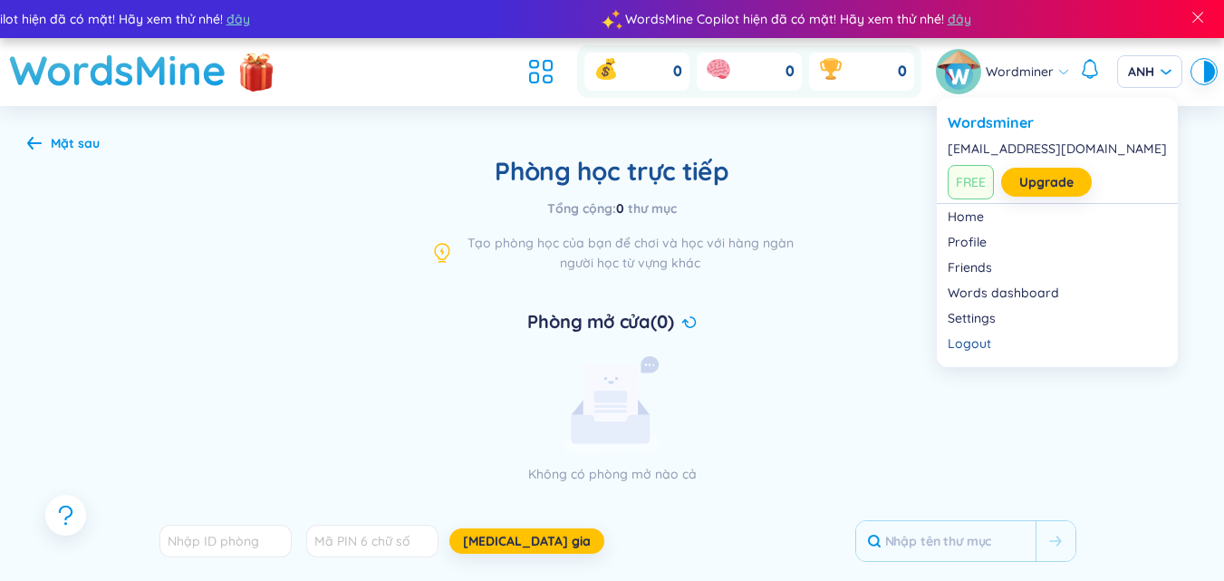
click at [946, 84] on img at bounding box center [958, 71] width 45 height 45
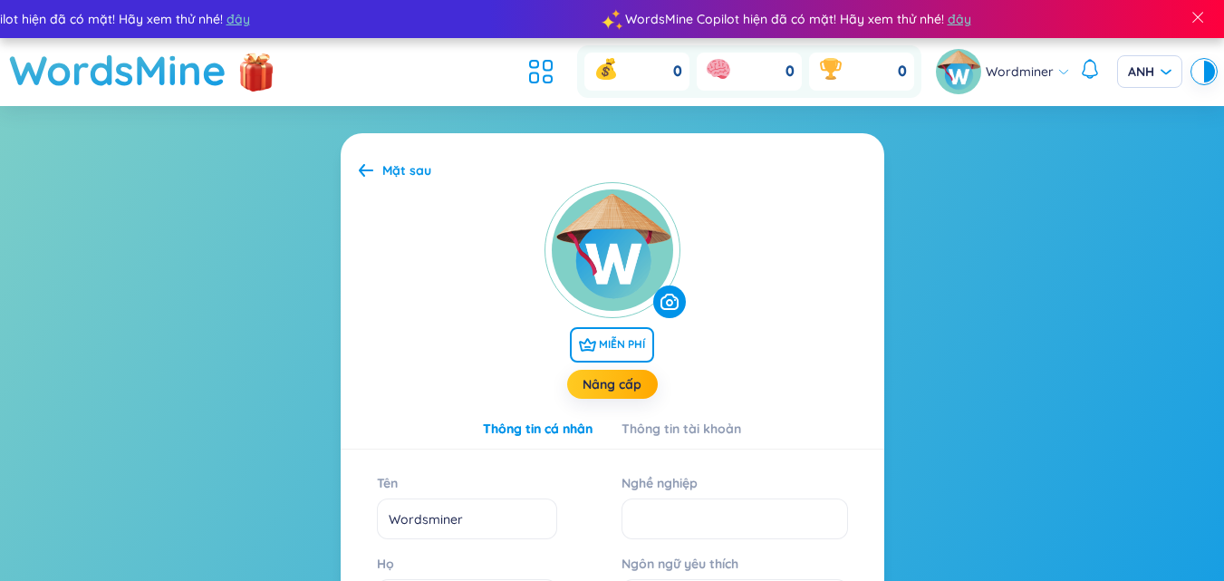
click at [786, 343] on div "MIỄN PHÍ Nâng cấp" at bounding box center [613, 294] width 544 height 224
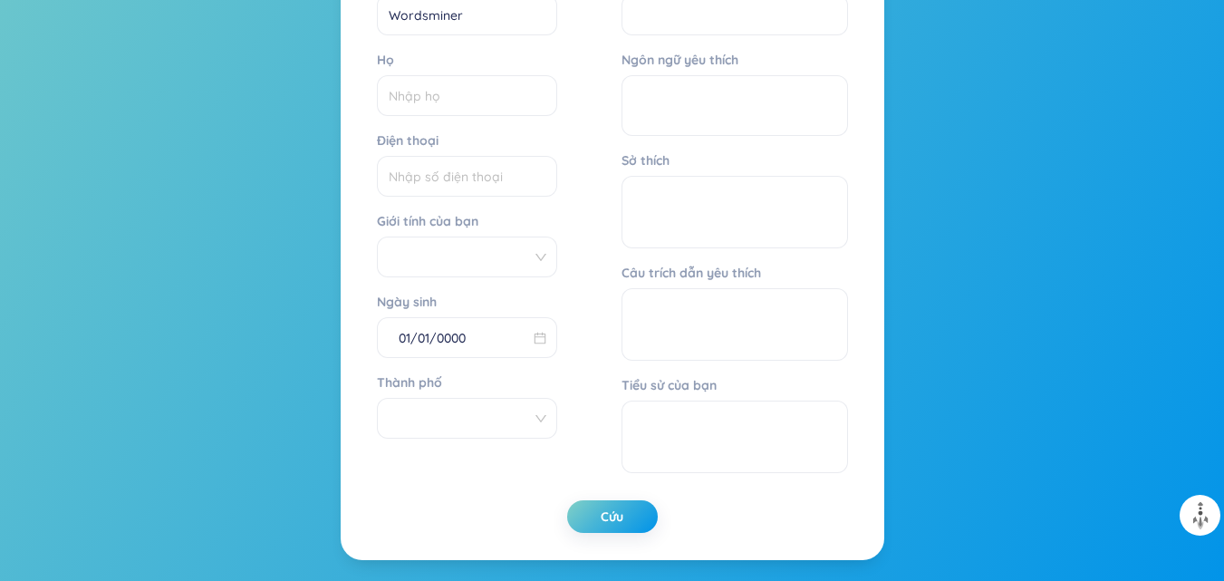
scroll to position [409, 0]
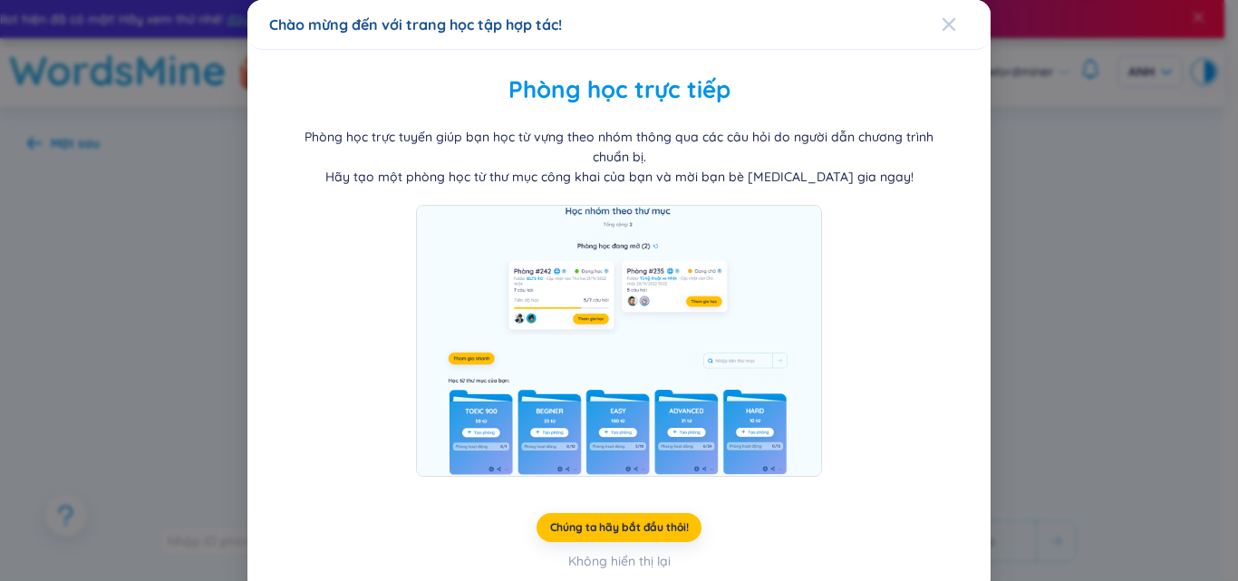
click at [947, 23] on span "Đóng" at bounding box center [966, 24] width 49 height 49
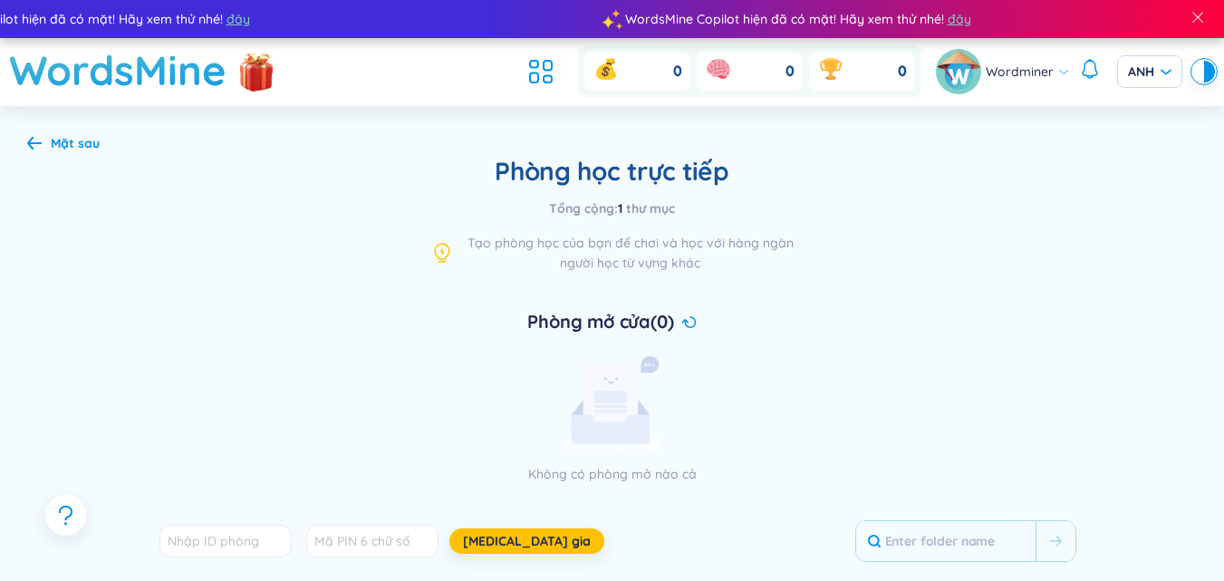
click at [943, 33] on div "WordsMine Copilot hiện đã có mặt! Hãy xem thử nhé! đây WordsMine Copilot hiện đ…" at bounding box center [612, 19] width 2925 height 38
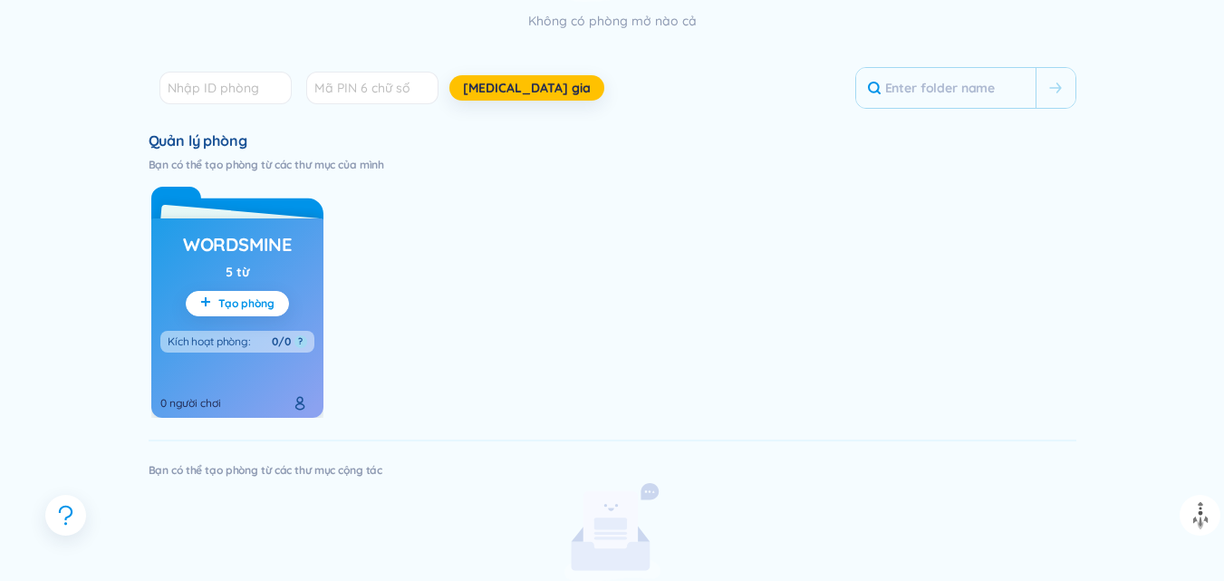
scroll to position [544, 0]
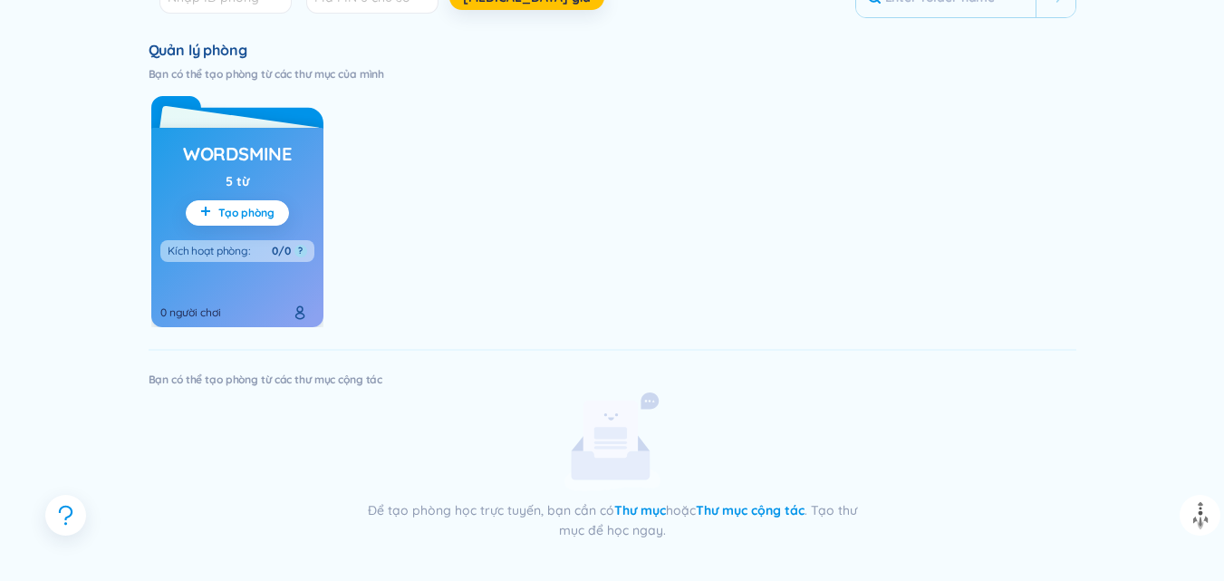
click at [214, 150] on font "WordsMine" at bounding box center [237, 153] width 109 height 23
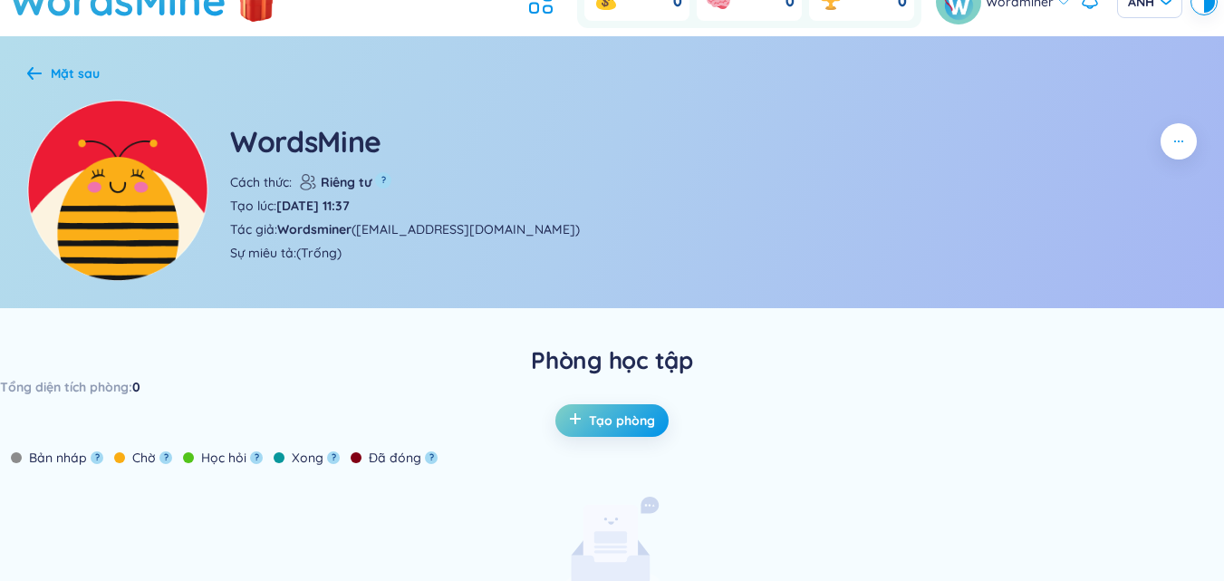
scroll to position [54, 0]
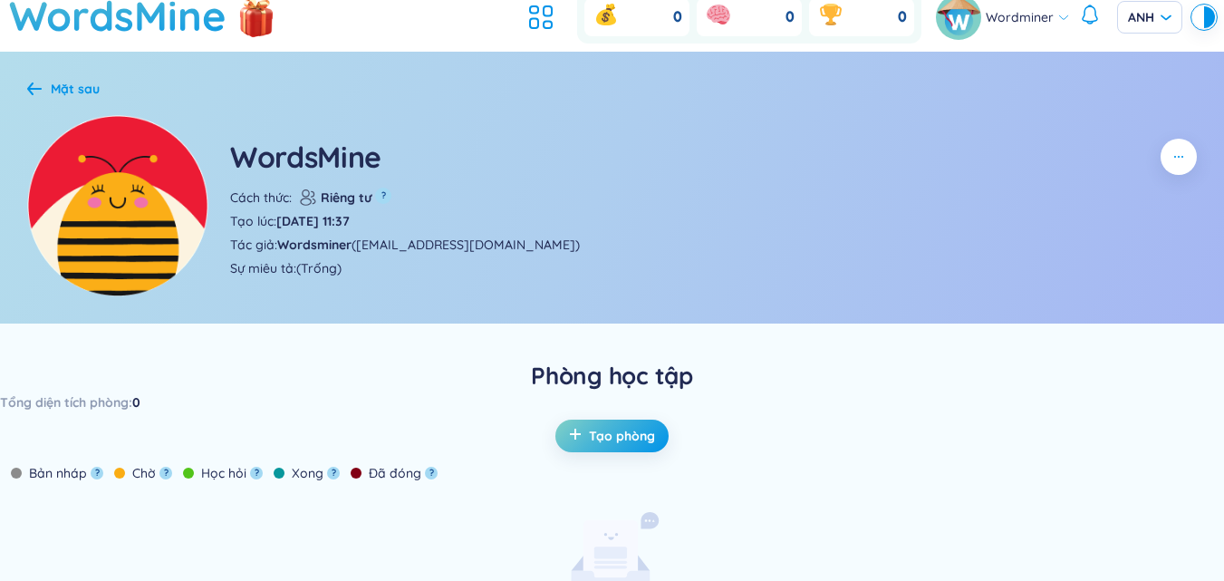
drag, startPoint x: 0, startPoint y: 307, endPoint x: 0, endPoint y: 526, distance: 219.3
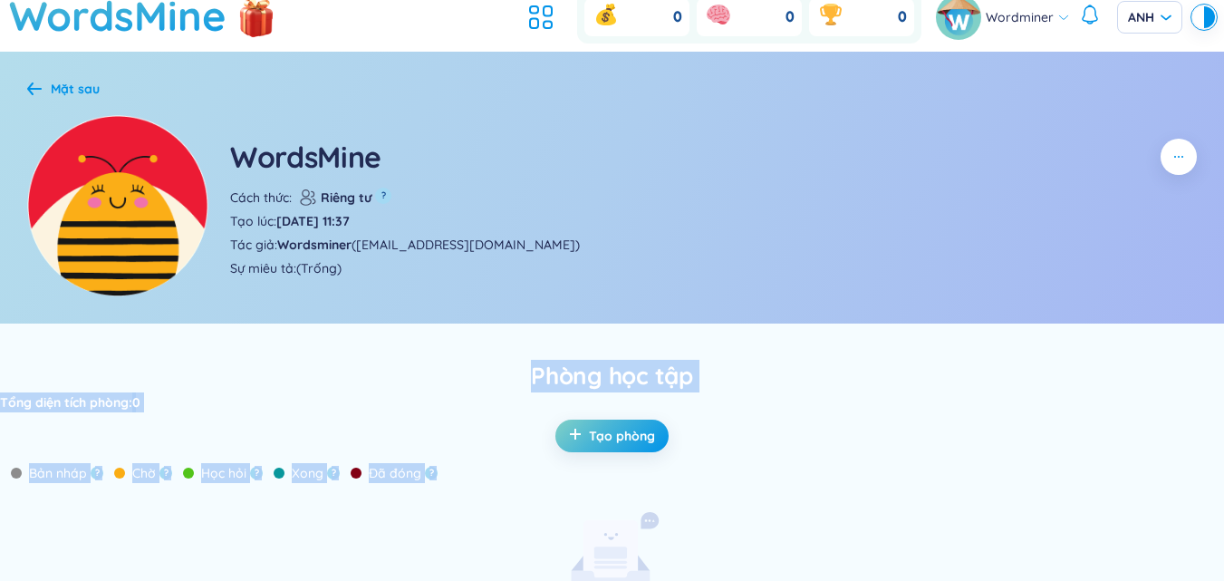
drag, startPoint x: 0, startPoint y: 526, endPoint x: 405, endPoint y: 359, distance: 438.4
click at [277, 369] on span "Phòng học tập" at bounding box center [612, 376] width 1224 height 33
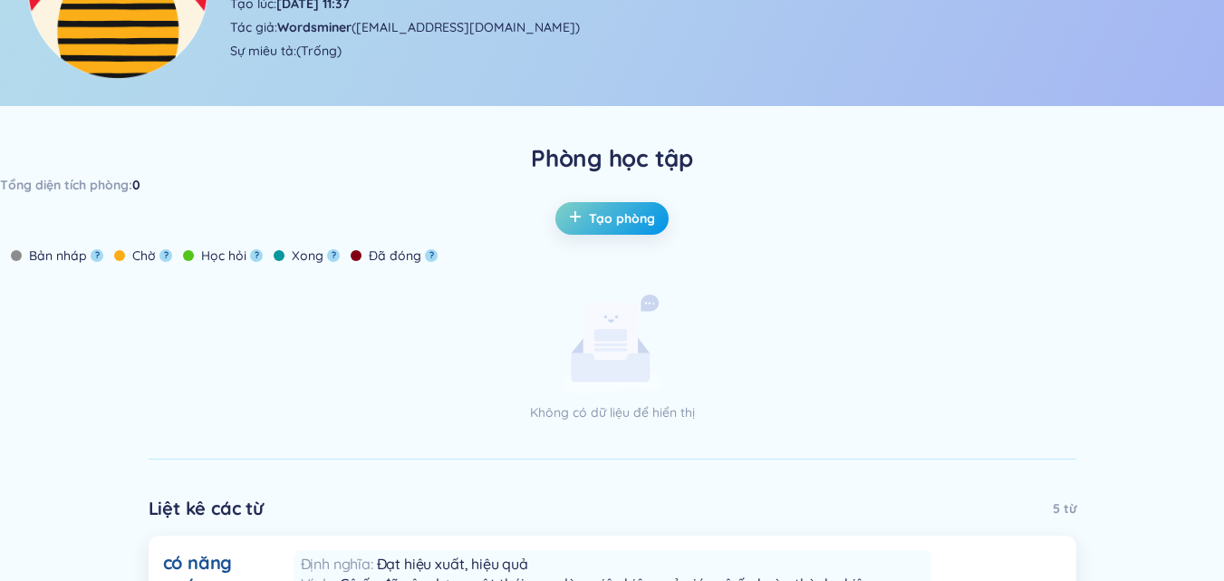
scroll to position [0, 0]
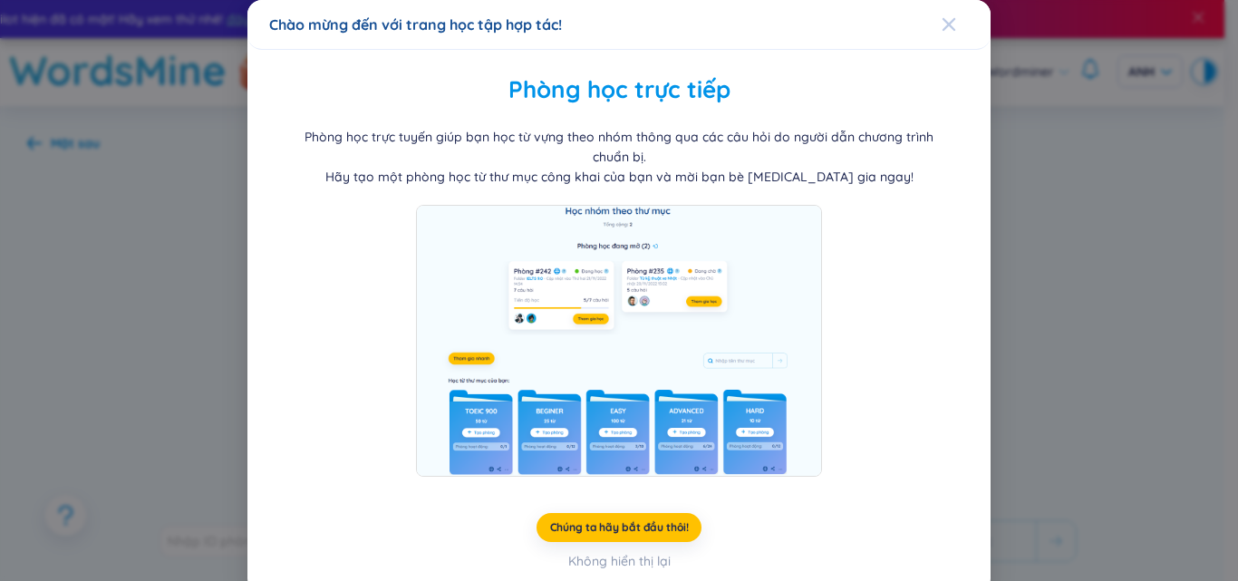
click at [943, 31] on icon "Đóng" at bounding box center [948, 24] width 13 height 13
